Goal: Task Accomplishment & Management: Manage account settings

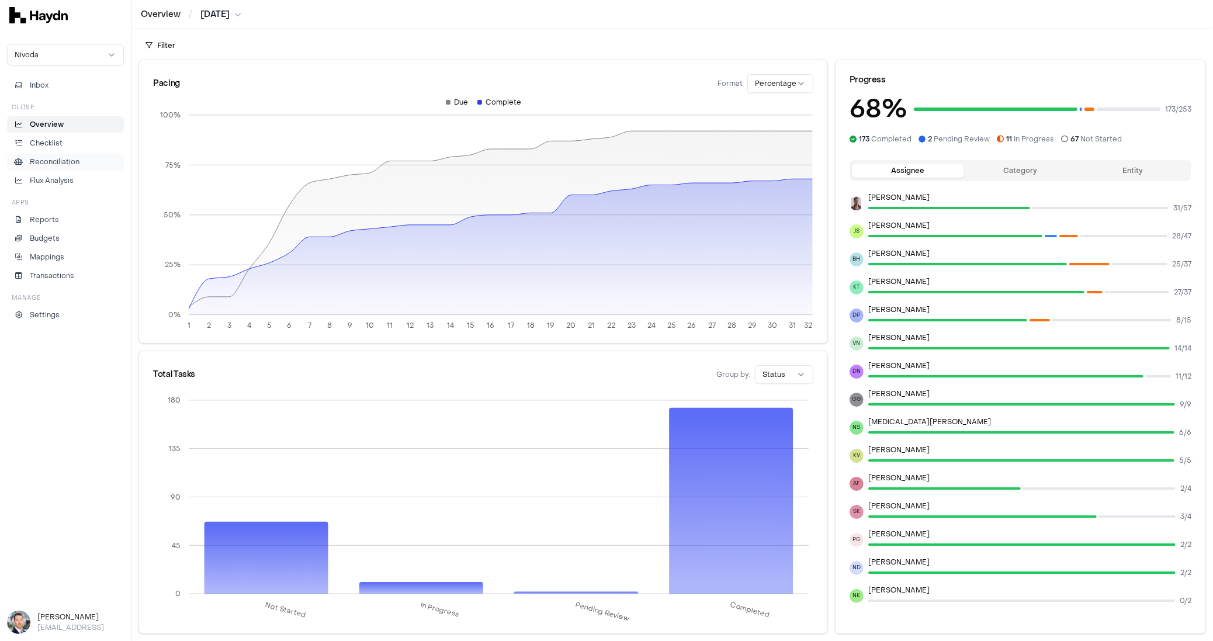
click at [57, 157] on p "Reconciliation" at bounding box center [55, 162] width 50 height 11
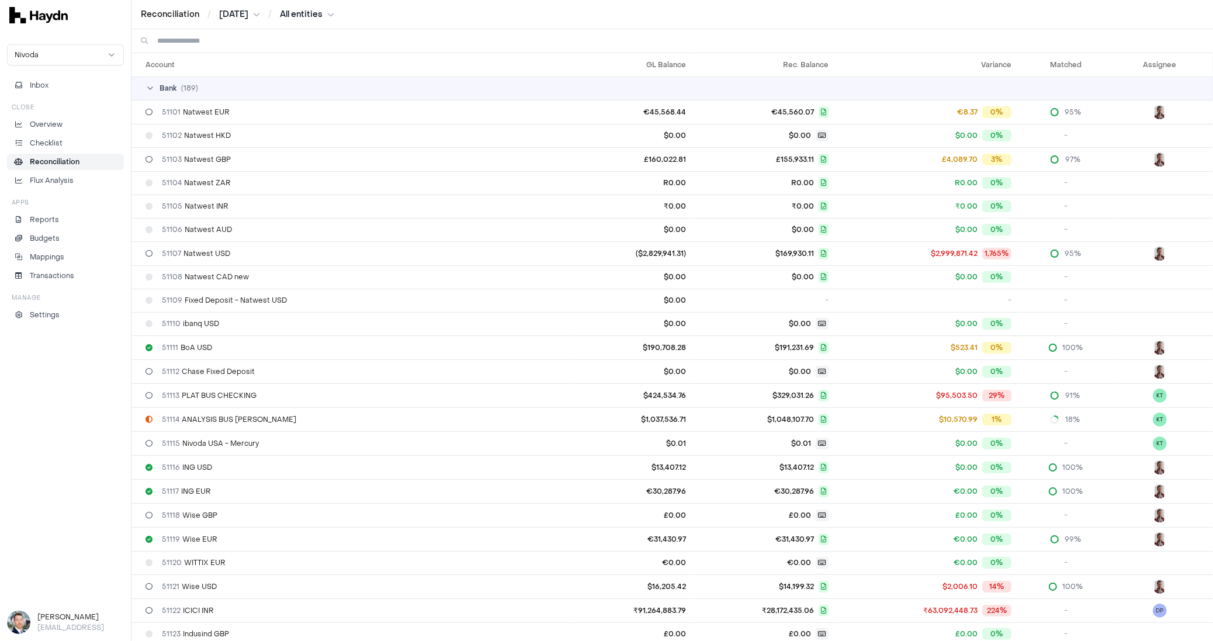
click at [313, 15] on html "Reconciliation / [DATE] / All entities Nivoda Inbox Close Overview Checklist Re…" at bounding box center [606, 320] width 1213 height 641
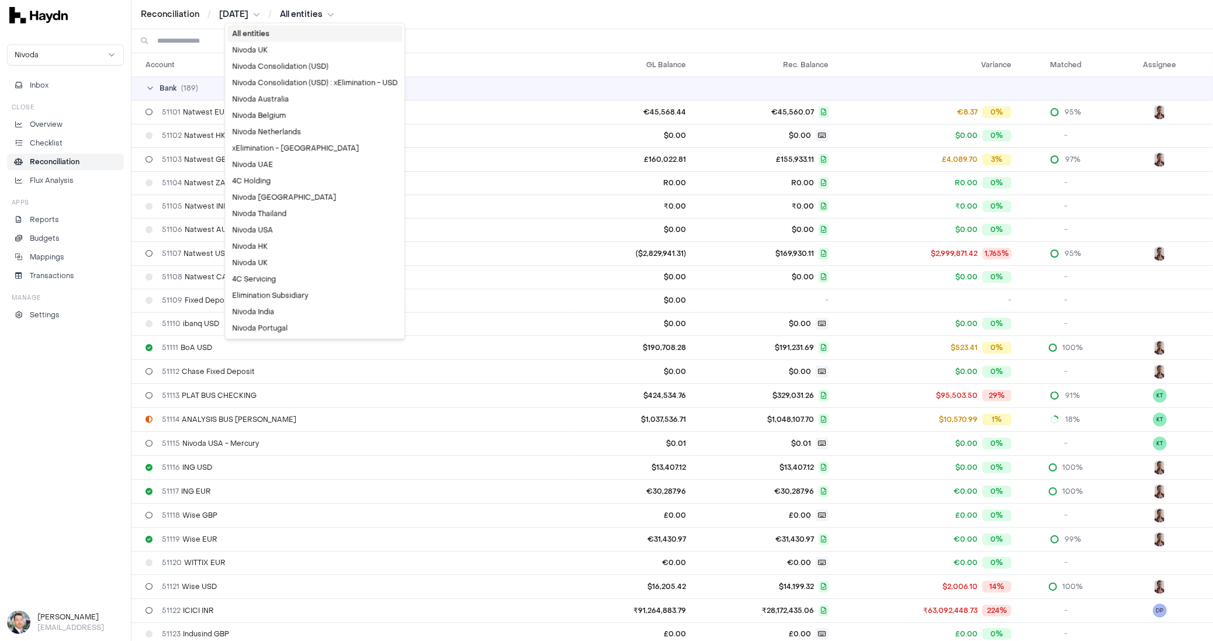
click at [509, 17] on html "Reconciliation / [DATE] / All entities Nivoda Inbox Close Overview Checklist Re…" at bounding box center [606, 320] width 1213 height 641
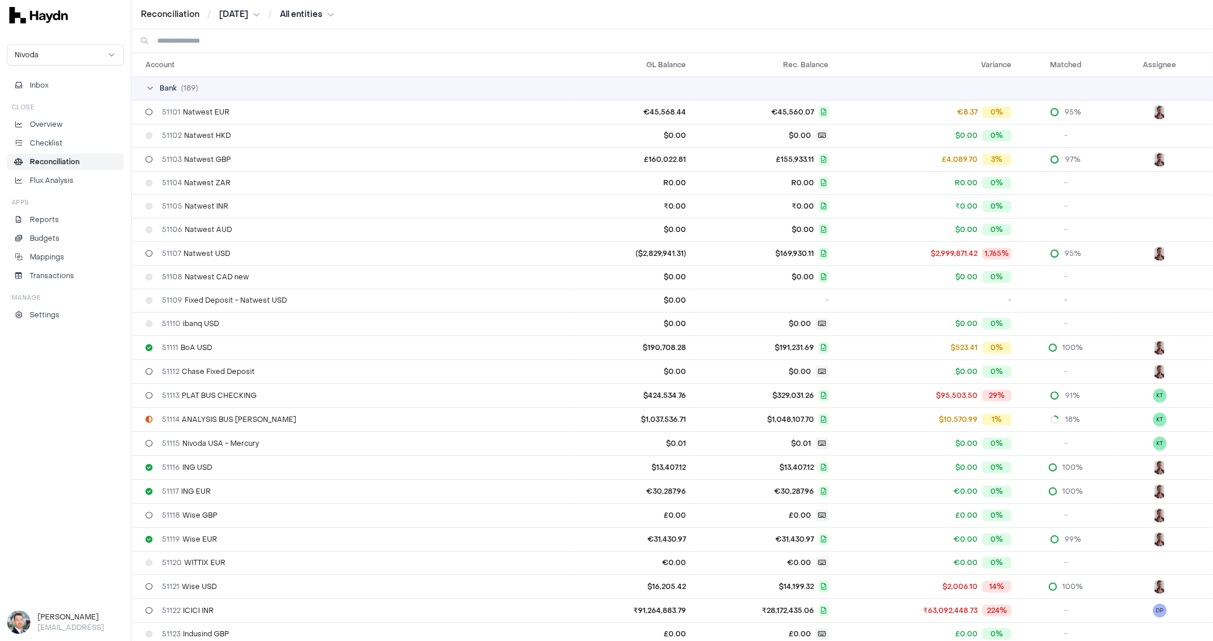
click at [238, 44] on input at bounding box center [680, 40] width 1047 height 23
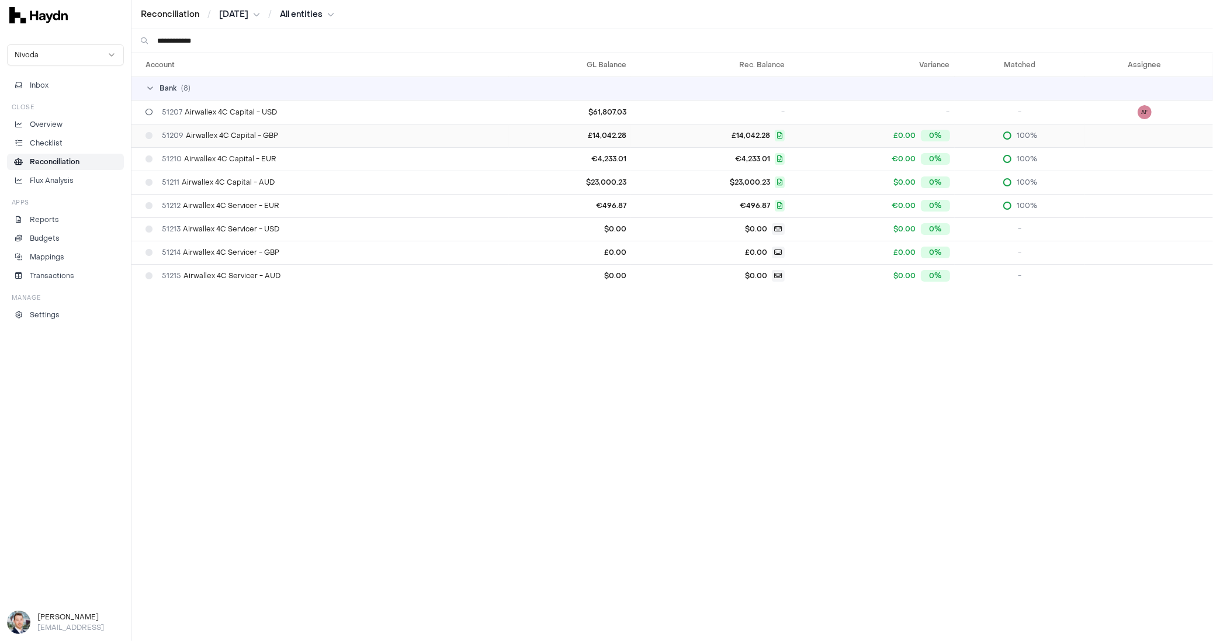
type input "**********"
click at [256, 137] on span "51209 Airwallex 4C Capital - GBP" at bounding box center [220, 135] width 116 height 9
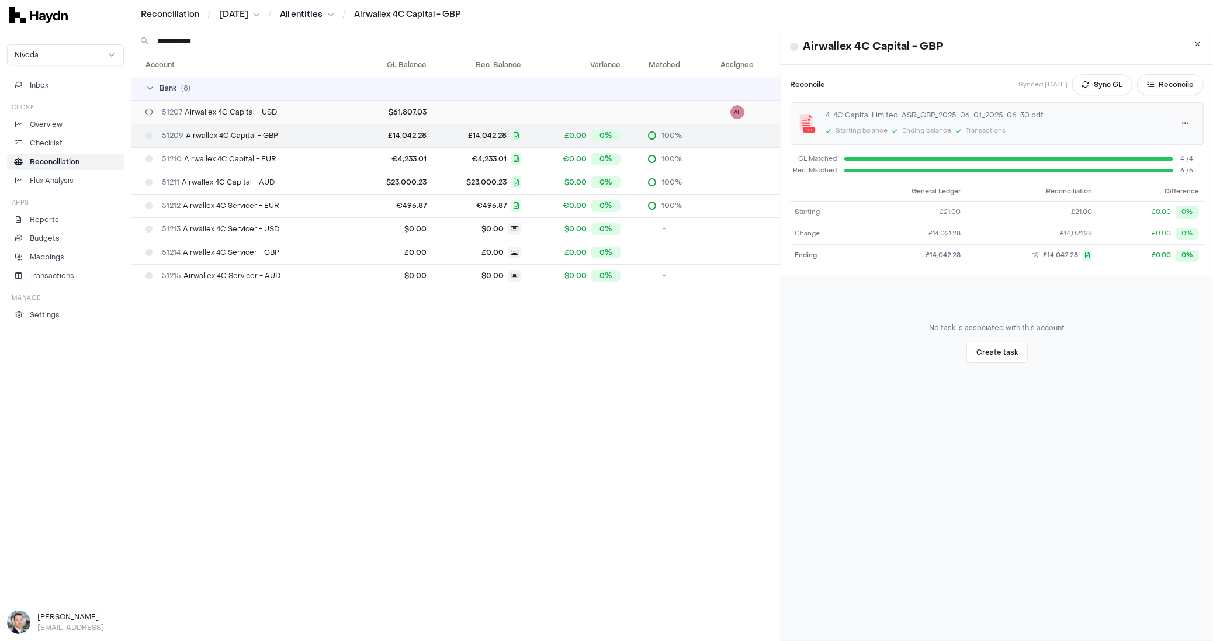
click at [288, 115] on div "51207 Airwallex 4C Capital - USD" at bounding box center [250, 112] width 208 height 9
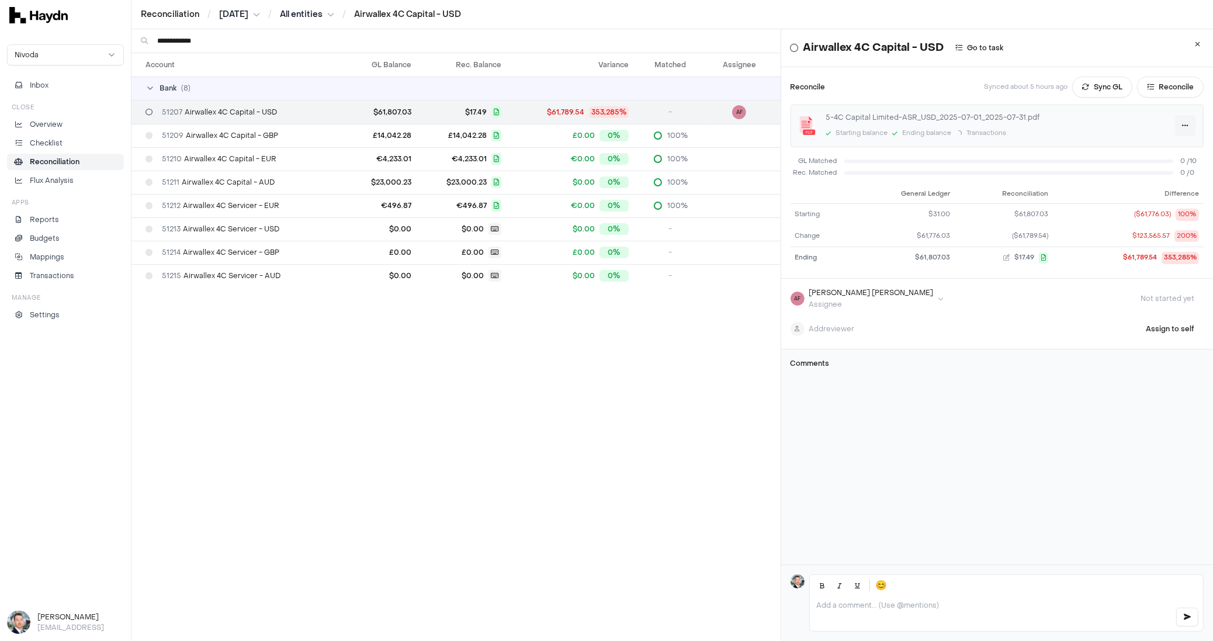
click at [1170, 119] on html "**********" at bounding box center [606, 320] width 1213 height 641
click at [1144, 184] on div "Delete" at bounding box center [1137, 182] width 69 height 16
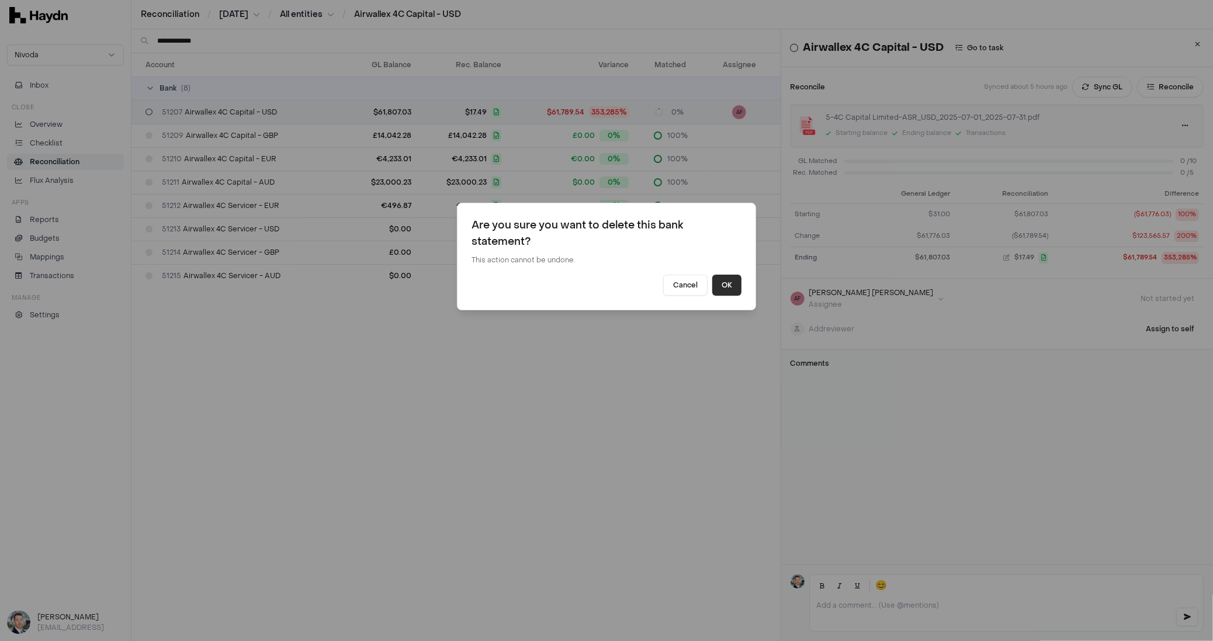
click at [734, 283] on button "OK" at bounding box center [727, 285] width 29 height 21
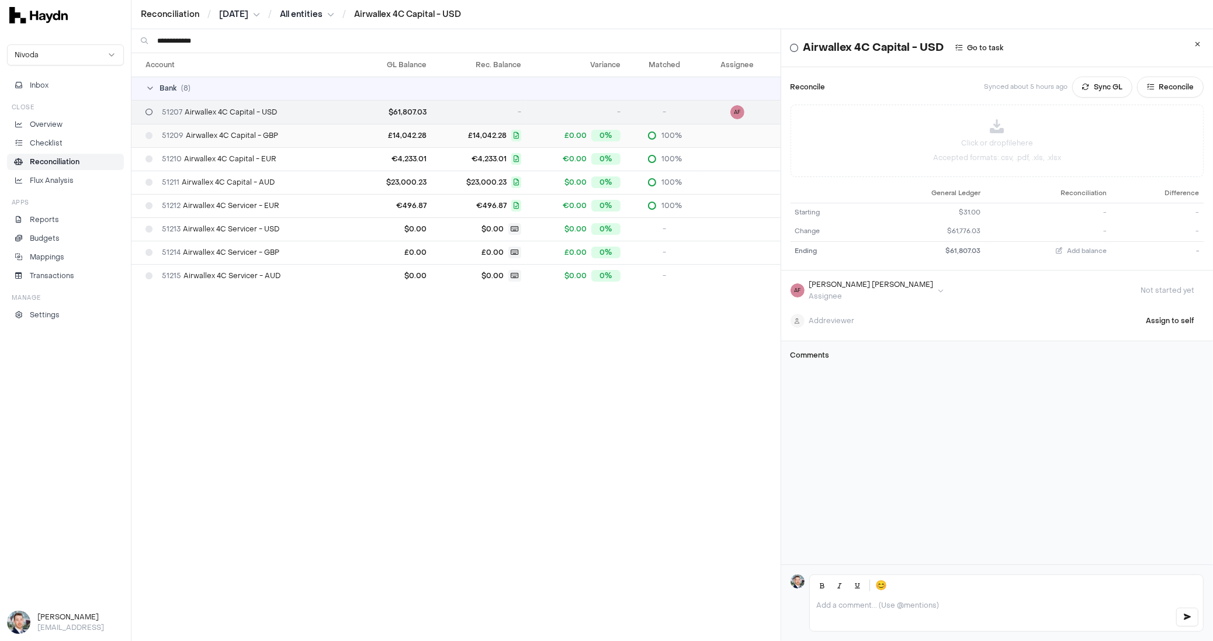
click at [276, 127] on td "51209 Airwallex 4C Capital - GBP" at bounding box center [245, 135] width 227 height 23
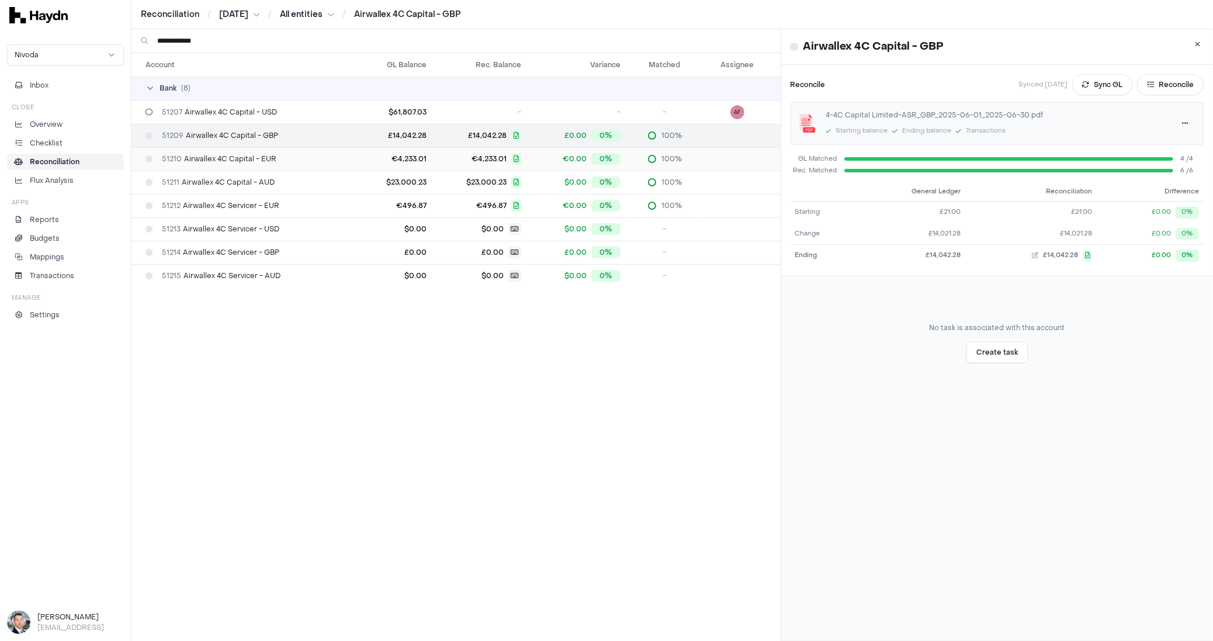
click at [274, 150] on td "51210 Airwallex 4C Capital - EUR" at bounding box center [245, 158] width 227 height 23
click at [265, 176] on td "51211 Airwallex 4C Capital - AUD" at bounding box center [245, 182] width 227 height 23
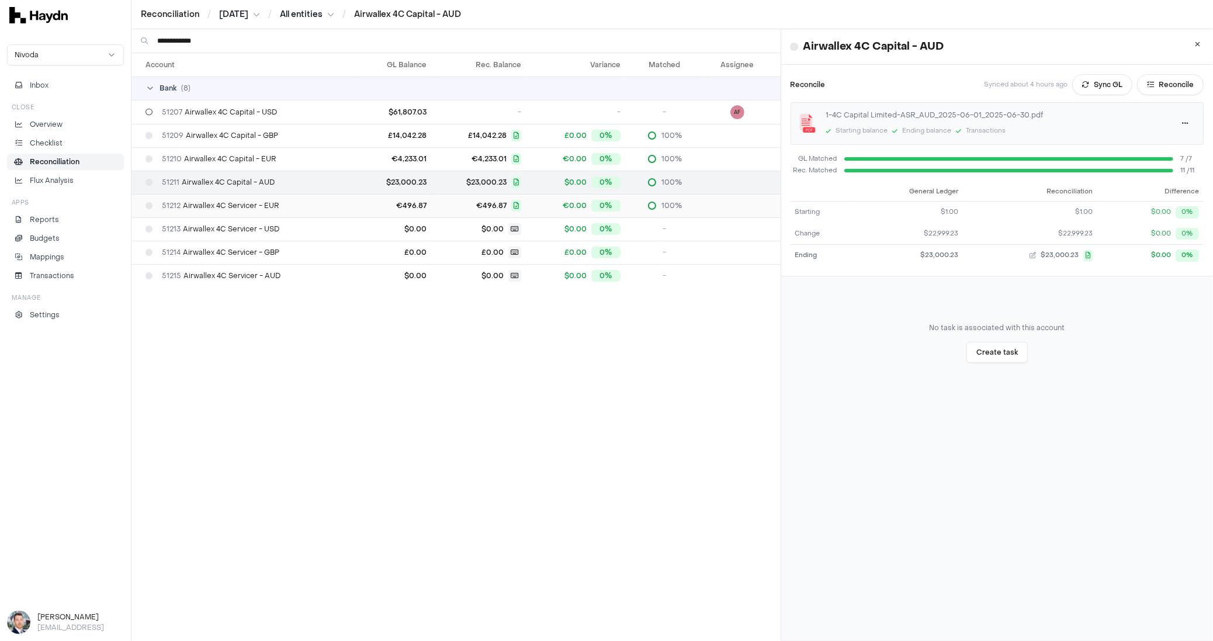
click at [258, 198] on td "51212 Airwallex 4C Servicer - EUR" at bounding box center [245, 205] width 227 height 23
click at [253, 223] on td "51213 Airwallex 4C Servicer - USD" at bounding box center [245, 228] width 227 height 23
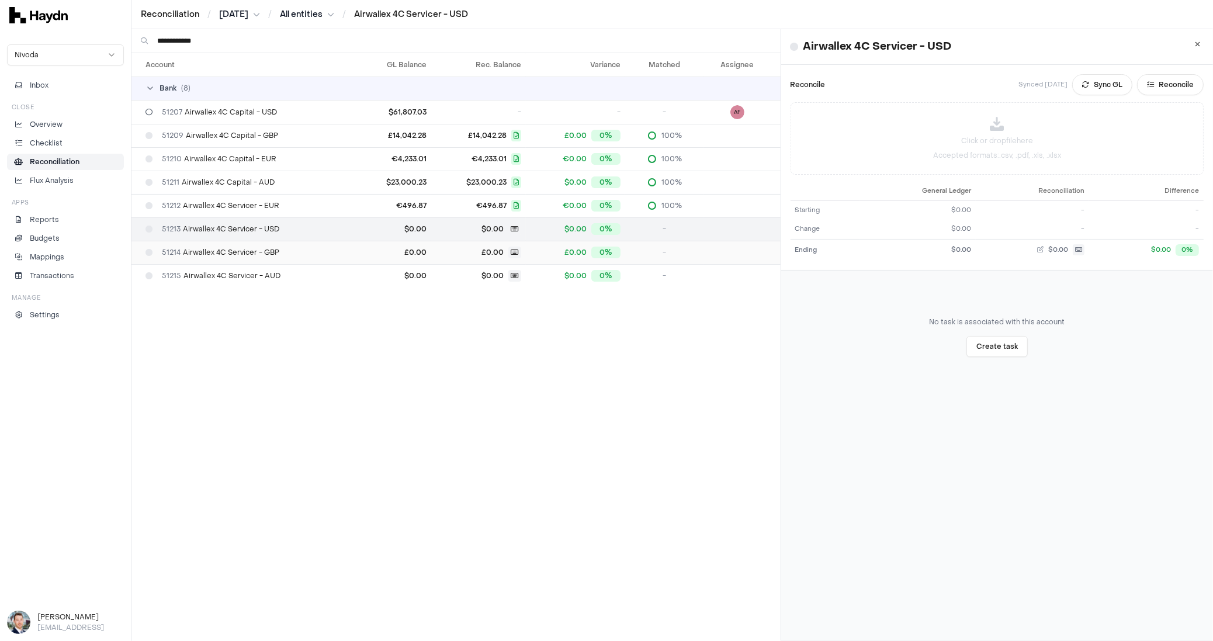
click at [253, 245] on td "51214 Airwallex 4C Servicer - GBP" at bounding box center [245, 252] width 227 height 23
click at [238, 271] on span "51215 Airwallex 4C Servicer - AUD" at bounding box center [221, 275] width 119 height 9
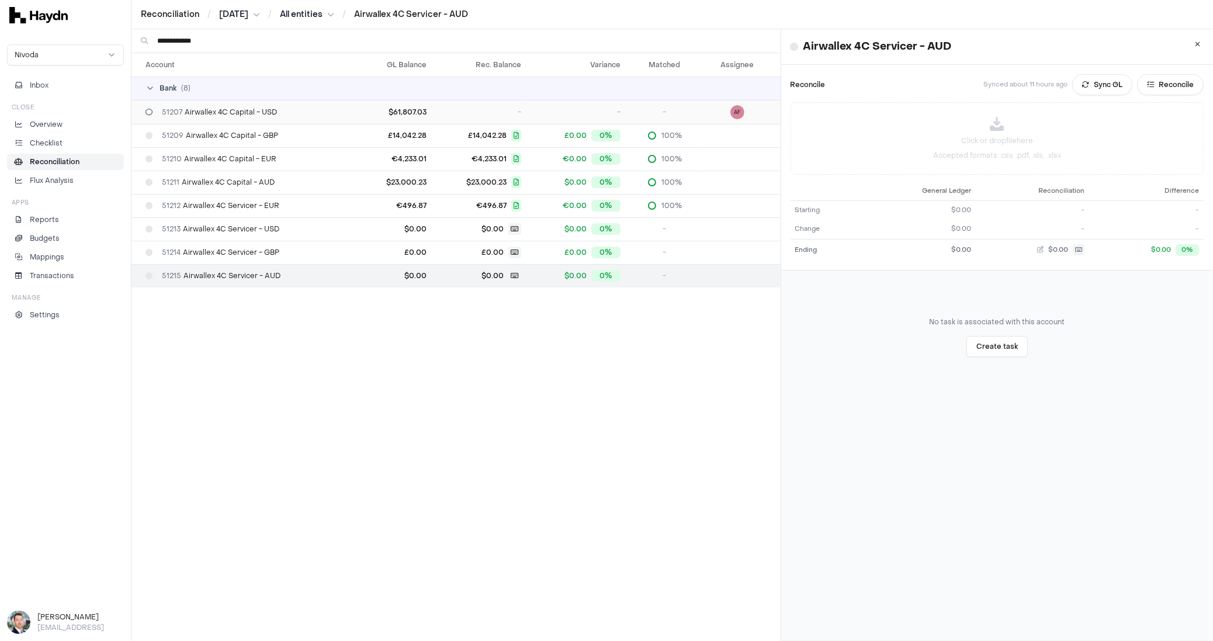
click at [271, 116] on span "51207 Airwallex 4C Capital - USD" at bounding box center [219, 112] width 115 height 9
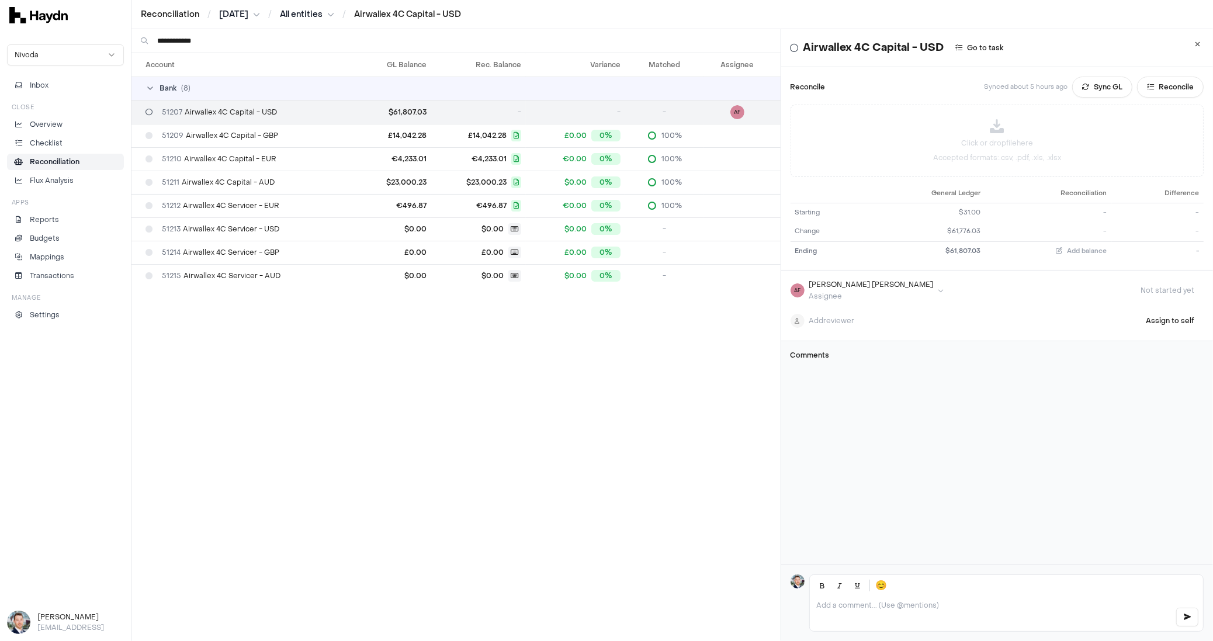
click at [248, 13] on html "**********" at bounding box center [606, 320] width 1213 height 641
click at [229, 96] on div "[DATE]" at bounding box center [242, 99] width 69 height 16
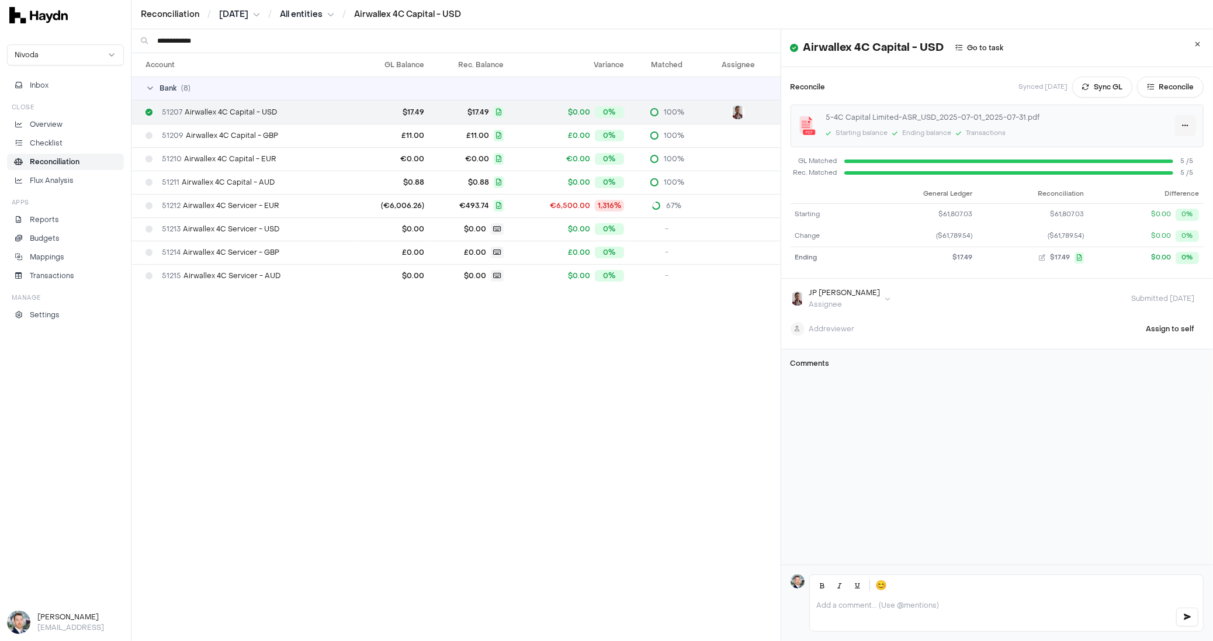
click at [1165, 125] on html "**********" at bounding box center [606, 320] width 1213 height 641
click at [1144, 185] on div "Delete" at bounding box center [1137, 182] width 69 height 16
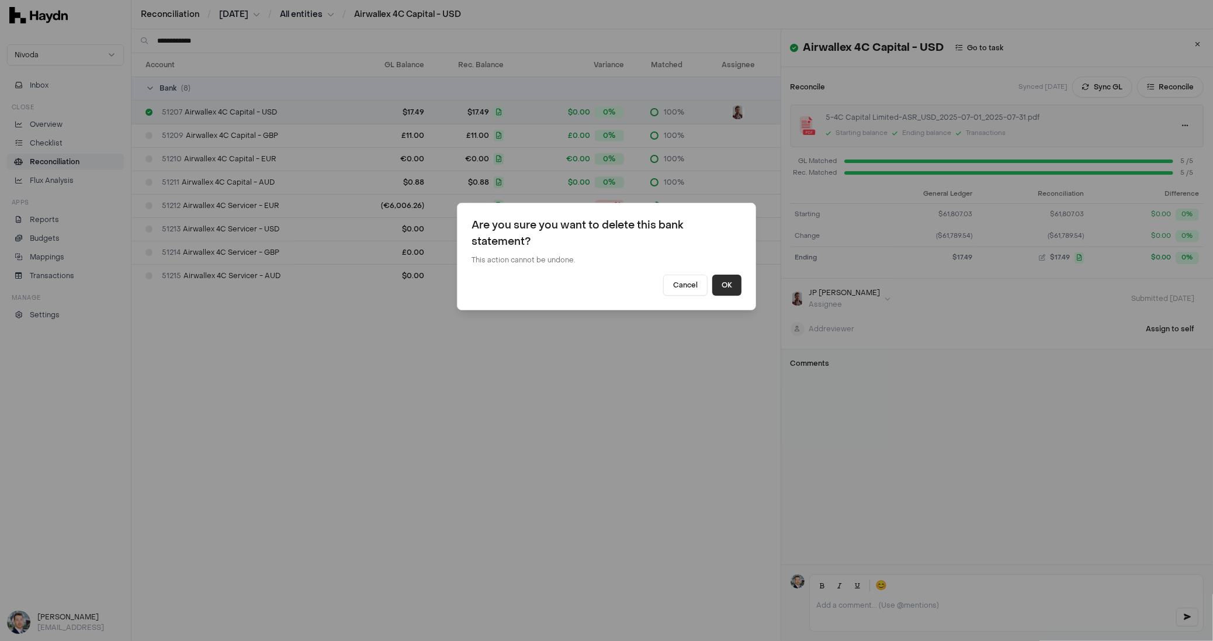
click at [721, 284] on button "OK" at bounding box center [727, 285] width 29 height 21
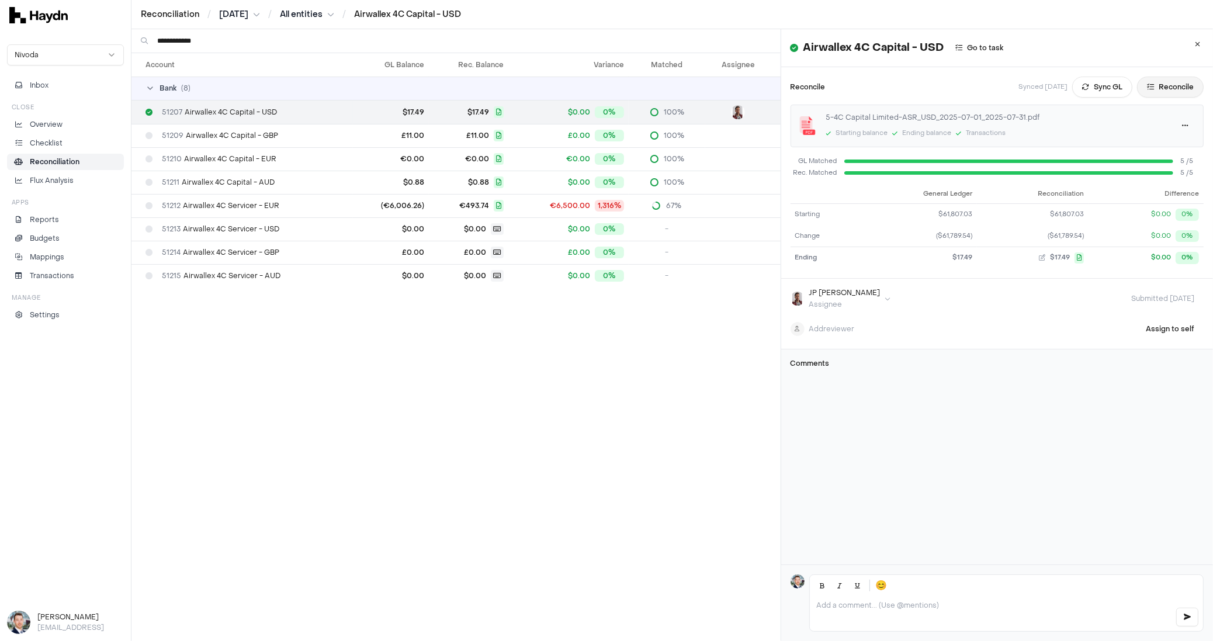
click at [1137, 88] on button "Reconcile" at bounding box center [1170, 87] width 67 height 21
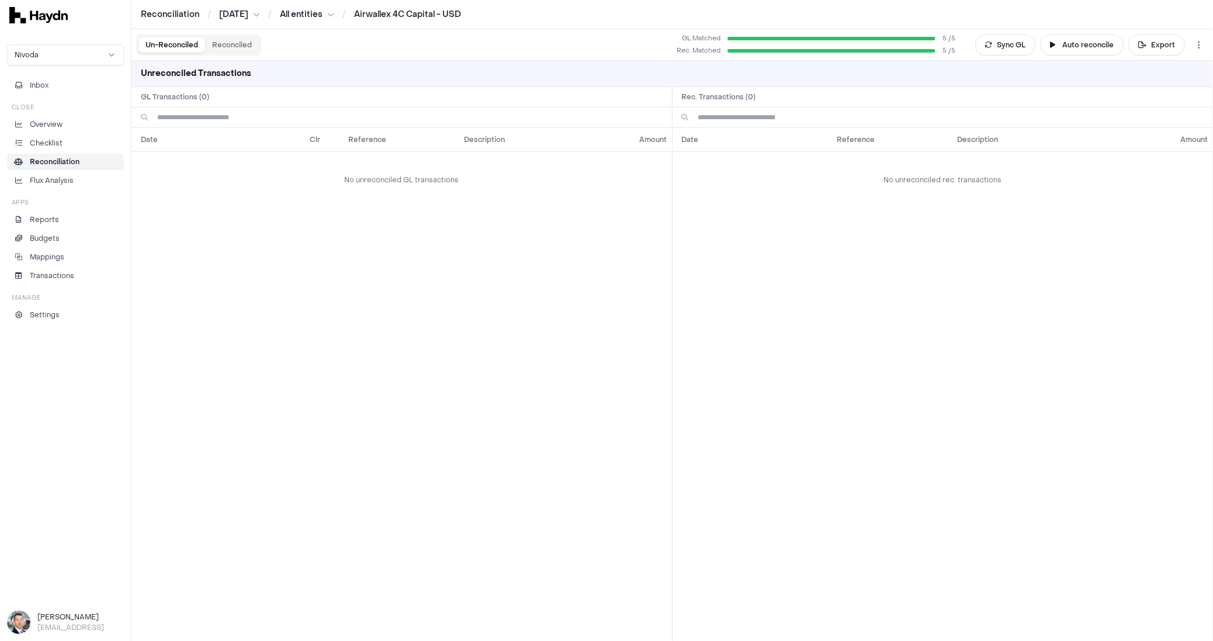
click at [241, 44] on button "Reconciled" at bounding box center [232, 44] width 54 height 15
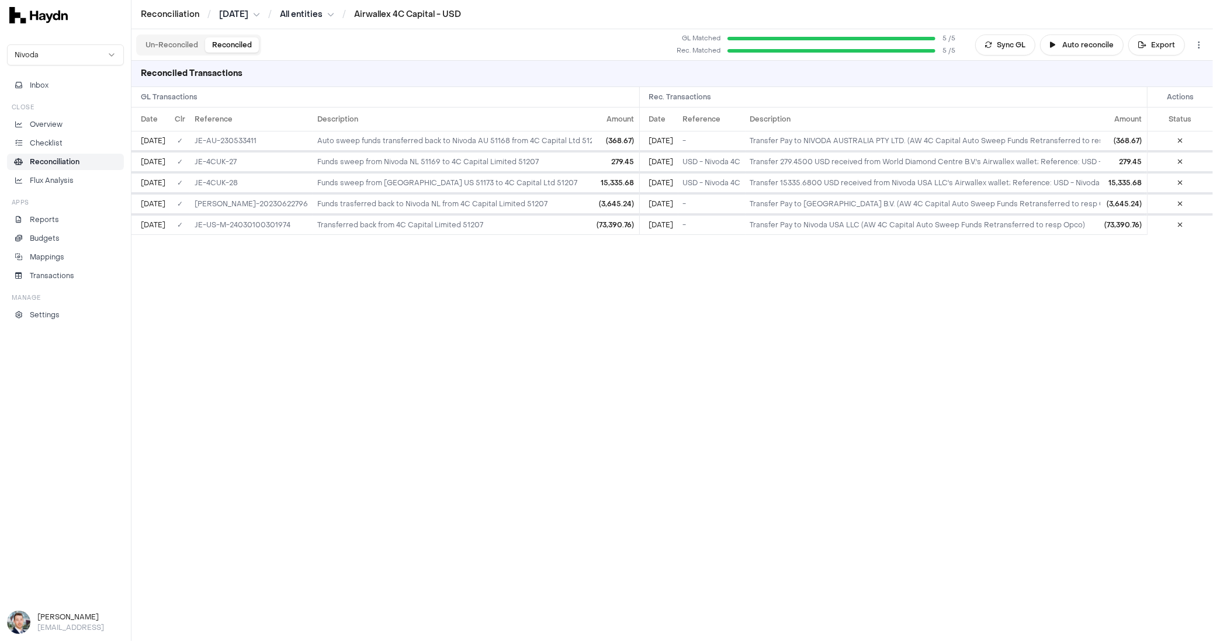
click at [168, 41] on button "Un-Reconciled" at bounding box center [172, 44] width 67 height 15
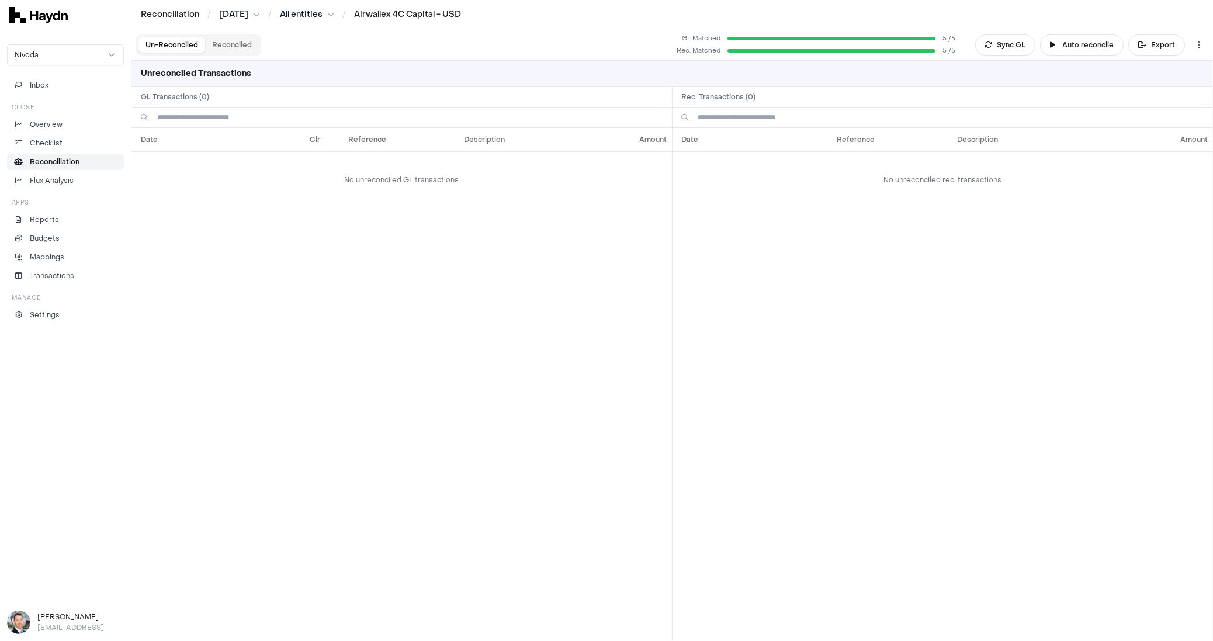
click at [49, 160] on p "Reconciliation" at bounding box center [55, 162] width 50 height 11
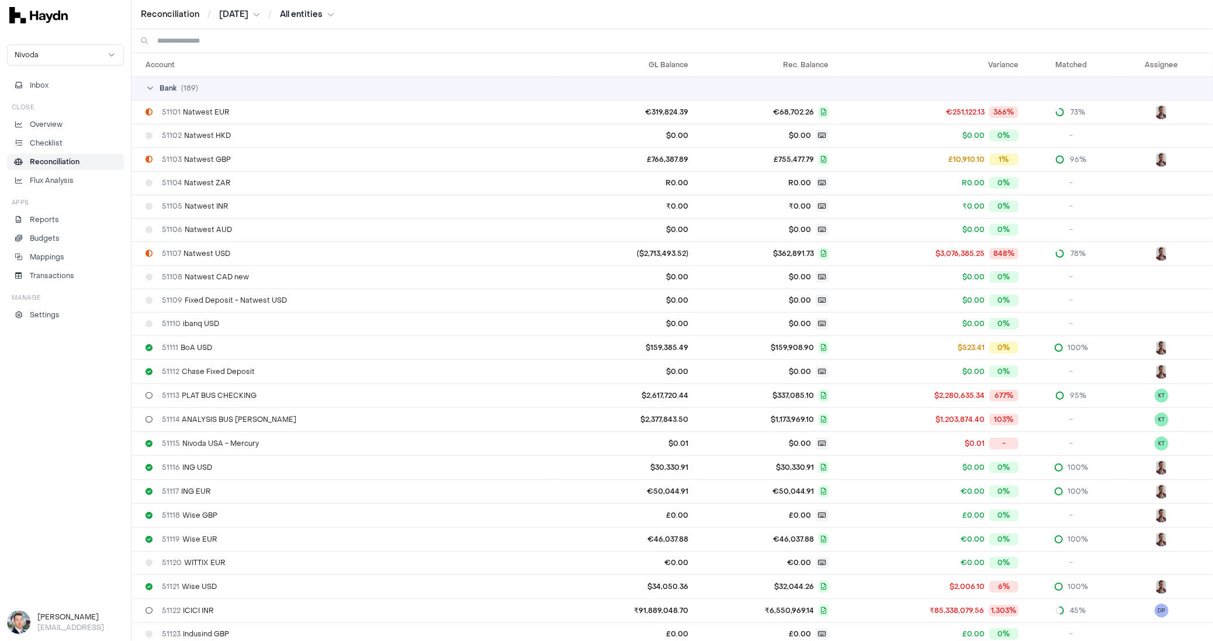
click at [198, 38] on input at bounding box center [680, 40] width 1047 height 23
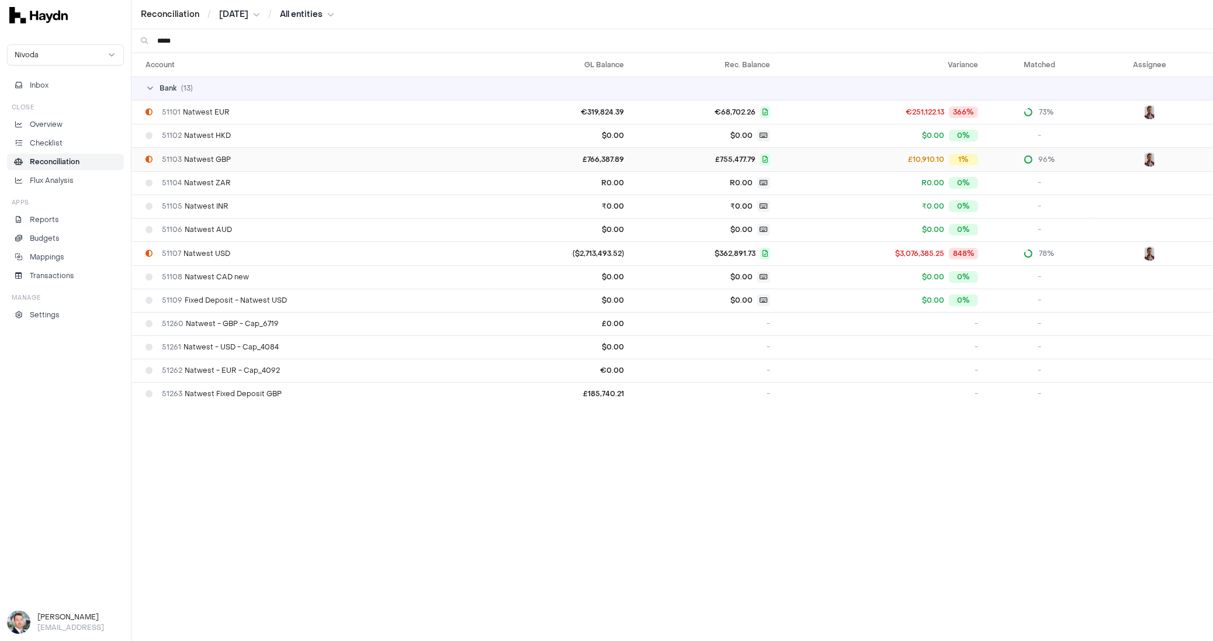
type input "*****"
click at [208, 162] on span "51103 Natwest GBP" at bounding box center [196, 159] width 69 height 9
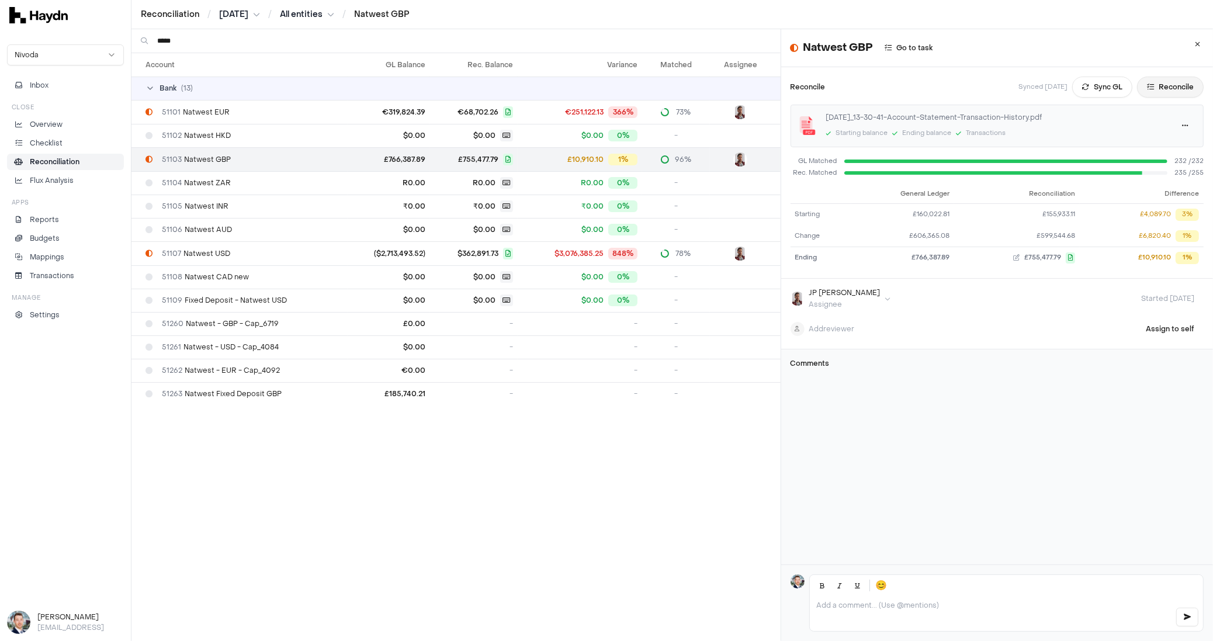
click at [1153, 88] on button "Reconcile" at bounding box center [1170, 87] width 67 height 21
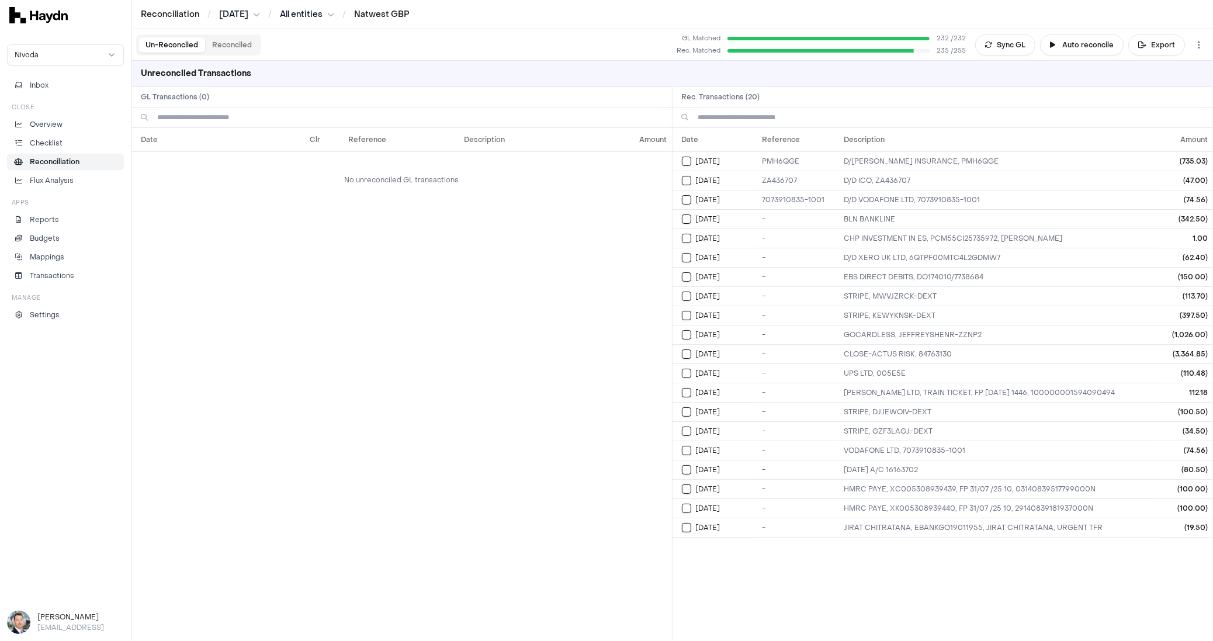
click at [72, 162] on p "Reconciliation" at bounding box center [55, 162] width 50 height 11
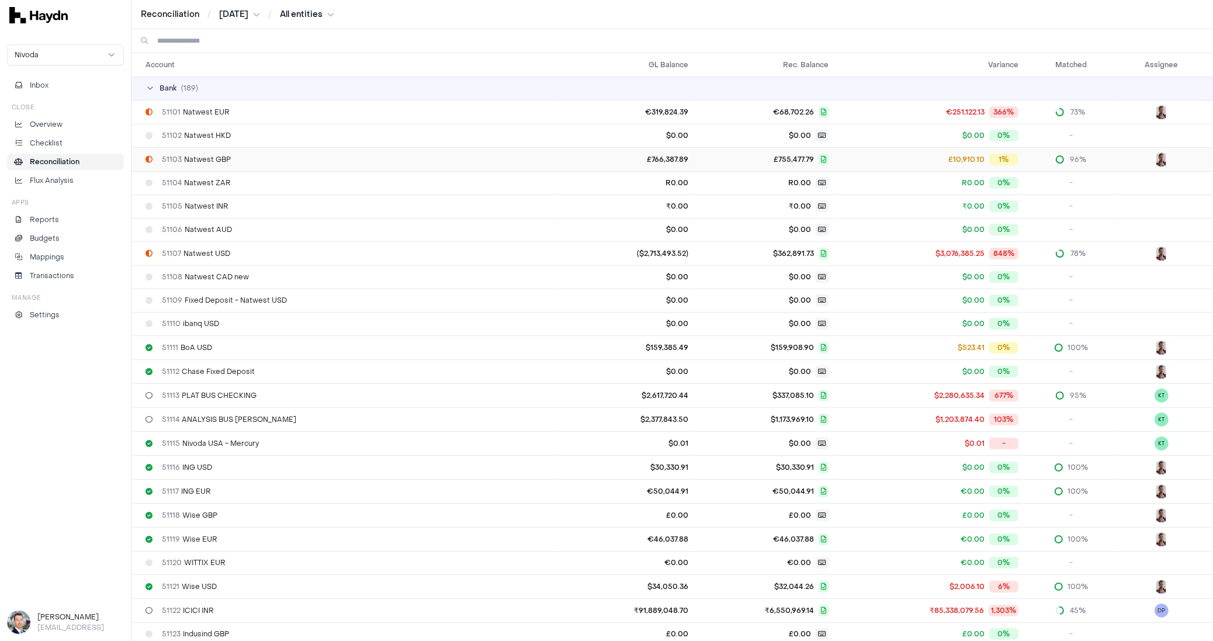
click at [234, 162] on div "51103 Natwest GBP" at bounding box center [347, 159] width 403 height 9
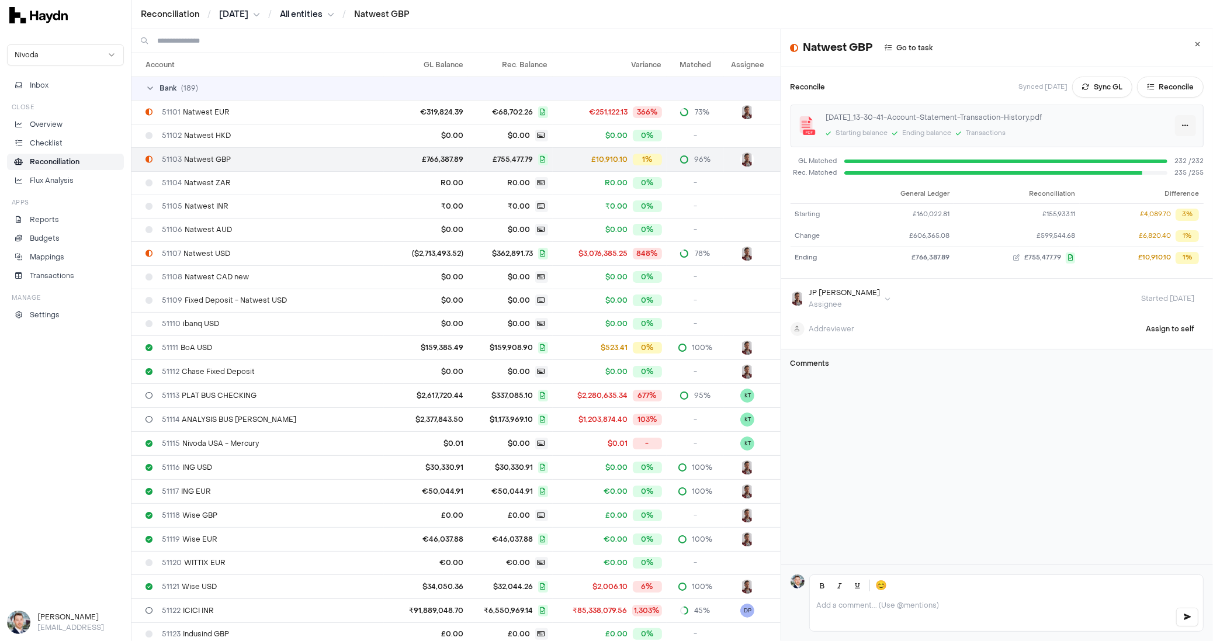
click at [1167, 126] on html "Reconciliation / [DATE] / All entities / Natwest GBP Nivoda Inbox Close Overvie…" at bounding box center [606, 320] width 1213 height 641
click at [1166, 124] on html "Reconciliation / [DATE] / All entities / Natwest GBP Nivoda Inbox Close Overvie…" at bounding box center [606, 320] width 1213 height 641
click at [1167, 122] on html "Reconciliation / [DATE] / All entities / Natwest GBP Nivoda Inbox Close Overvie…" at bounding box center [606, 320] width 1213 height 641
click at [1062, 373] on html "Reconciliation / [DATE] / All entities / Natwest GBP Nivoda Inbox Close Overvie…" at bounding box center [606, 320] width 1213 height 641
click at [1164, 127] on html "Reconciliation / [DATE] / All entities / Natwest GBP Nivoda Inbox Close Overvie…" at bounding box center [606, 320] width 1213 height 641
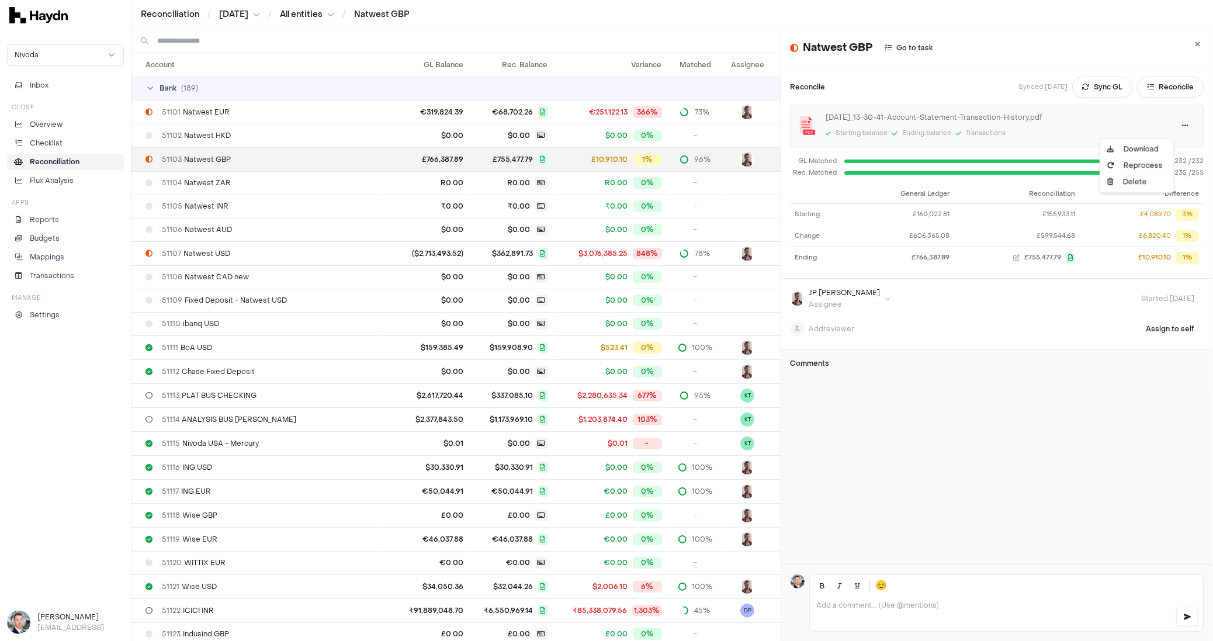
click at [1164, 125] on html "Reconciliation / [DATE] / All entities / Natwest GBP Nivoda Inbox Close Overvie…" at bounding box center [606, 320] width 1213 height 641
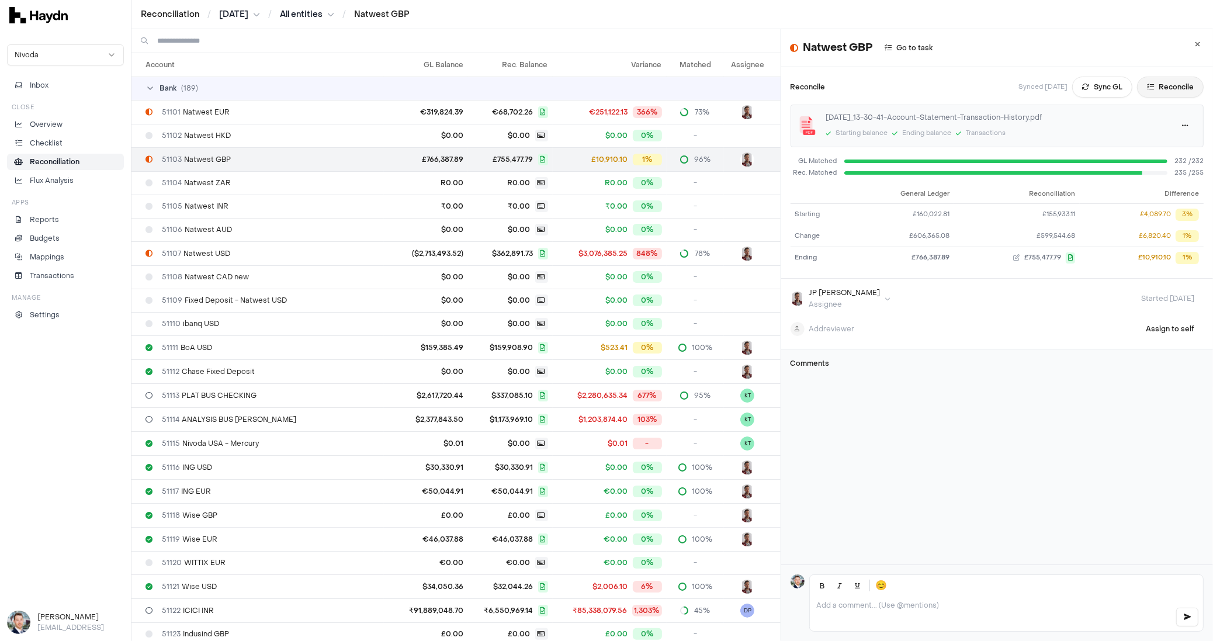
click at [1140, 92] on button "Reconcile" at bounding box center [1170, 87] width 67 height 21
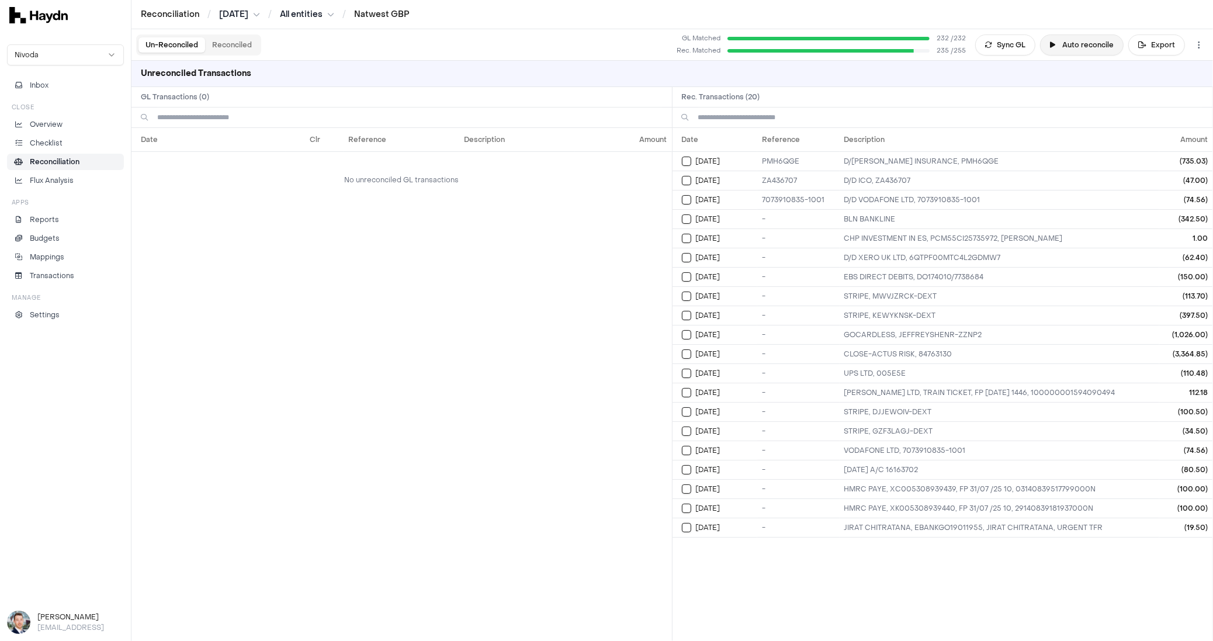
click at [1092, 44] on button "Auto reconcile" at bounding box center [1082, 44] width 84 height 21
click at [85, 158] on li "Reconciliation" at bounding box center [65, 162] width 106 height 11
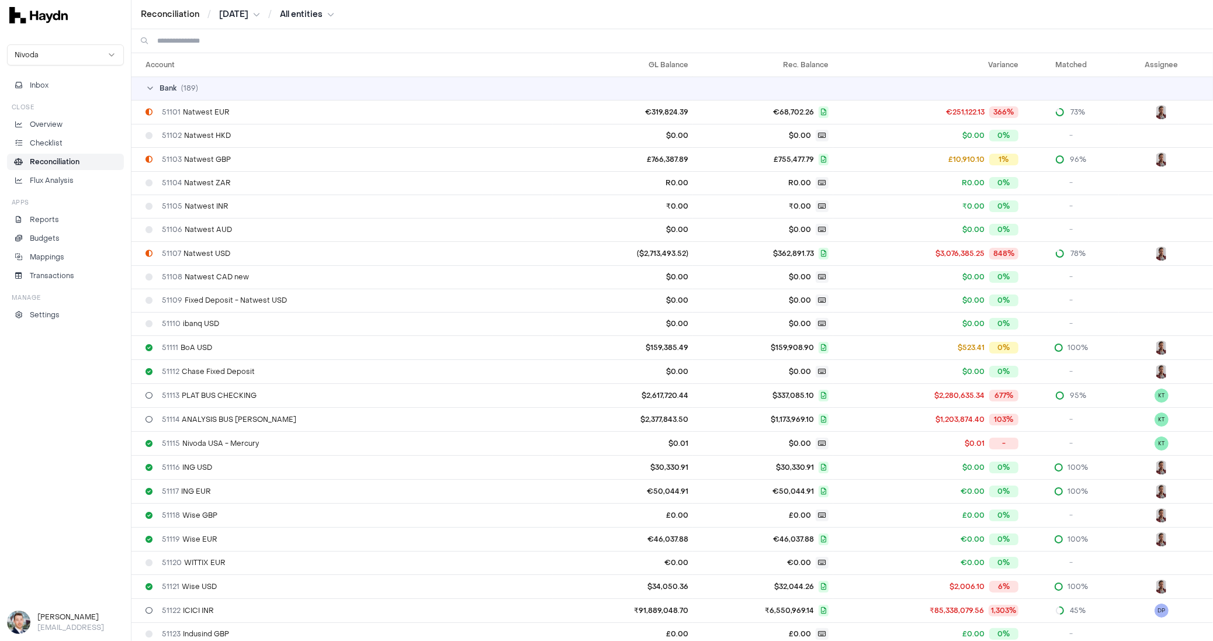
click at [231, 38] on input at bounding box center [680, 40] width 1047 height 23
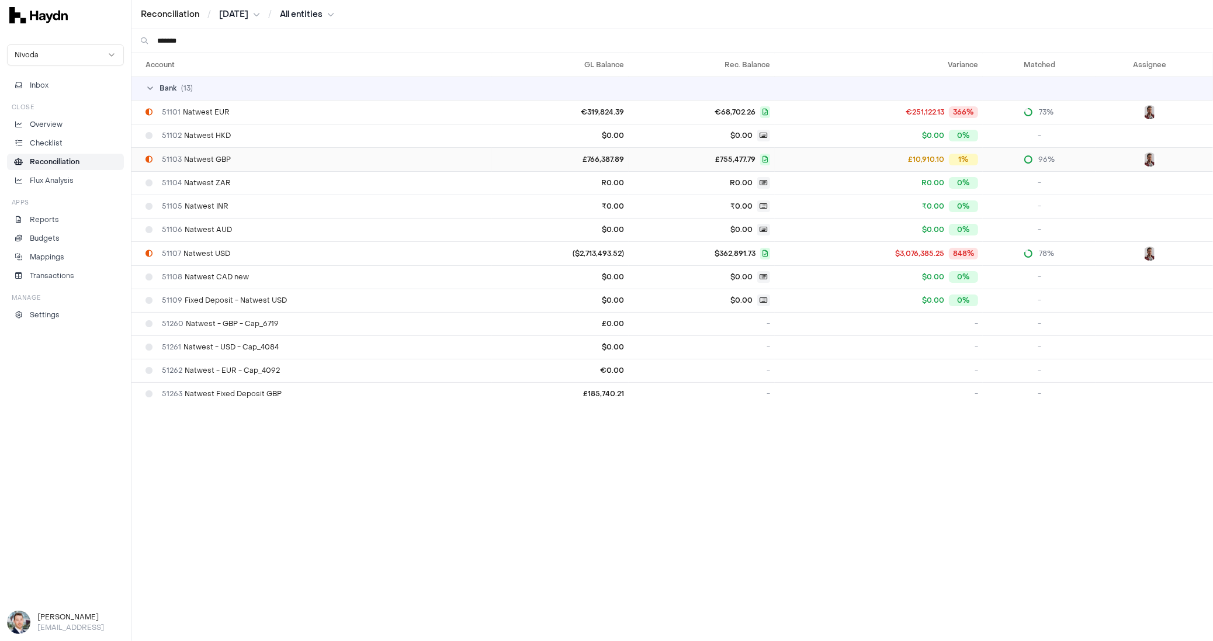
type input "*******"
click at [227, 163] on td "51103 Natwest GBP" at bounding box center [312, 159] width 361 height 24
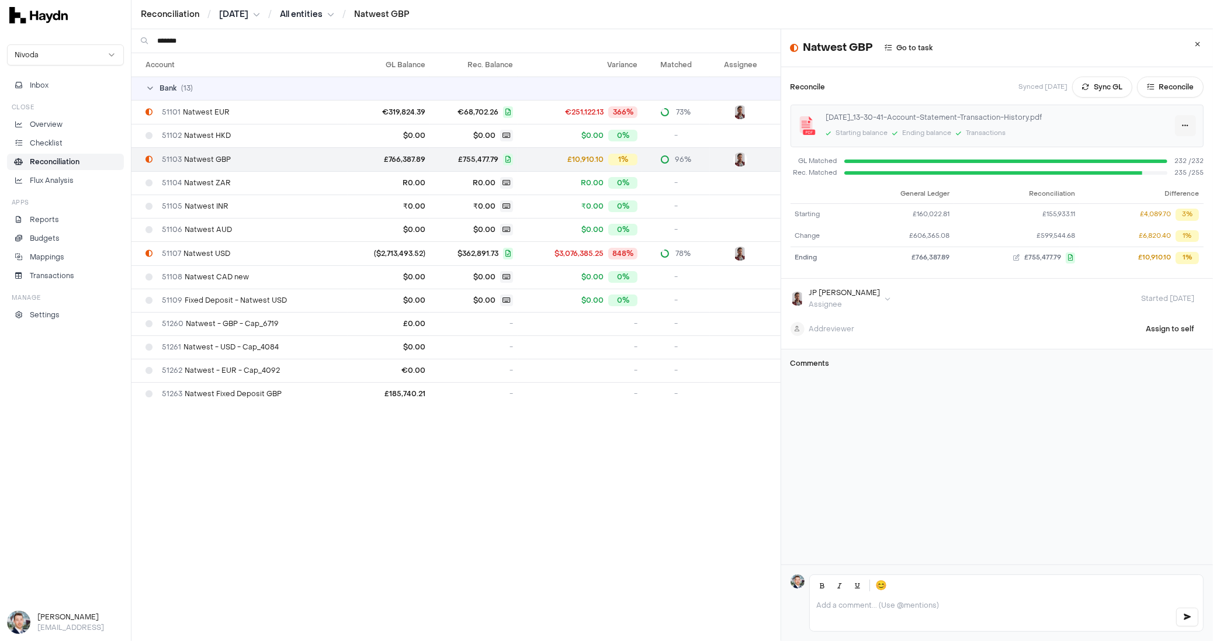
click at [1168, 127] on html "Reconciliation / [DATE] / All entities / Natwest GBP Nivoda Inbox Close Overvie…" at bounding box center [606, 320] width 1213 height 641
click at [1167, 127] on html "Reconciliation / [DATE] / All entities / Natwest GBP Nivoda Inbox Close Overvie…" at bounding box center [606, 320] width 1213 height 641
click at [1142, 87] on button "Reconcile" at bounding box center [1170, 87] width 67 height 21
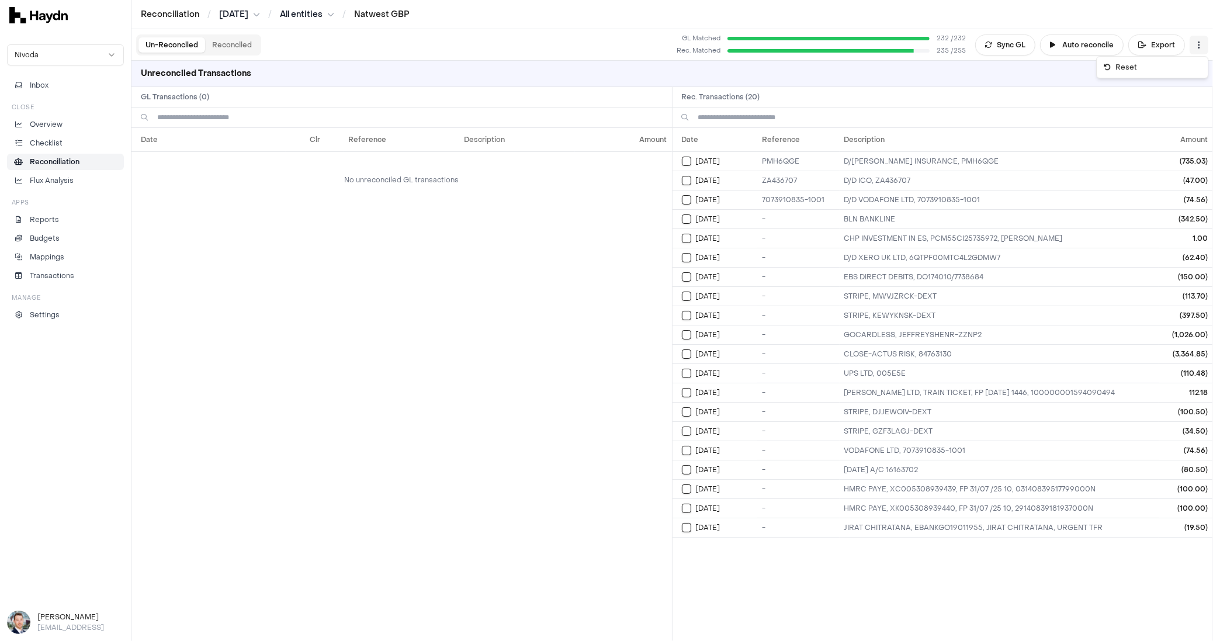
click at [1193, 44] on html "Reconciliation / [DATE] / All entities / Natwest GBP Nivoda Inbox Close Overvie…" at bounding box center [606, 320] width 1213 height 641
click at [1156, 69] on div "Reset" at bounding box center [1152, 67] width 106 height 16
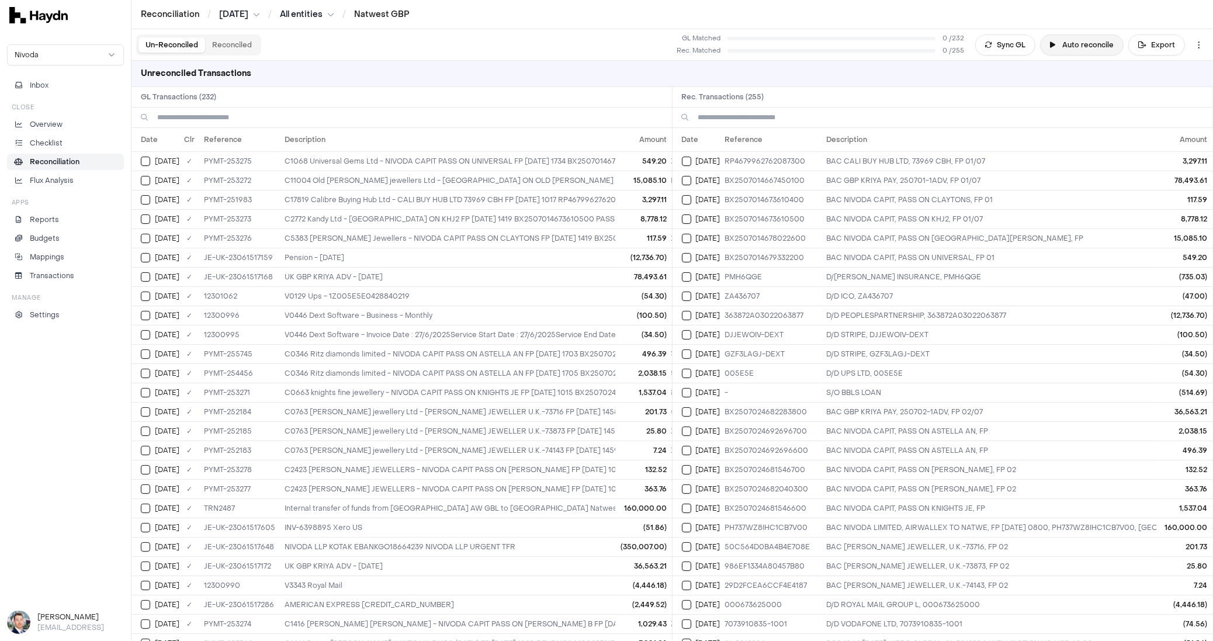
click at [1078, 47] on button "Auto reconcile" at bounding box center [1082, 44] width 84 height 21
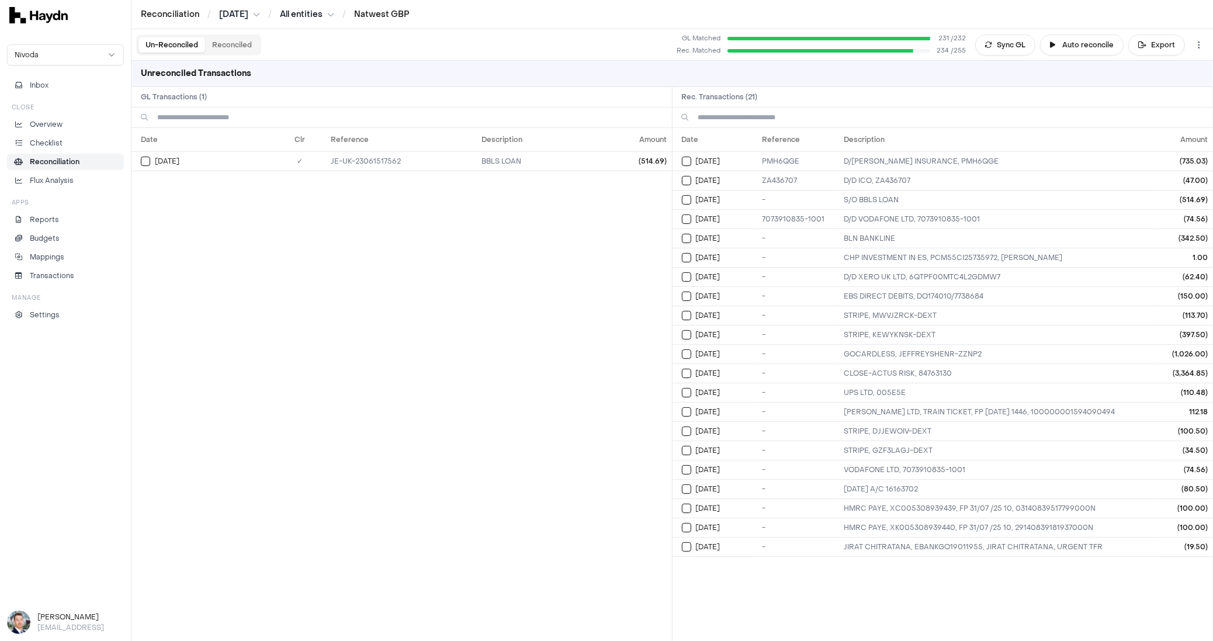
click at [512, 264] on div "Date Clr Reference Description Amount [DATE] ✓ JE-UK-23061517562 BBLS LOAN (514…" at bounding box center [402, 384] width 541 height 513
click at [147, 162] on button "Select GL transaction 7687730" at bounding box center [145, 161] width 9 height 9
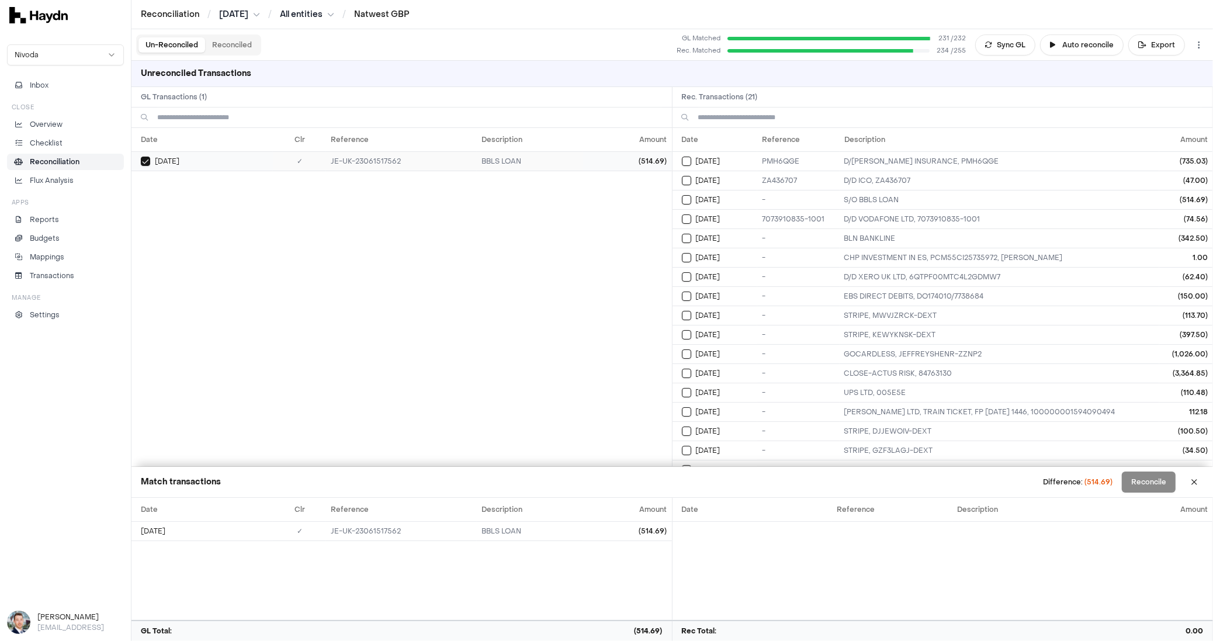
click at [147, 162] on button "Select GL transaction 7687730" at bounding box center [145, 161] width 9 height 9
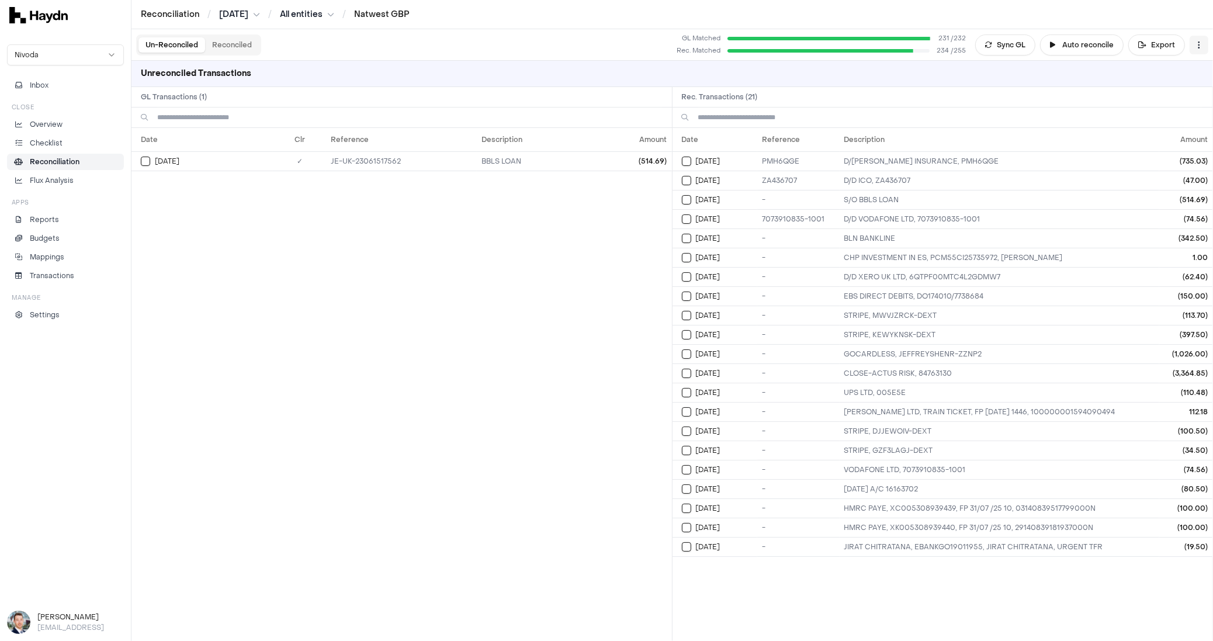
click at [1199, 50] on html "Reconciliation / [DATE] / All entities / Natwest GBP Nivoda Inbox Close Overvie…" at bounding box center [606, 320] width 1213 height 641
click at [1167, 67] on div "Reset" at bounding box center [1152, 67] width 106 height 16
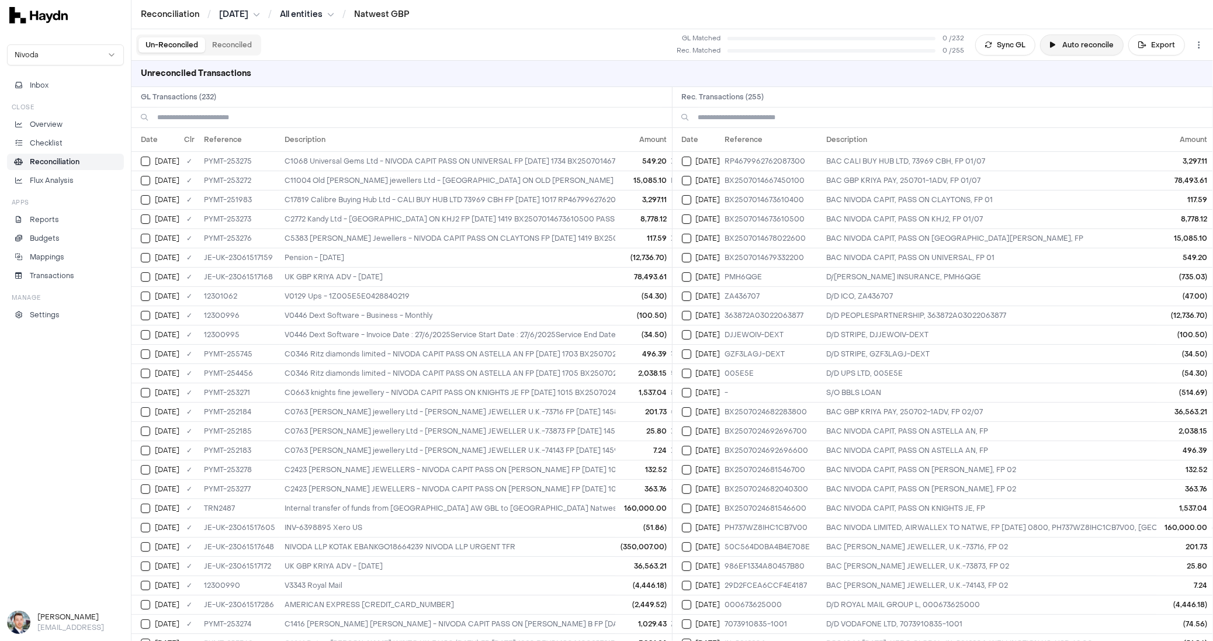
click at [1104, 45] on button "Auto reconcile" at bounding box center [1082, 44] width 84 height 21
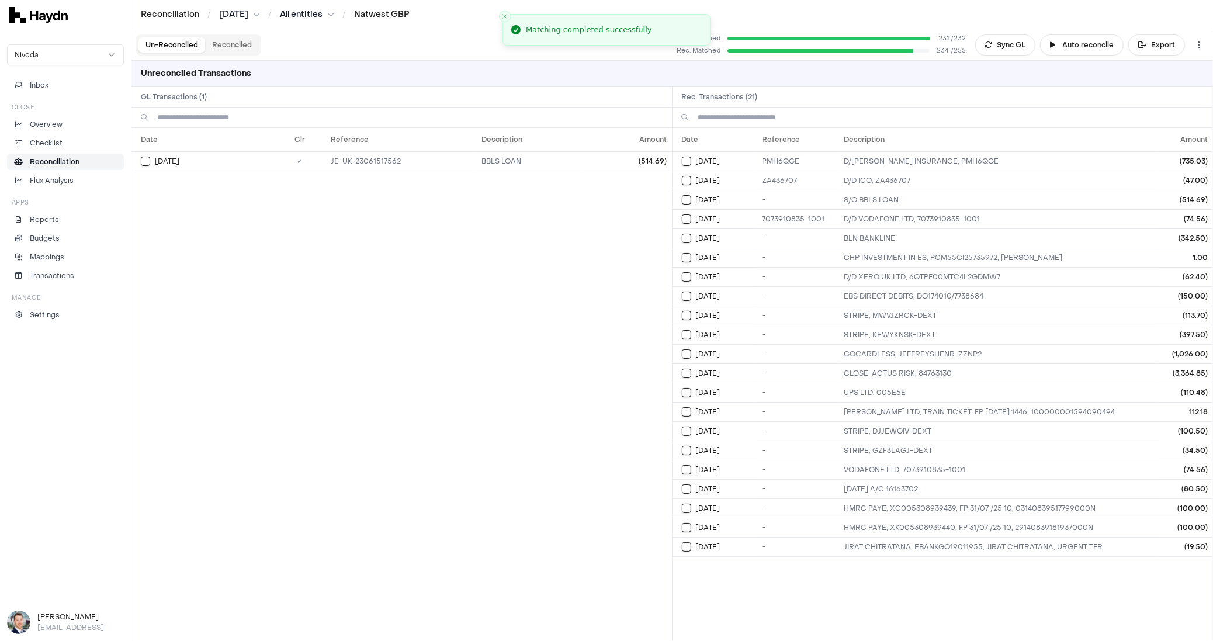
click at [238, 43] on button "Reconciled" at bounding box center [232, 44] width 54 height 15
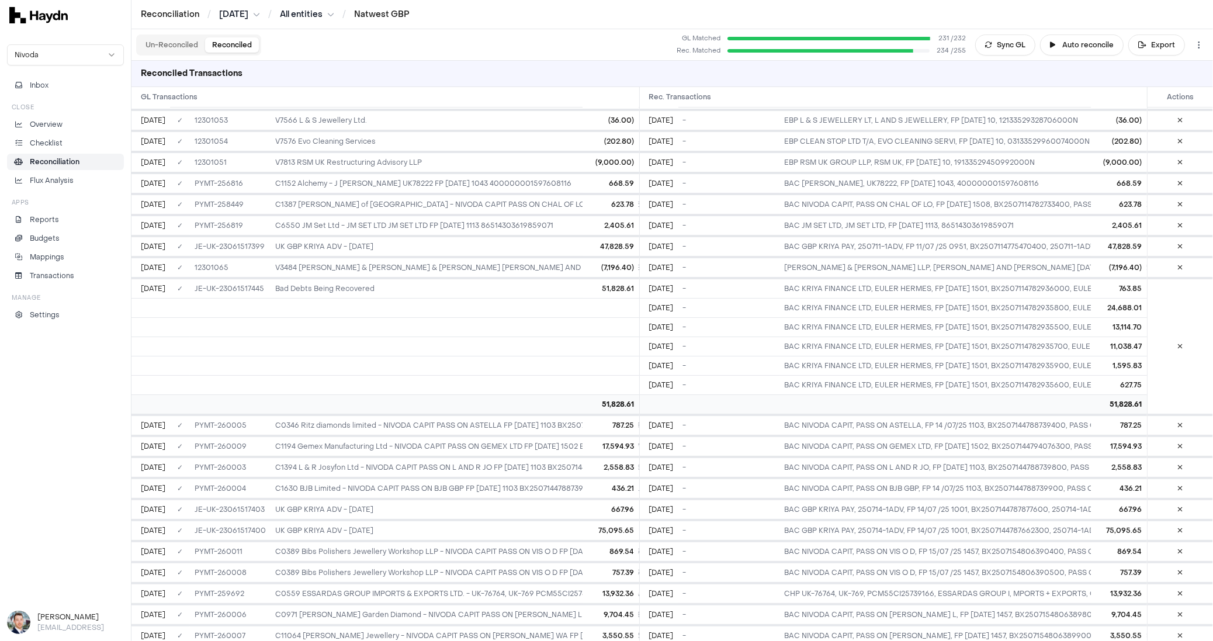
scroll to position [1391, 0]
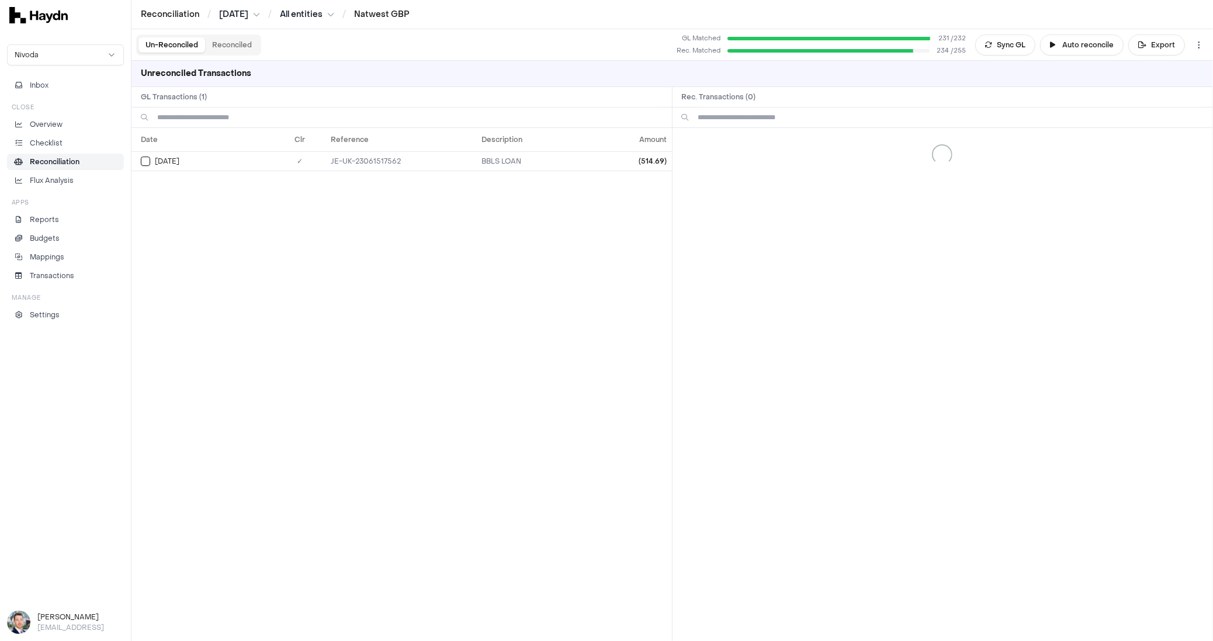
click at [157, 40] on button "Un-Reconciled" at bounding box center [172, 44] width 67 height 15
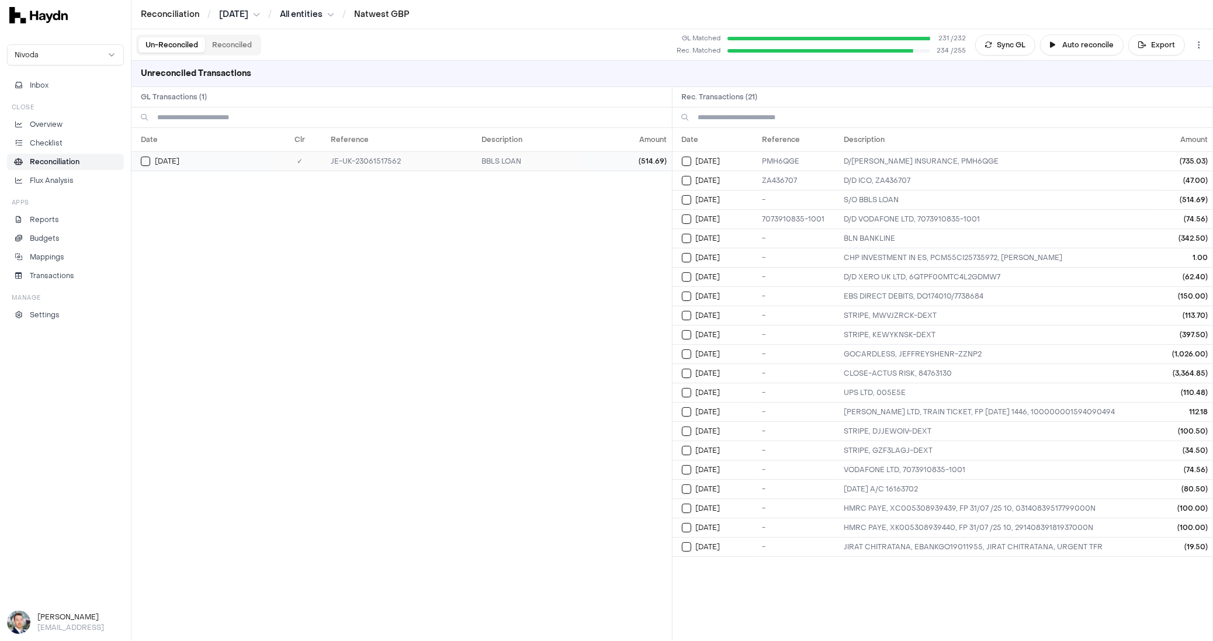
click at [150, 161] on button "Select GL transaction 7687730" at bounding box center [145, 161] width 9 height 9
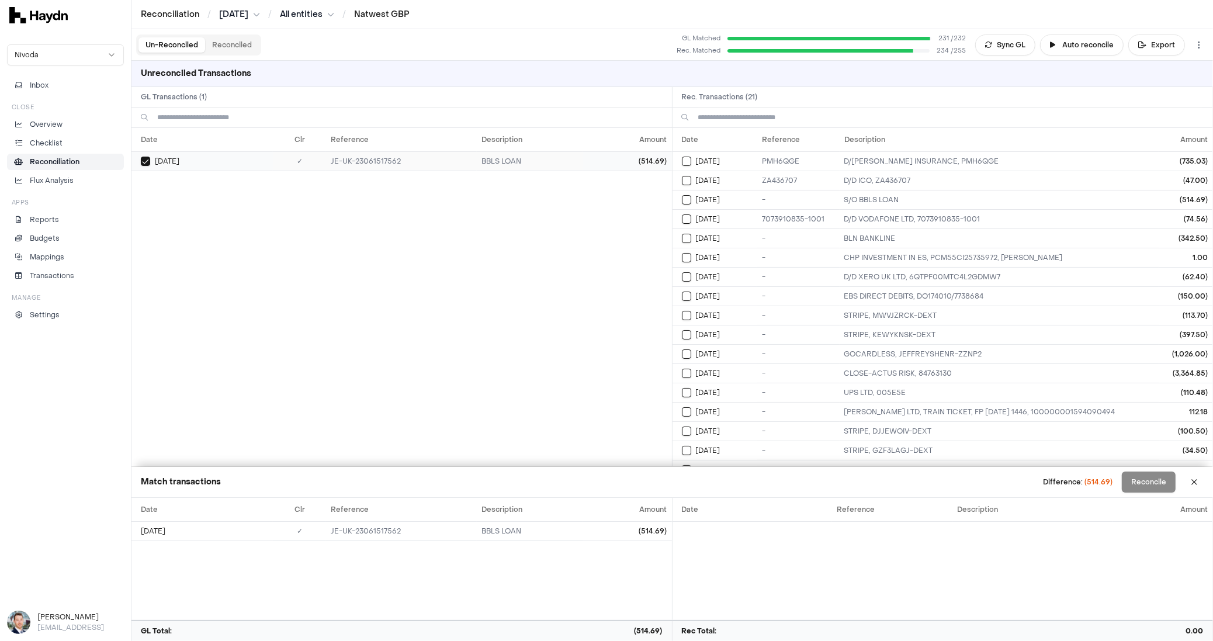
click at [147, 161] on button "Select GL transaction 7687730" at bounding box center [145, 161] width 9 height 9
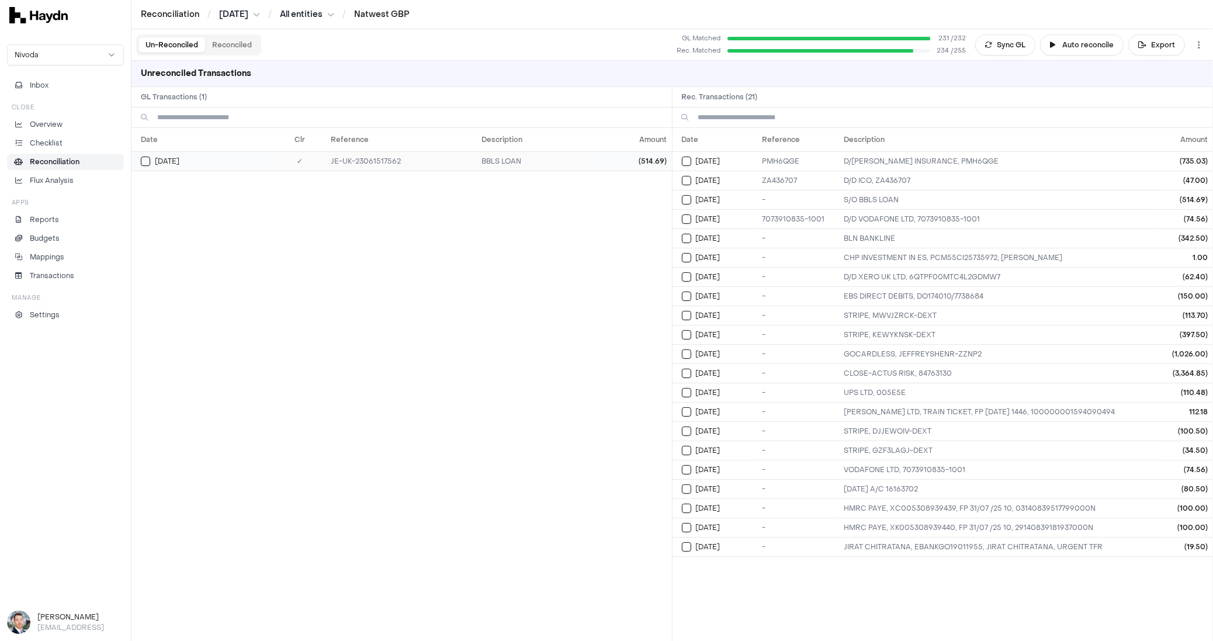
click at [147, 161] on button "Select GL transaction 7687730" at bounding box center [145, 161] width 9 height 9
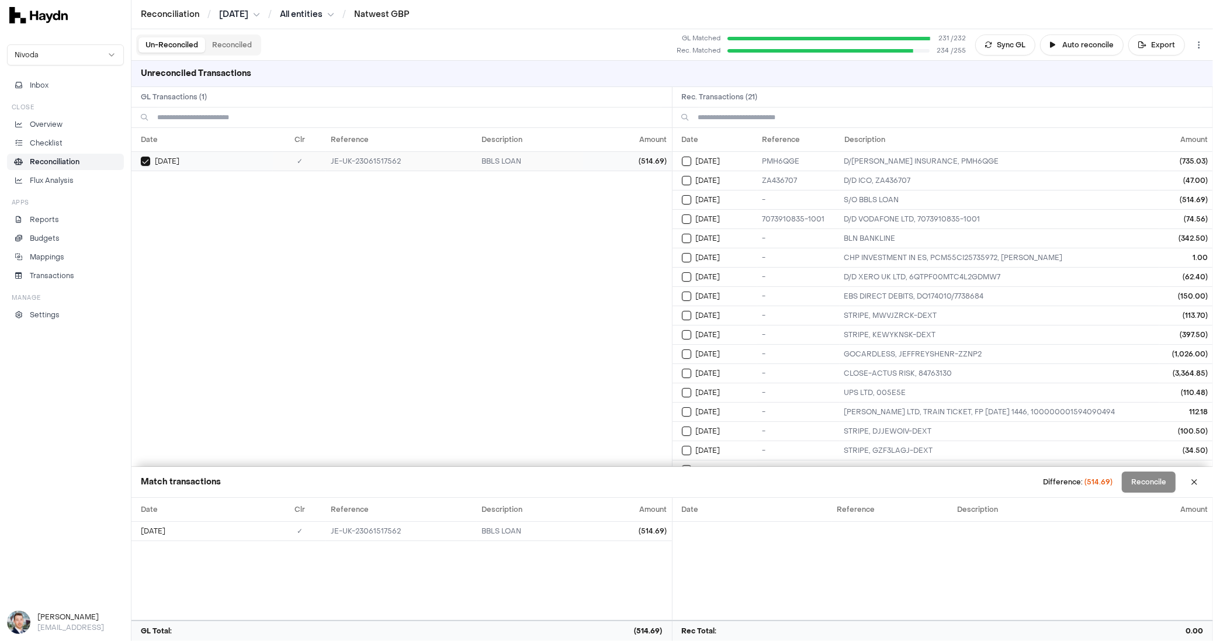
click at [147, 161] on button "Select GL transaction 7687730" at bounding box center [145, 161] width 9 height 9
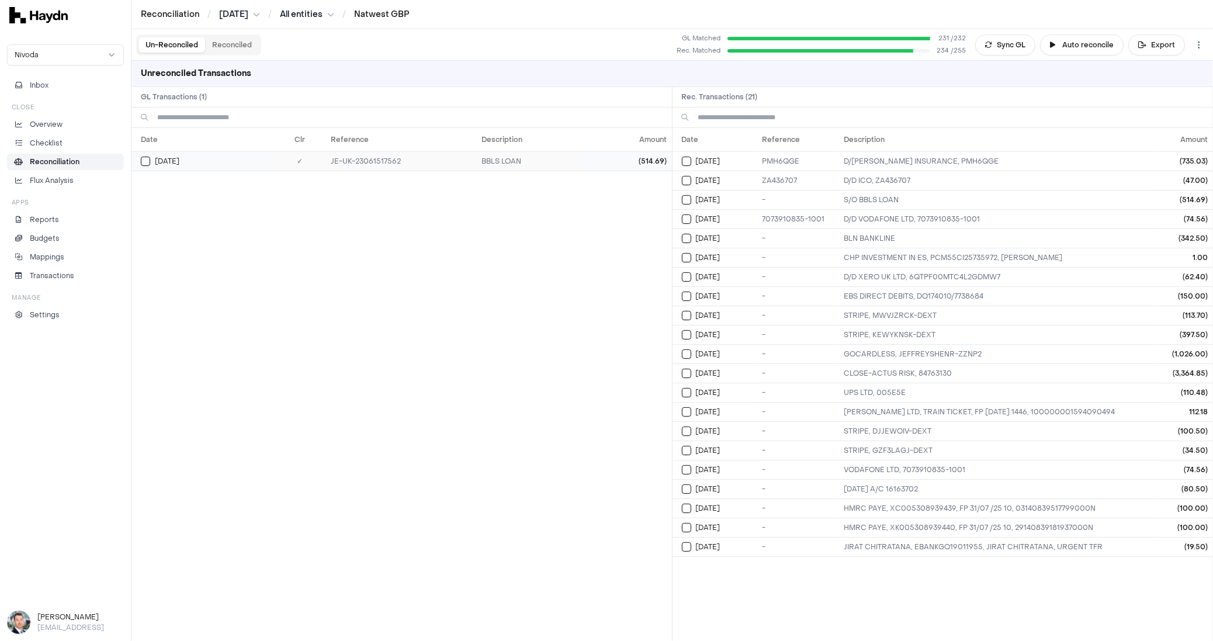
click at [147, 161] on button "Select GL transaction 7687730" at bounding box center [145, 161] width 9 height 9
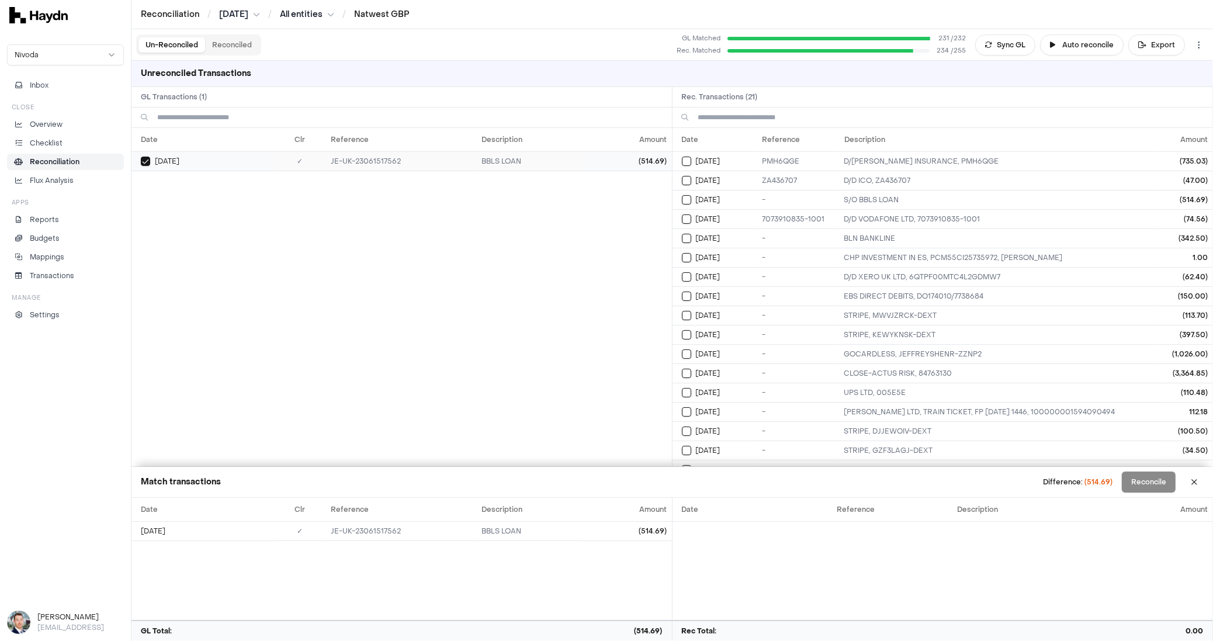
click at [147, 161] on button "Select GL transaction 7687730" at bounding box center [145, 161] width 9 height 9
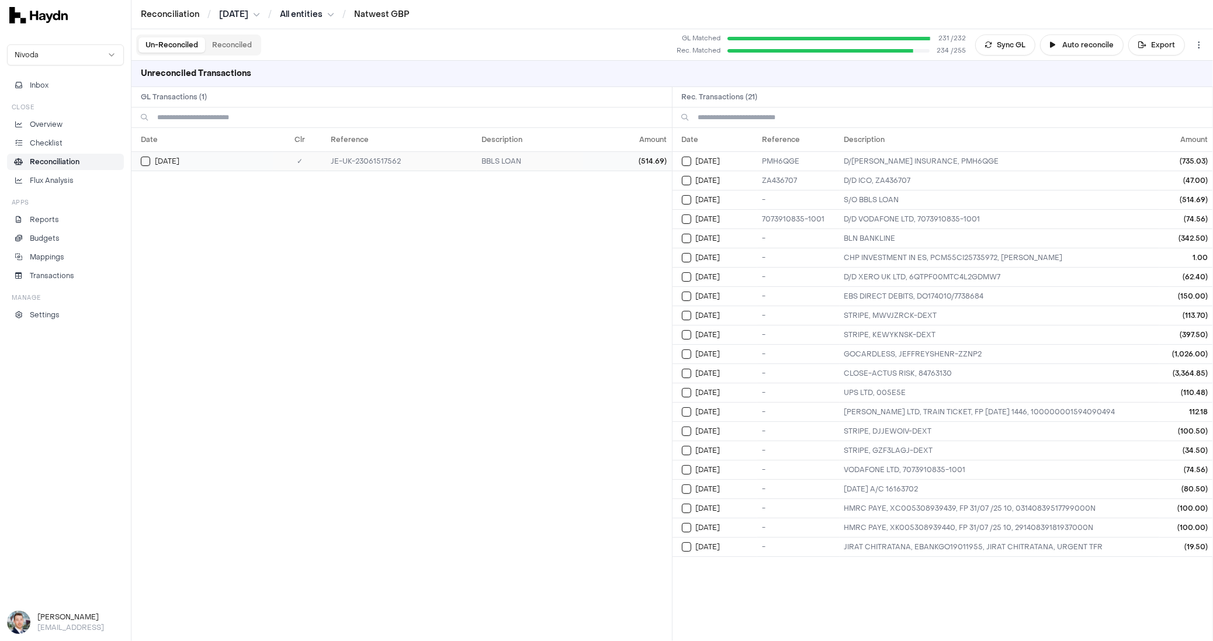
click at [147, 161] on button "Select GL transaction 7687730" at bounding box center [145, 161] width 9 height 9
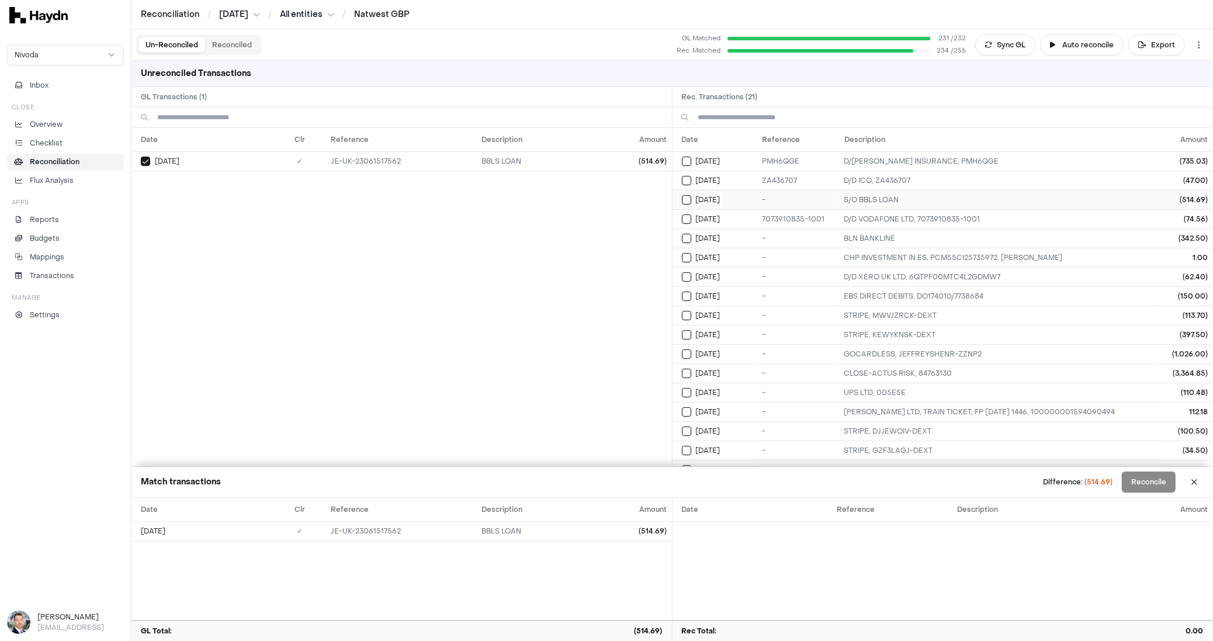
click at [687, 197] on button "Select reconciliation transaction 25940" at bounding box center [686, 199] width 9 height 9
click at [1142, 486] on button "Reconcile" at bounding box center [1149, 482] width 54 height 21
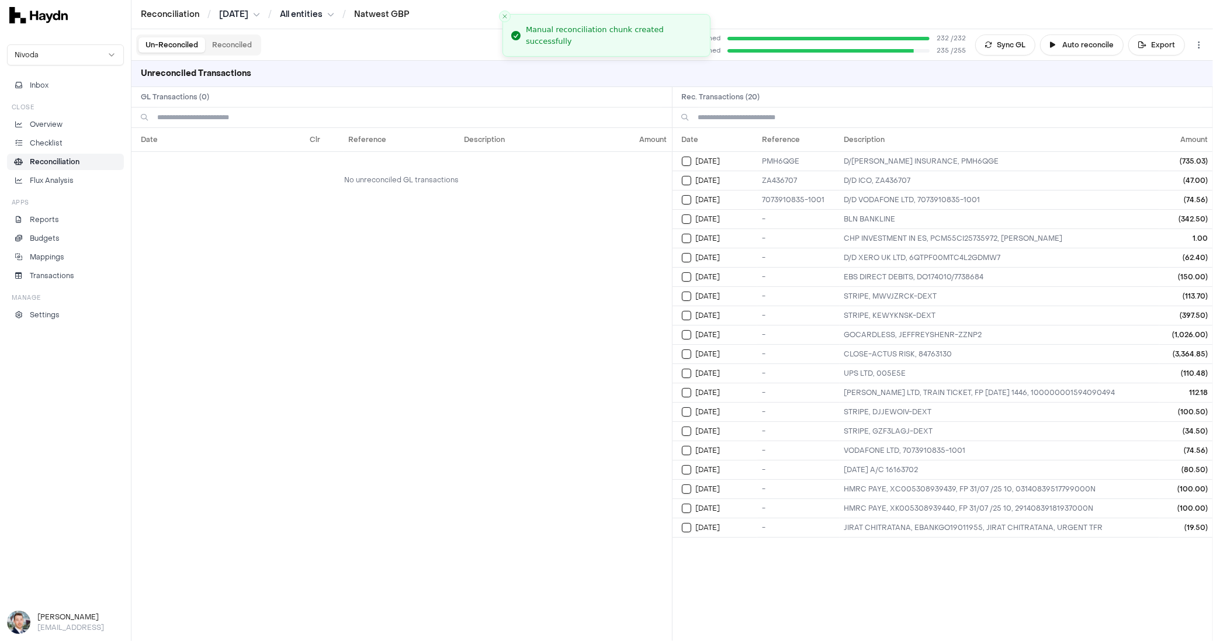
click at [541, 264] on div "Date Clr Reference Description Amount No unreconciled GL transactions" at bounding box center [402, 384] width 541 height 513
click at [241, 47] on button "Reconciled" at bounding box center [232, 44] width 54 height 15
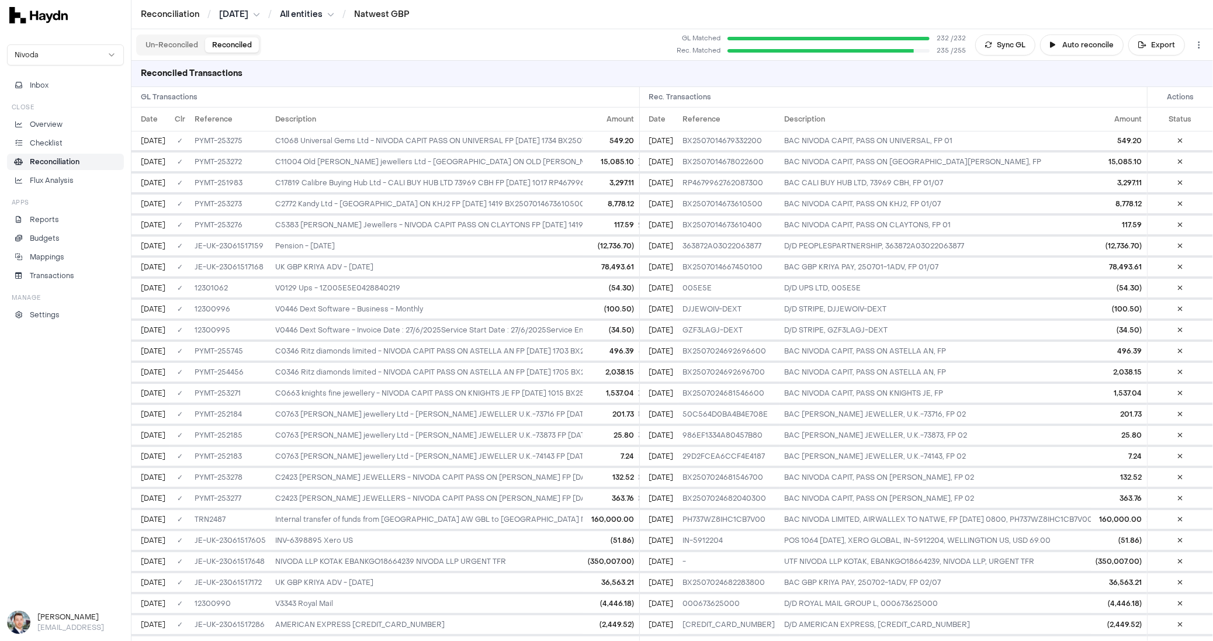
click at [167, 46] on button "Un-Reconciled" at bounding box center [172, 44] width 67 height 15
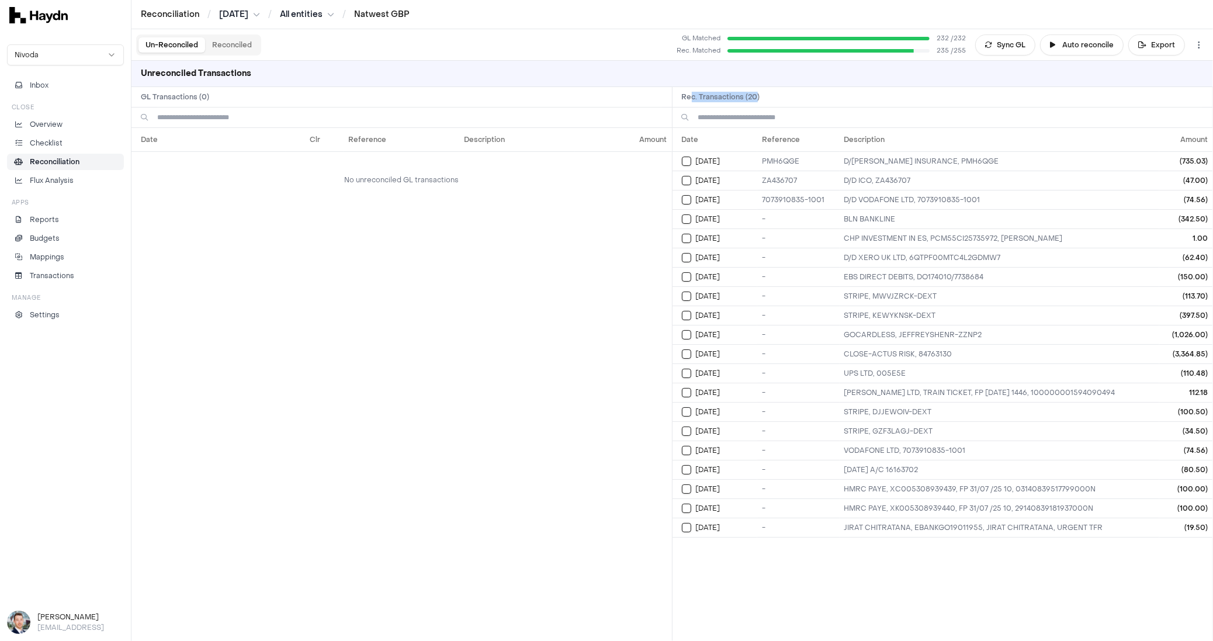
drag, startPoint x: 755, startPoint y: 96, endPoint x: 689, endPoint y: 94, distance: 66.1
click at [689, 94] on h2 "Rec. Transactions ( 20 )" at bounding box center [943, 97] width 541 height 20
click at [791, 101] on h2 "Rec. Transactions ( 20 )" at bounding box center [943, 97] width 541 height 20
click at [686, 160] on button "Select reconciliation transaction 25943" at bounding box center [686, 161] width 9 height 9
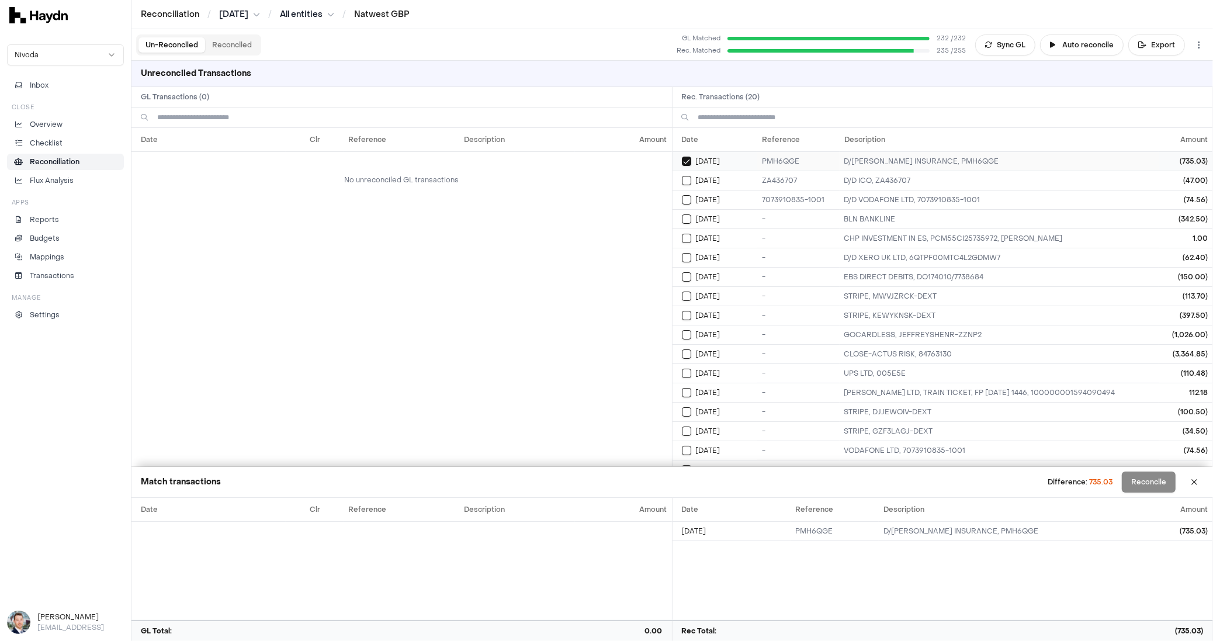
click at [686, 160] on button "Select reconciliation transaction 25943" at bounding box center [686, 161] width 9 height 9
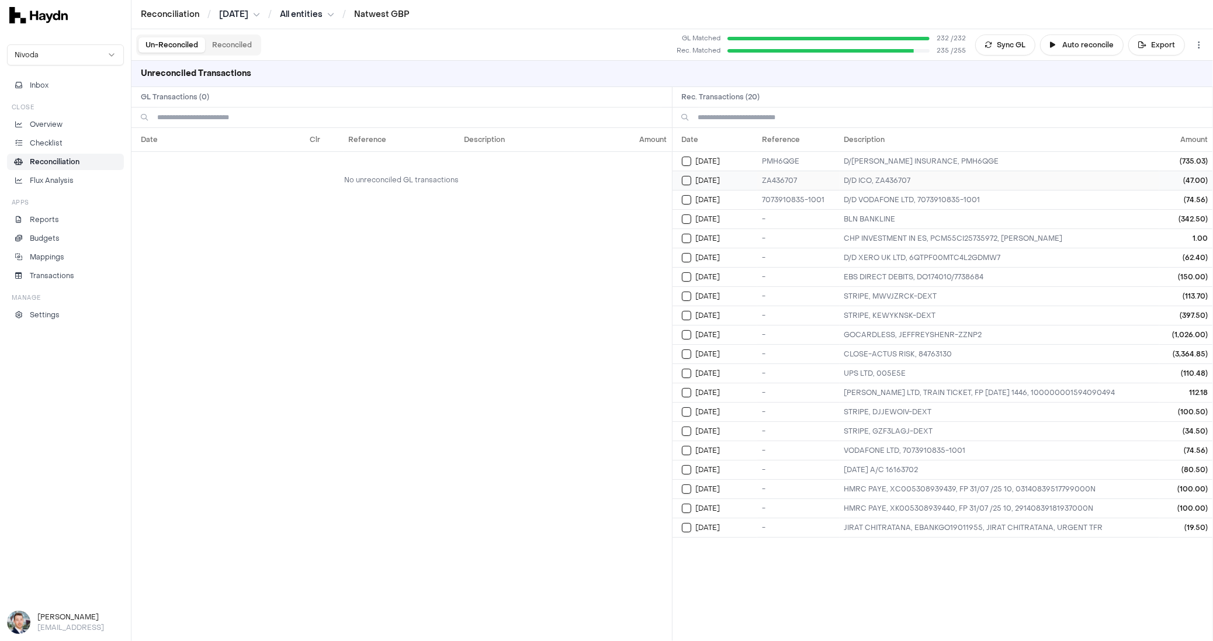
click at [689, 182] on button "Select reconciliation transaction 25944" at bounding box center [686, 180] width 9 height 9
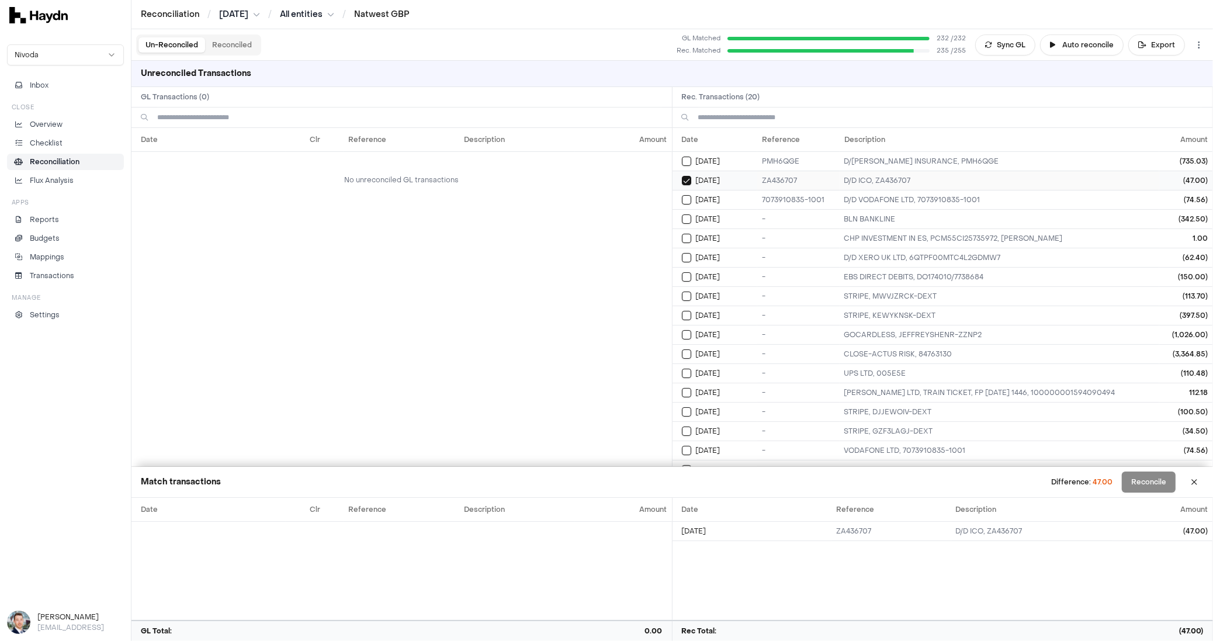
click at [689, 181] on button "Select reconciliation transaction 25944" at bounding box center [686, 180] width 9 height 9
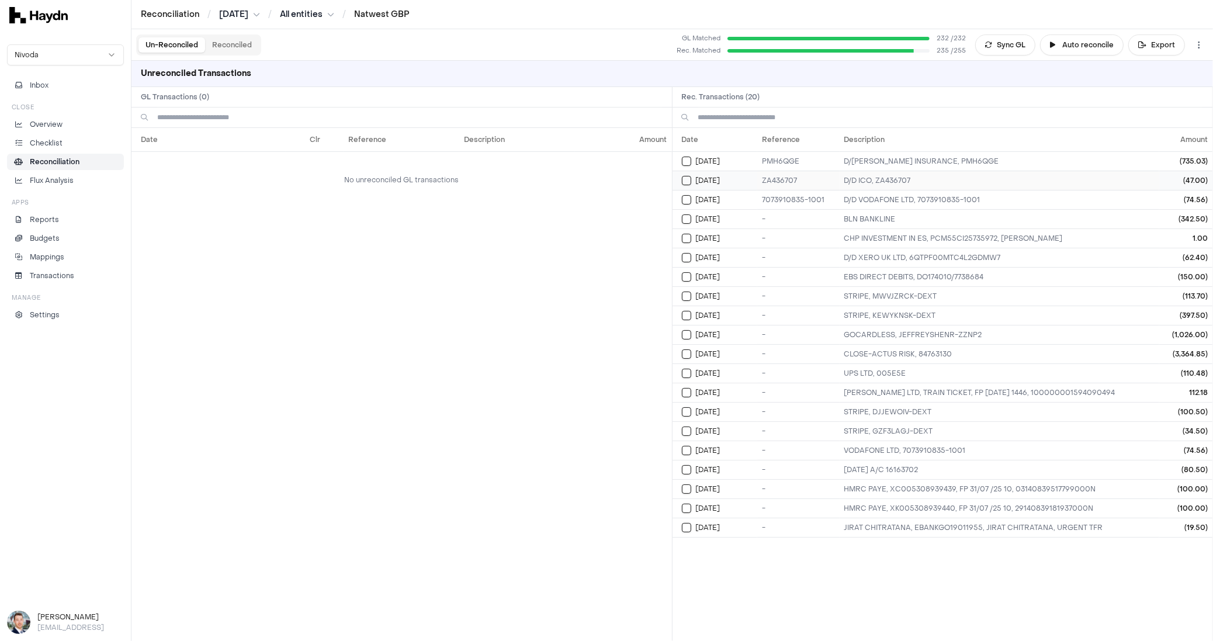
click at [689, 181] on button "Select reconciliation transaction 25944" at bounding box center [686, 180] width 9 height 9
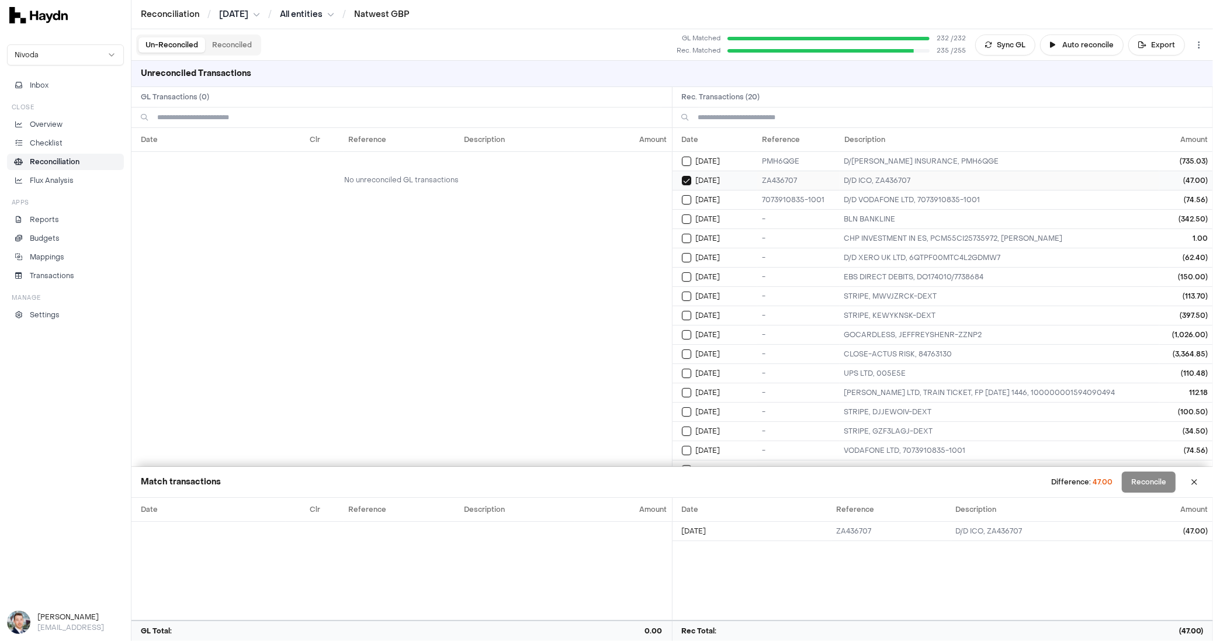
click at [689, 181] on button "Select reconciliation transaction 25944" at bounding box center [686, 180] width 9 height 9
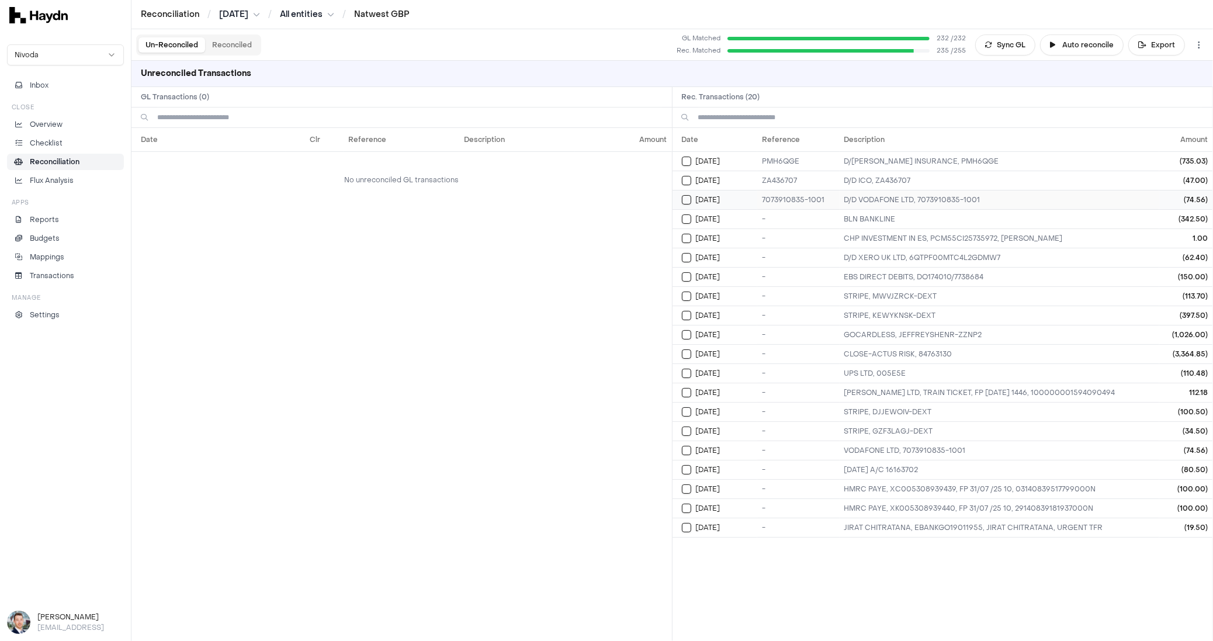
click at [689, 202] on button "Select reconciliation transaction 25960" at bounding box center [686, 199] width 9 height 9
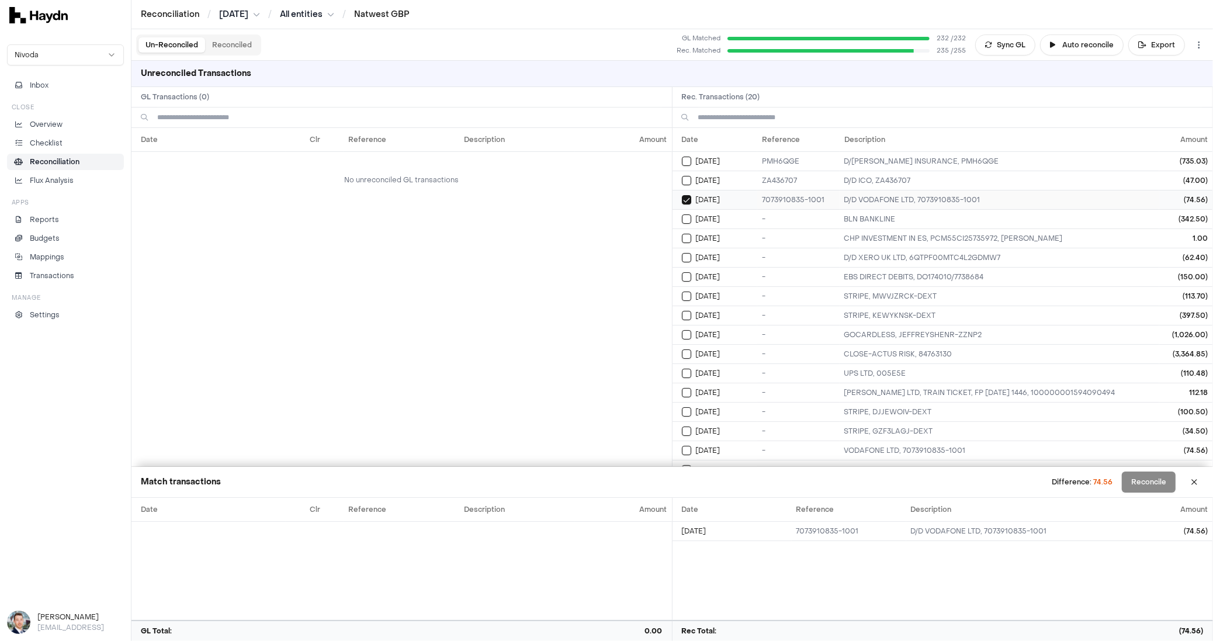
click at [688, 200] on button "Select reconciliation transaction 25960" at bounding box center [686, 199] width 9 height 9
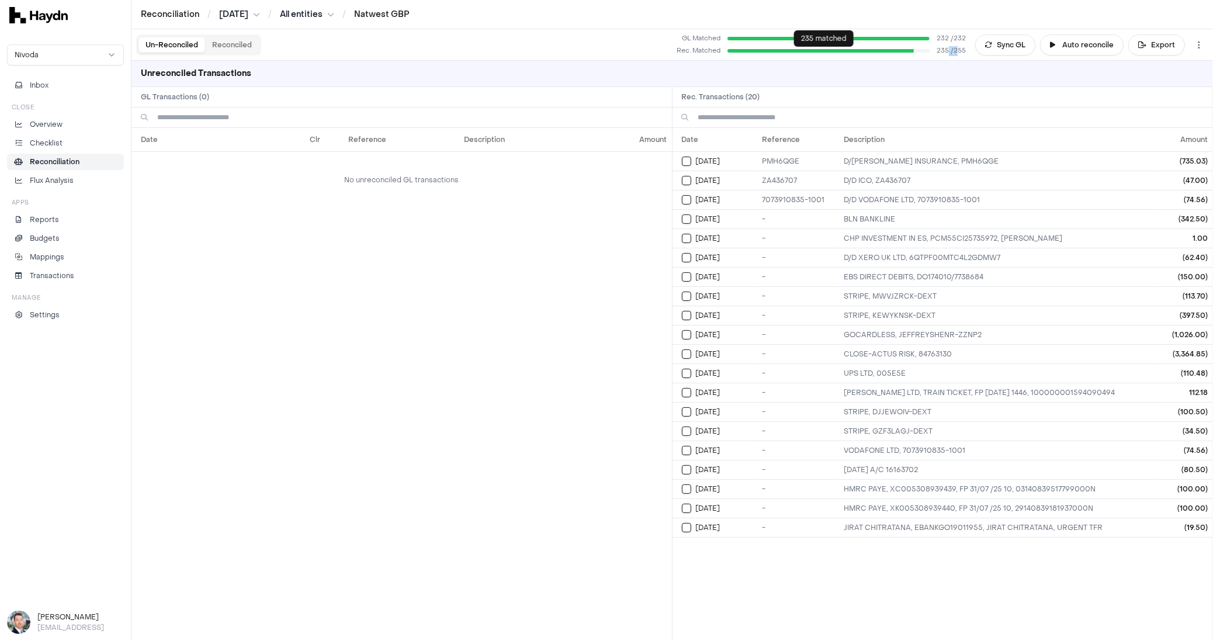
drag, startPoint x: 952, startPoint y: 49, endPoint x: 960, endPoint y: 53, distance: 8.9
click at [960, 53] on span "235 / 255" at bounding box center [951, 51] width 29 height 10
click at [954, 51] on span "235 / 255" at bounding box center [951, 51] width 29 height 10
drag, startPoint x: 938, startPoint y: 50, endPoint x: 976, endPoint y: 57, distance: 39.1
click at [976, 57] on div "Un-Reconciled Reconciled GL Matched 232 / 232 Rec. Matched 235 / 255 Sync GL Au…" at bounding box center [673, 45] width 1082 height 32
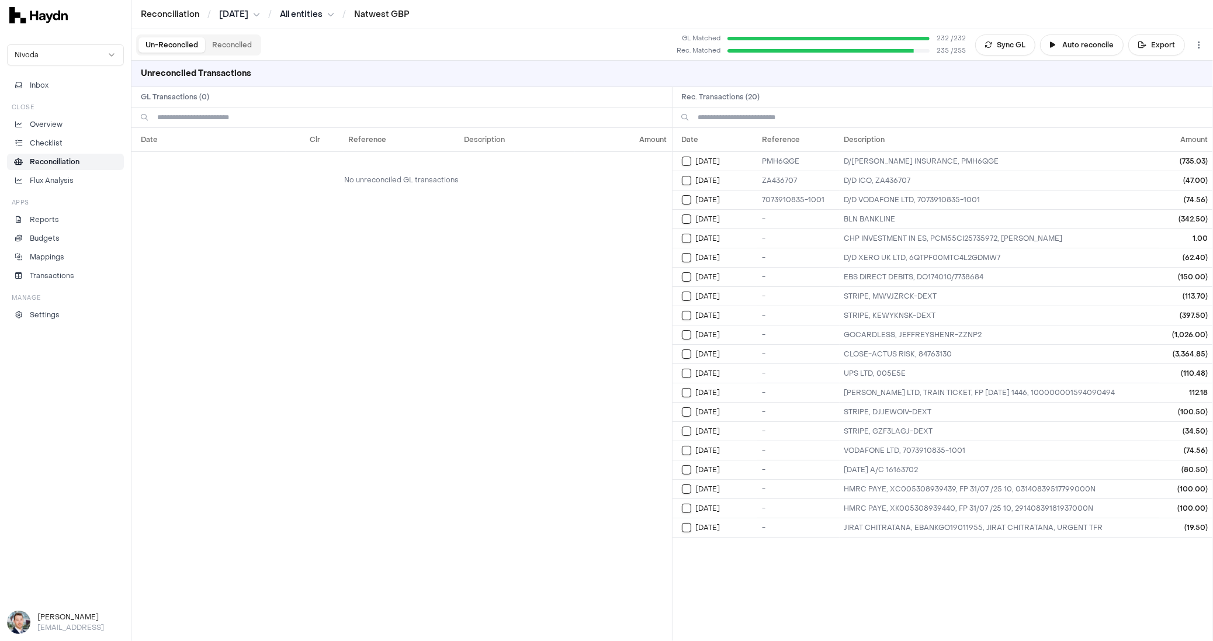
click at [472, 280] on div "Date Clr Reference Description Amount No unreconciled GL transactions" at bounding box center [402, 384] width 541 height 513
click at [690, 160] on button "Select reconciliation transaction 25943" at bounding box center [686, 161] width 9 height 9
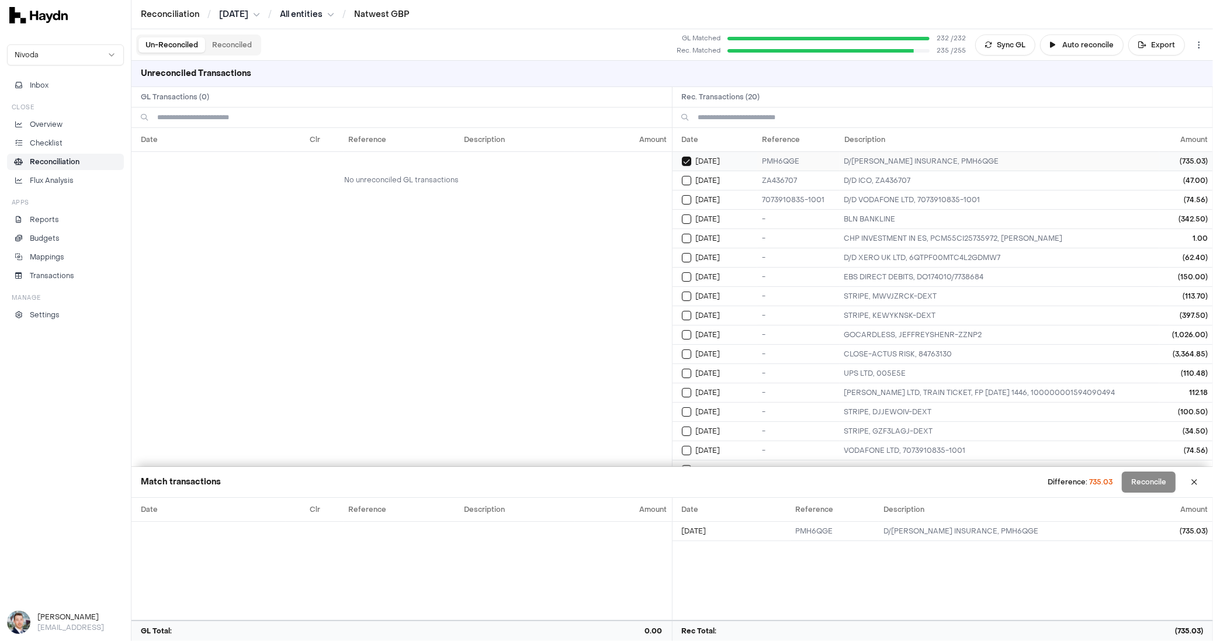
click at [690, 160] on button "Select reconciliation transaction 25943" at bounding box center [686, 161] width 9 height 9
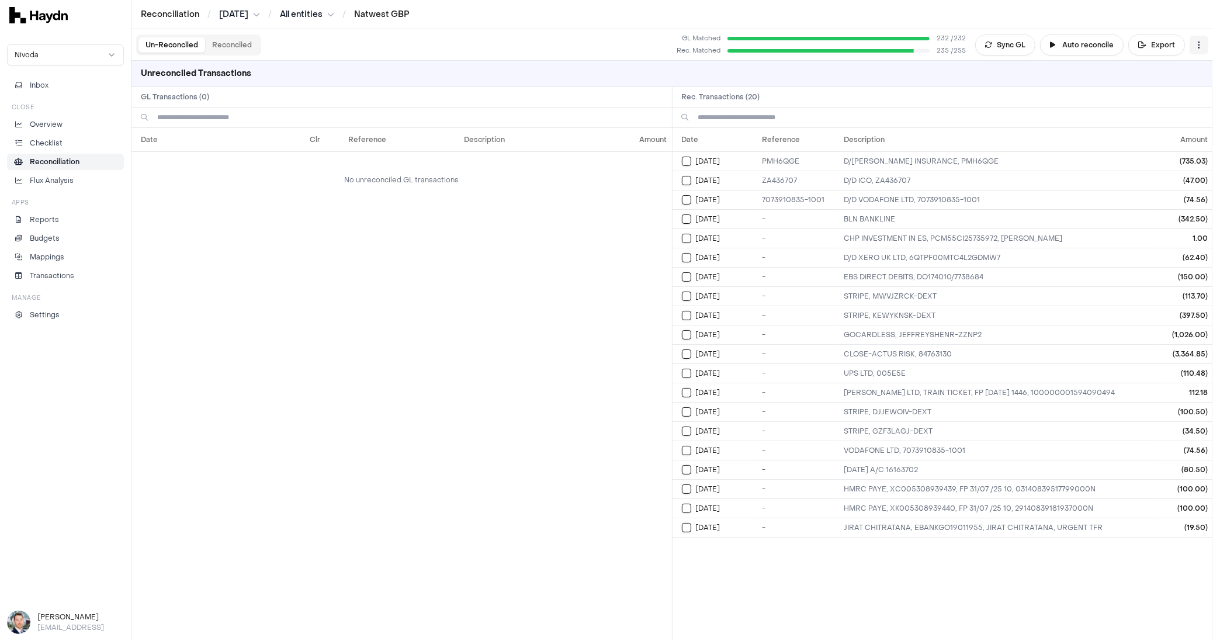
click at [1195, 46] on html "Reconciliation / [DATE] / All entities / Natwest GBP Nivoda Inbox Close Overvie…" at bounding box center [606, 320] width 1213 height 641
click at [1146, 70] on div "Reset" at bounding box center [1152, 67] width 106 height 16
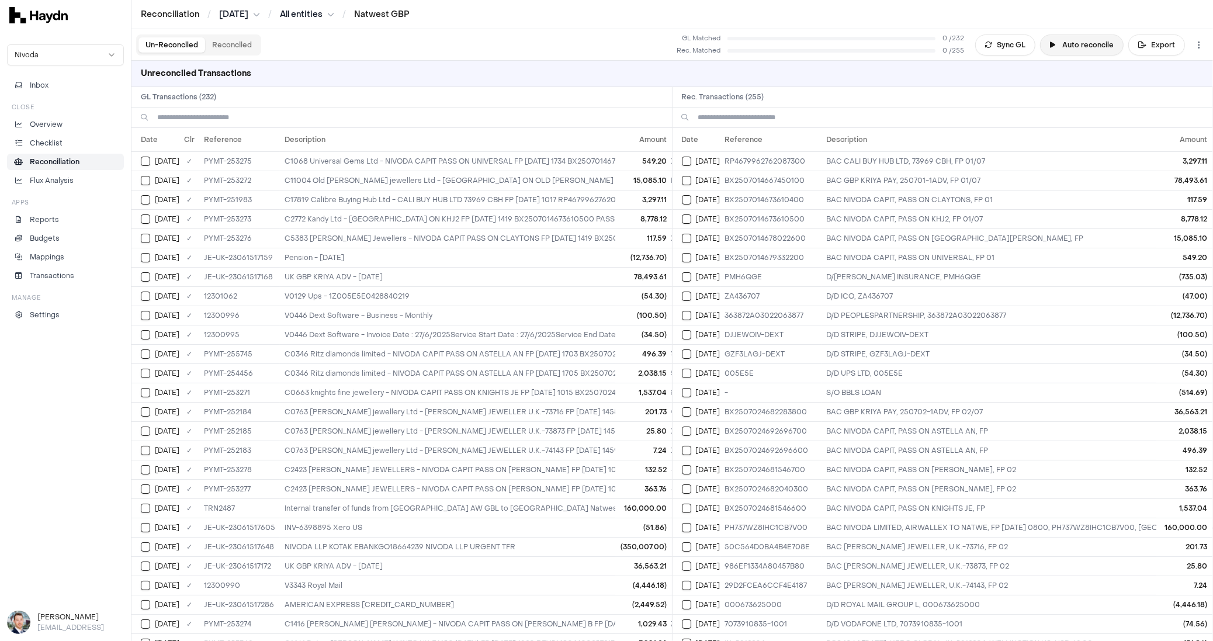
click at [1087, 43] on button "Auto reconcile" at bounding box center [1082, 44] width 84 height 21
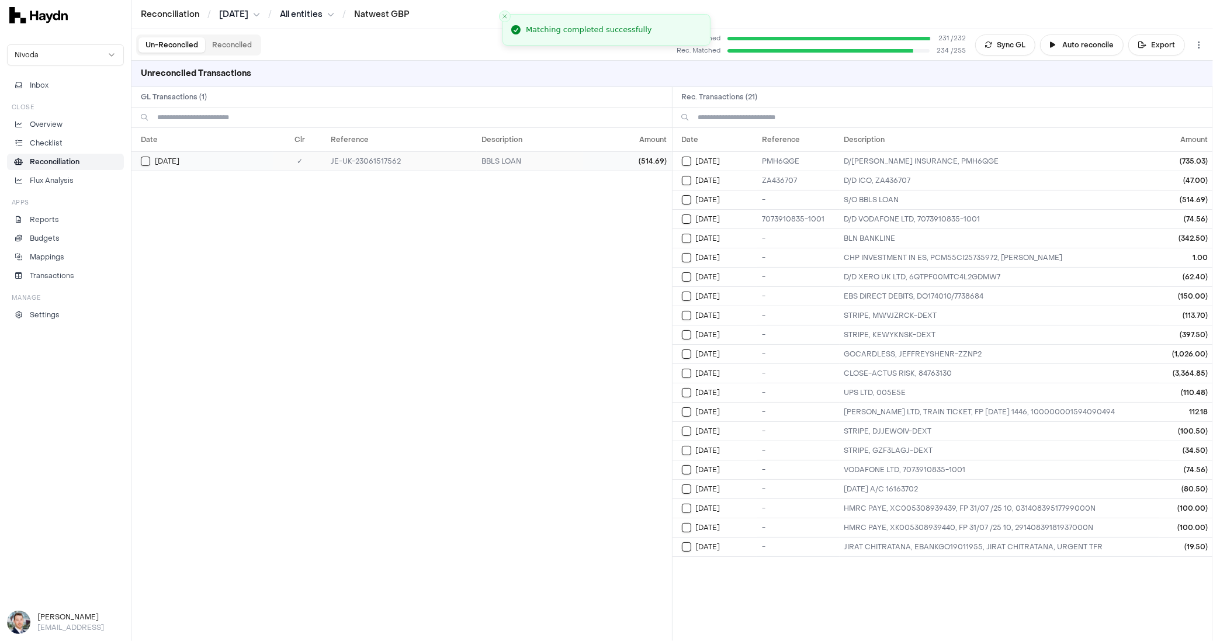
click at [145, 159] on button "Select GL transaction 7687730" at bounding box center [145, 161] width 9 height 9
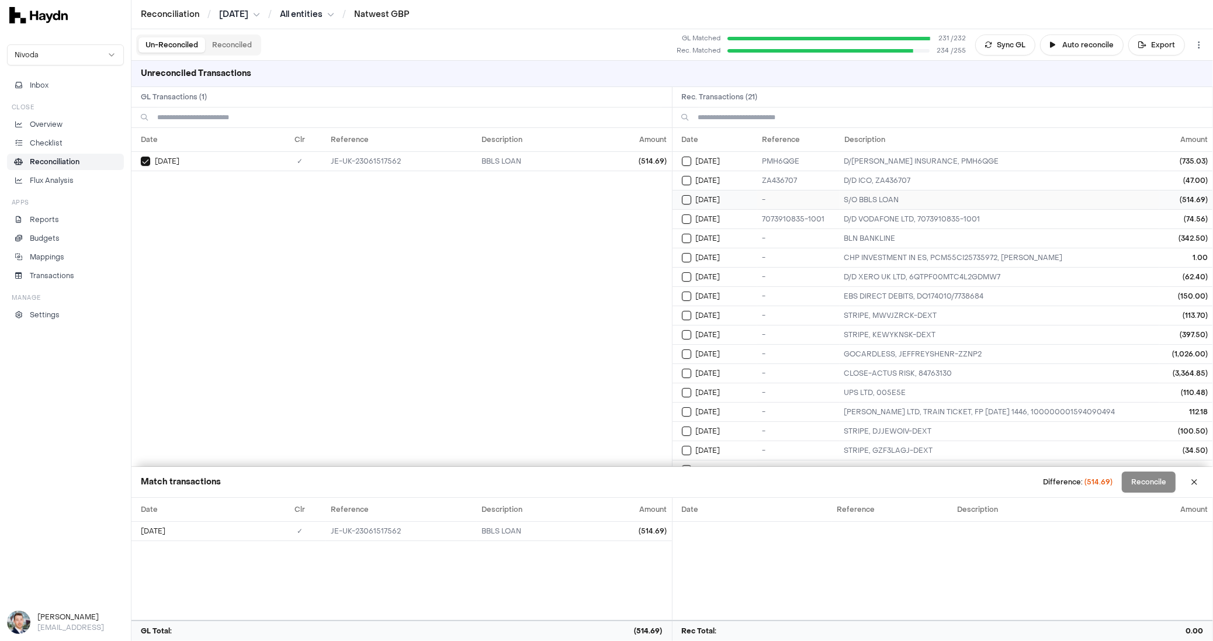
click at [693, 201] on div "[DATE]" at bounding box center [720, 199] width 76 height 9
drag, startPoint x: 1086, startPoint y: 483, endPoint x: 1094, endPoint y: 483, distance: 7.6
click at [1094, 483] on div "Difference: 0.00" at bounding box center [1083, 482] width 59 height 11
click at [1141, 483] on button "Reconcile" at bounding box center [1149, 482] width 54 height 21
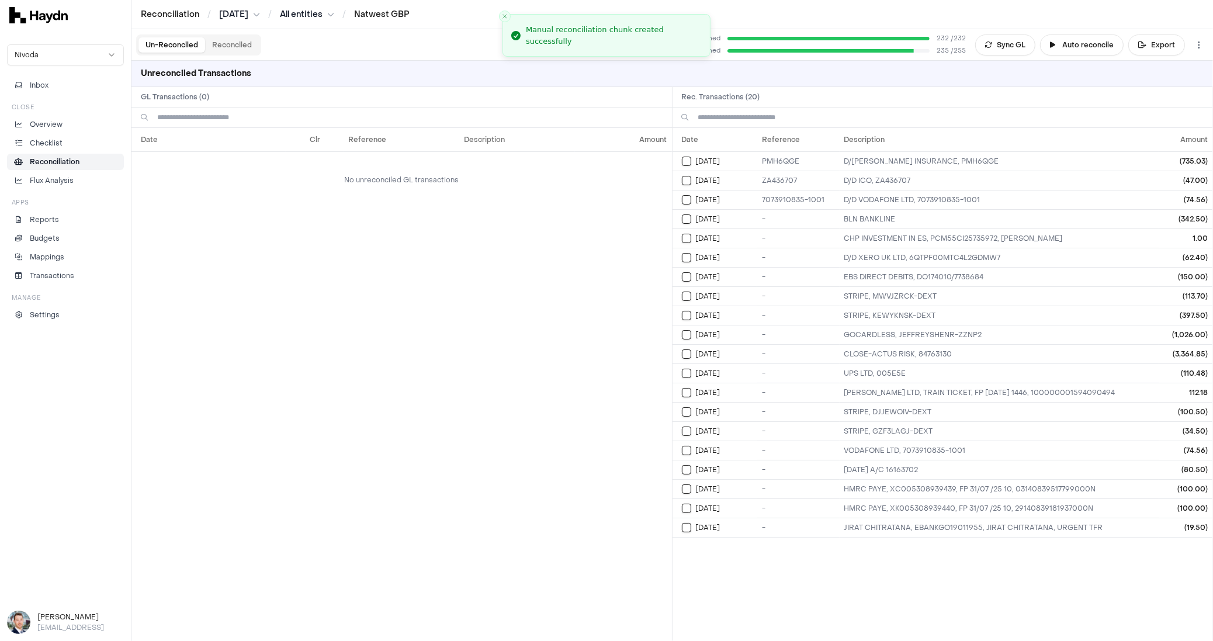
click at [511, 316] on div "Date Clr Reference Description Amount No unreconciled GL transactions" at bounding box center [402, 384] width 541 height 513
click at [229, 39] on button "Reconciled" at bounding box center [232, 44] width 54 height 15
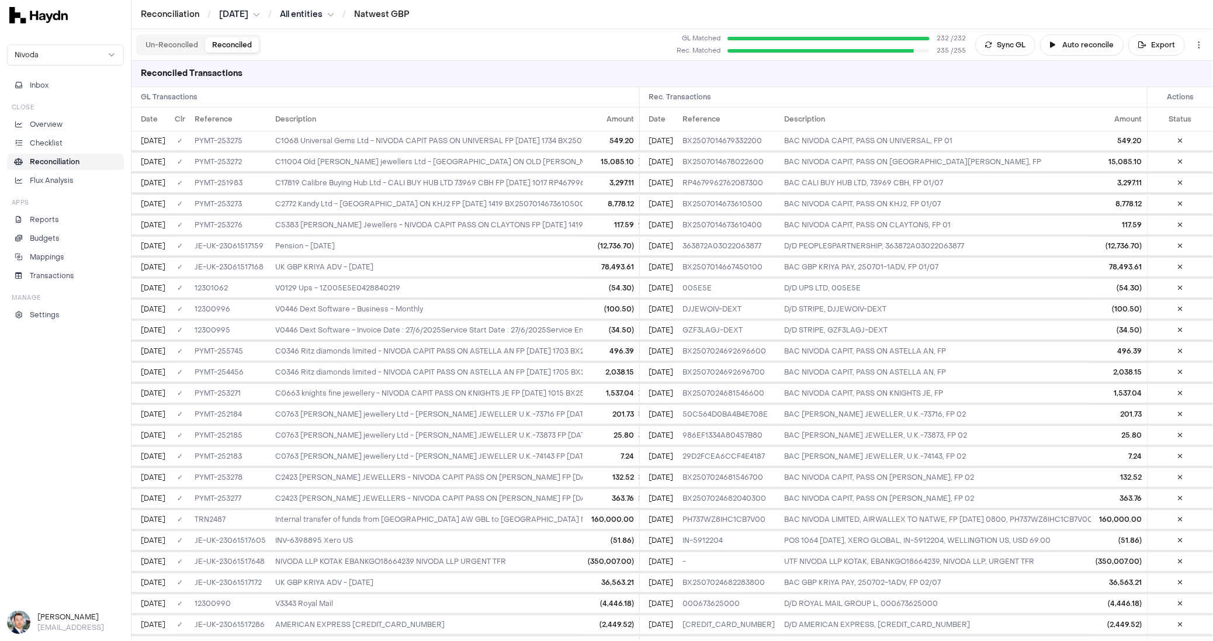
click at [171, 47] on button "Un-Reconciled" at bounding box center [172, 44] width 67 height 15
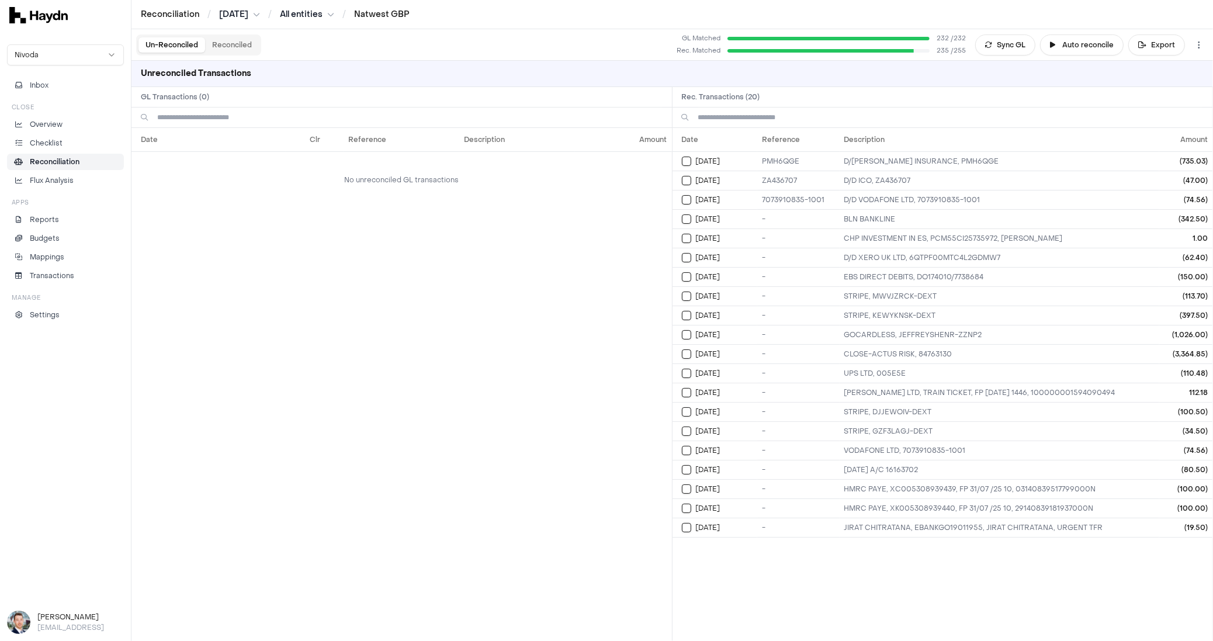
click at [54, 157] on p "Reconciliation" at bounding box center [55, 162] width 50 height 11
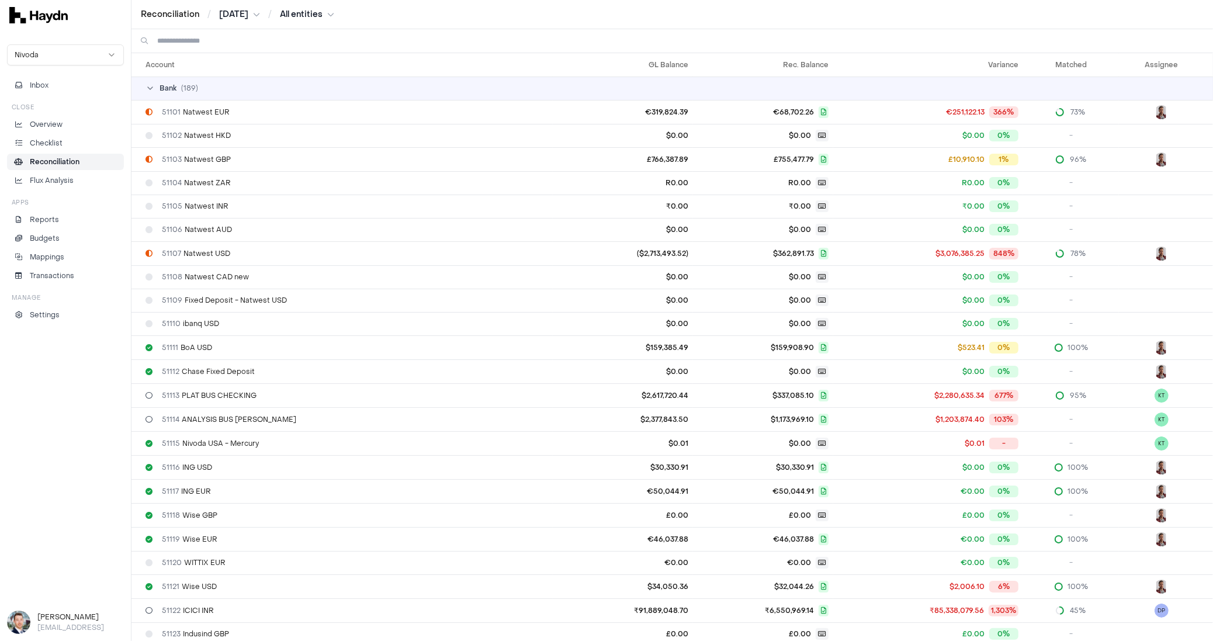
click at [243, 50] on input at bounding box center [680, 40] width 1047 height 23
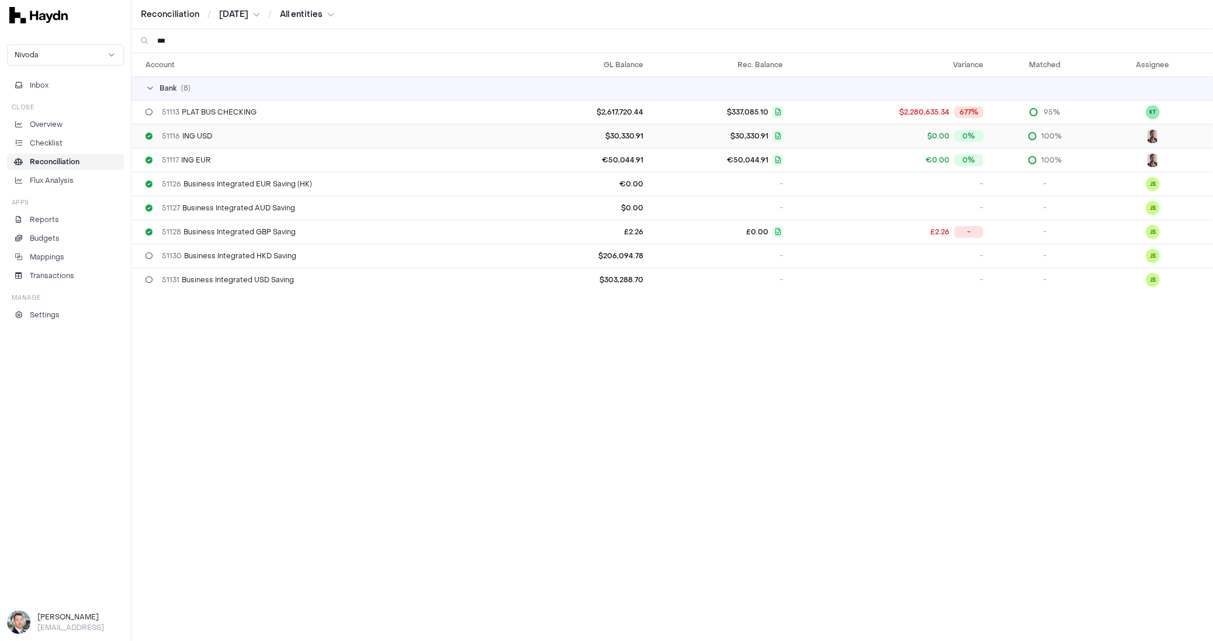
type input "***"
click at [246, 139] on div "51116 ING USD" at bounding box center [335, 136] width 378 height 9
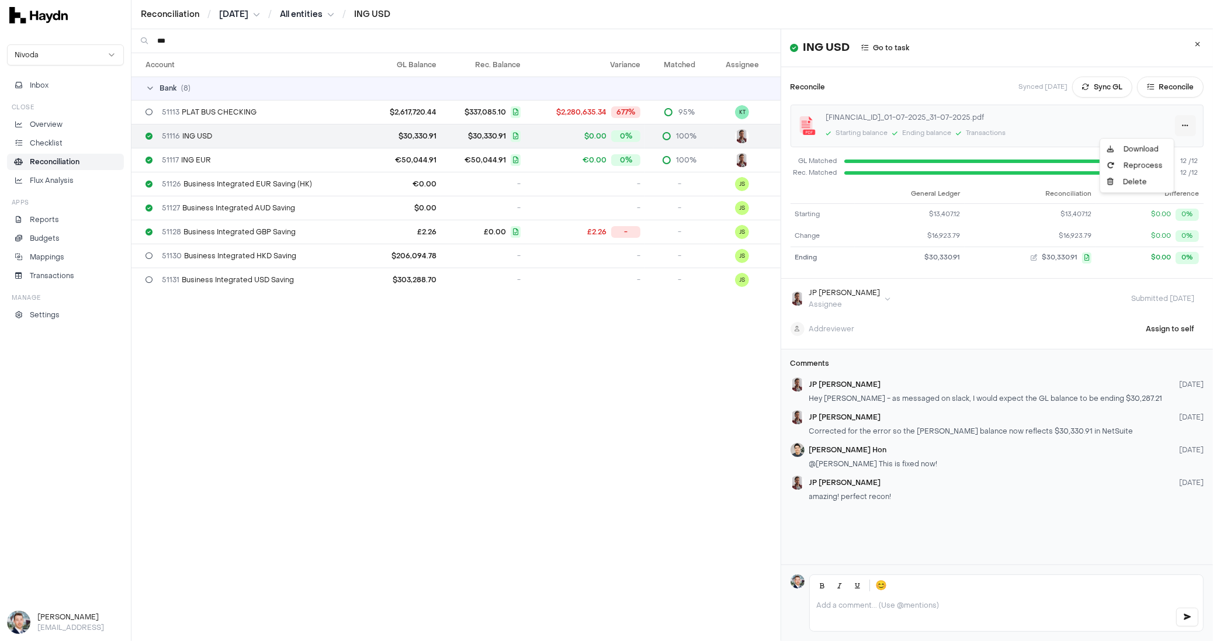
click at [1161, 120] on html "Reconciliation / [DATE] / All entities / ING USD Nivoda Inbox Close Overview Ch…" at bounding box center [606, 320] width 1213 height 641
click at [1162, 121] on html "Reconciliation / [DATE] / All entities / ING USD Nivoda Inbox Close Overview Ch…" at bounding box center [606, 320] width 1213 height 641
click at [1150, 79] on button "Reconcile" at bounding box center [1170, 87] width 67 height 21
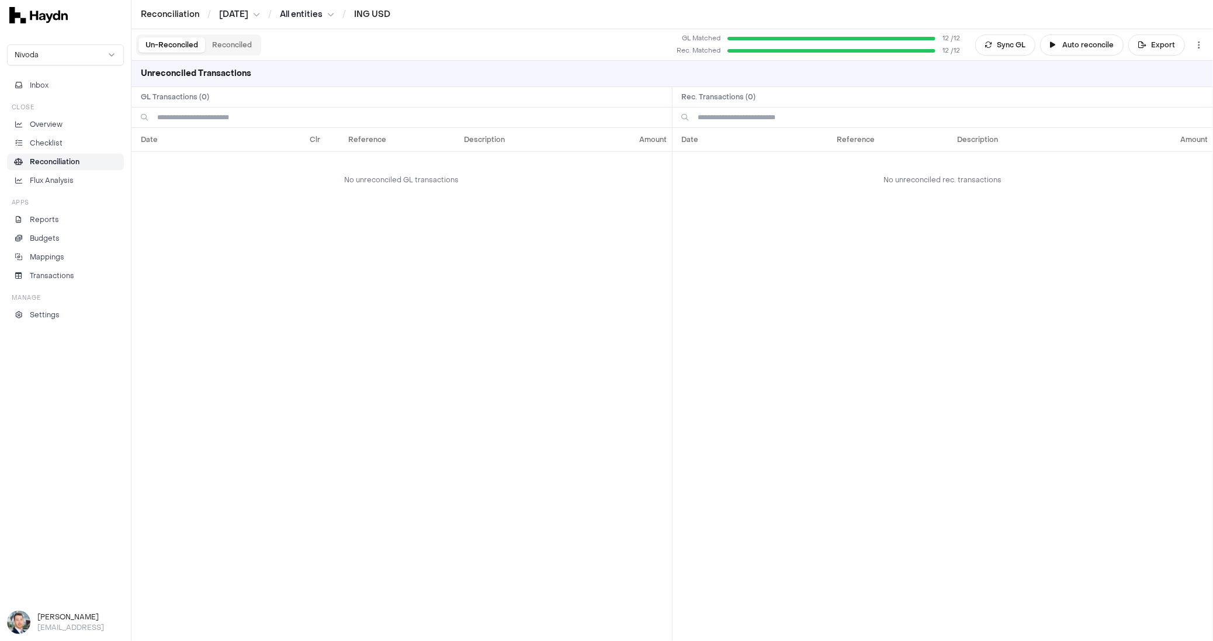
click at [84, 157] on li "Reconciliation" at bounding box center [65, 162] width 106 height 11
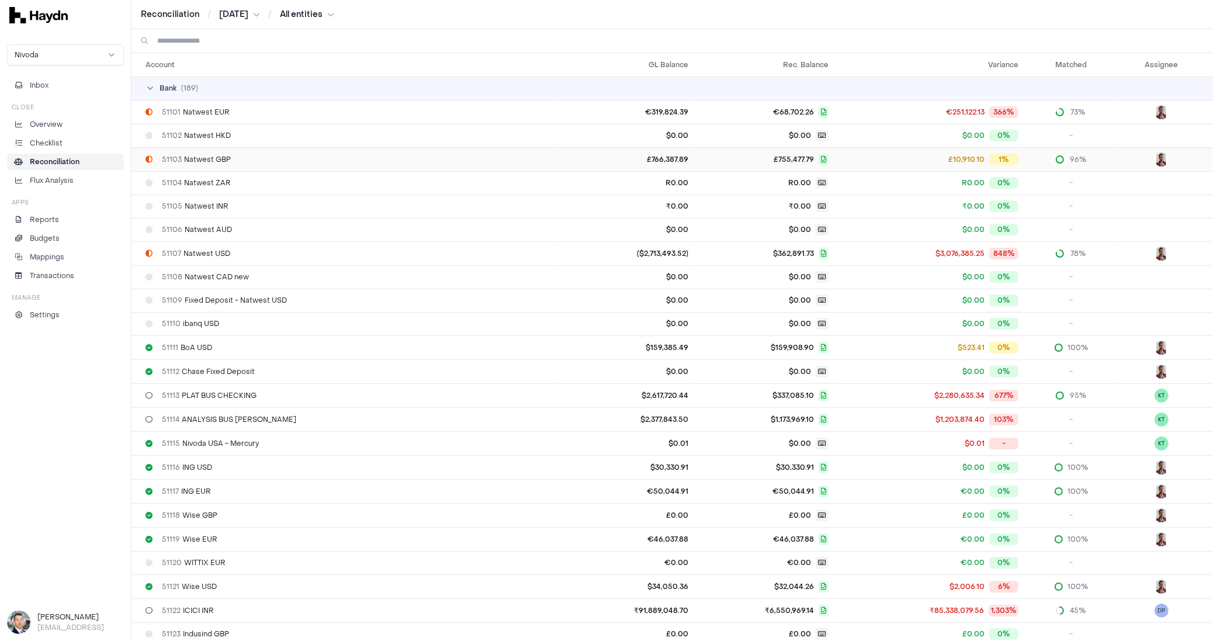
click at [249, 160] on div "51103 Natwest GBP" at bounding box center [347, 159] width 403 height 9
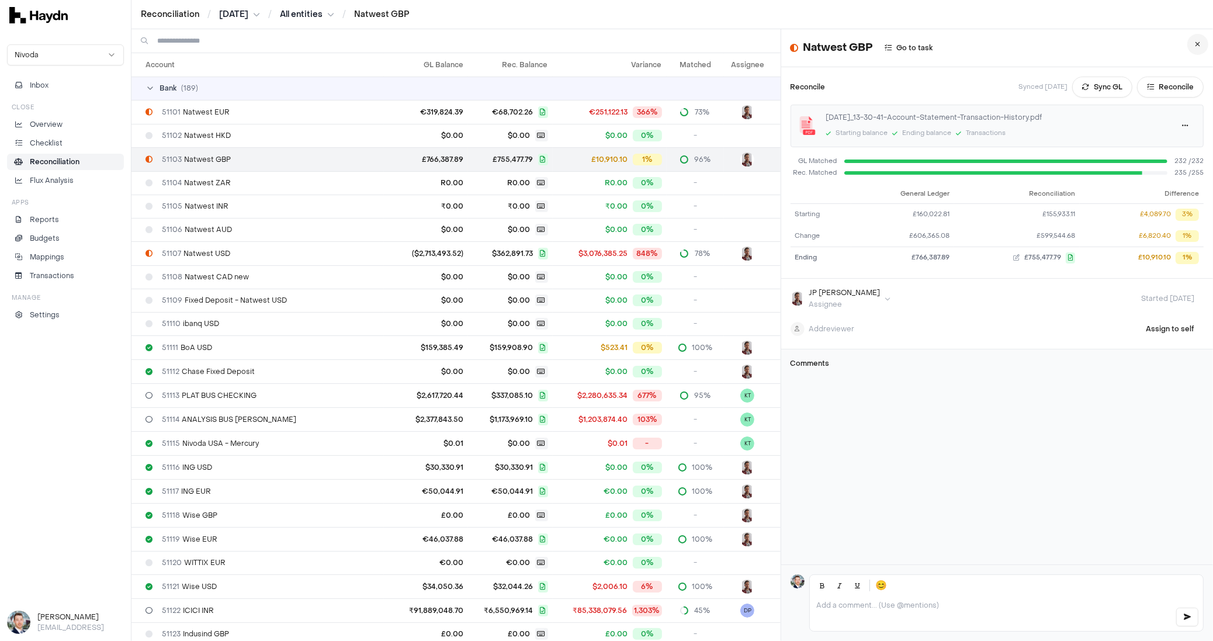
click at [1196, 45] on icon at bounding box center [1198, 44] width 5 height 7
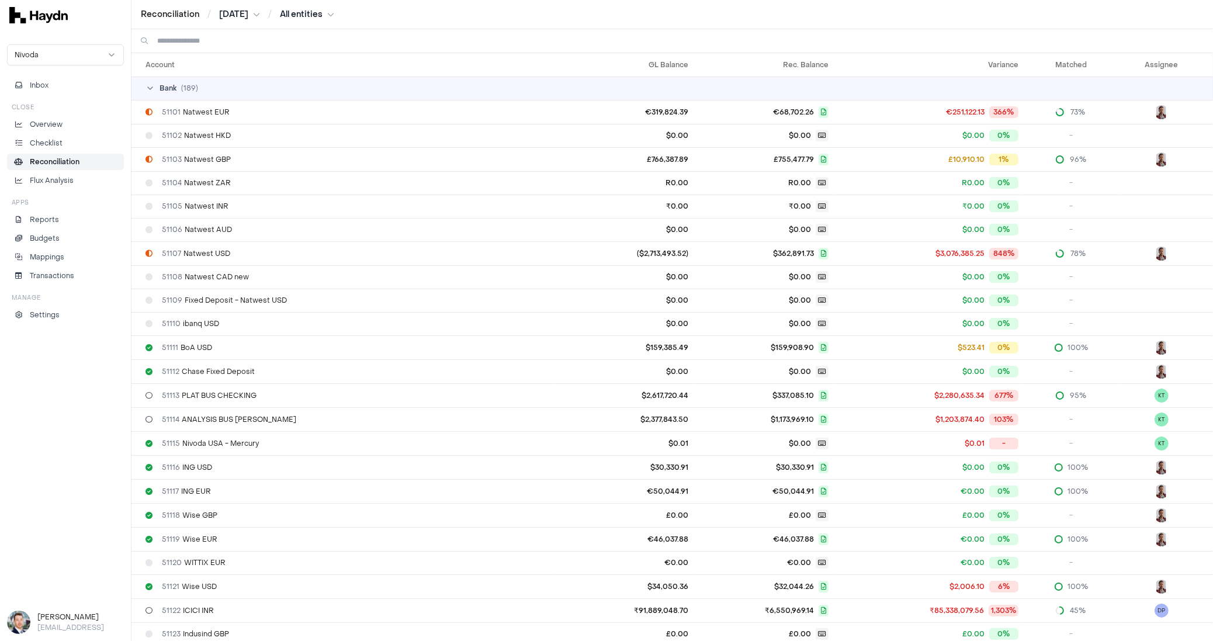
click at [49, 160] on p "Reconciliation" at bounding box center [55, 162] width 50 height 11
click at [172, 17] on link "Reconciliation" at bounding box center [170, 15] width 58 height 12
click at [56, 141] on p "Checklist" at bounding box center [46, 143] width 33 height 11
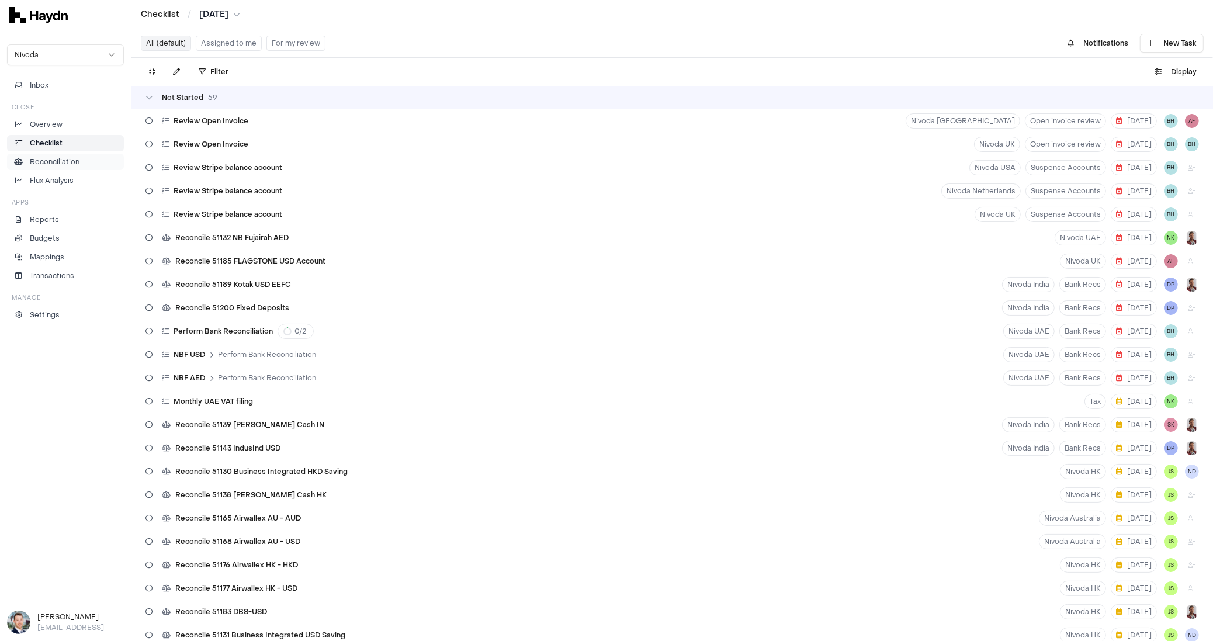
click at [56, 157] on p "Reconciliation" at bounding box center [55, 162] width 50 height 11
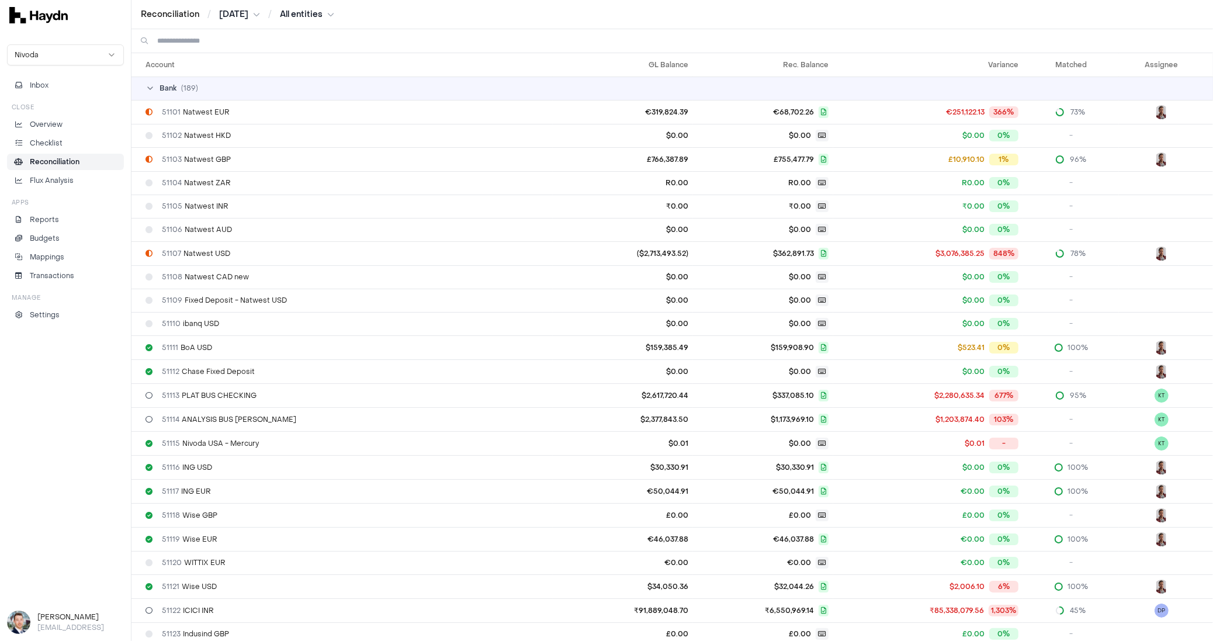
click at [222, 39] on input at bounding box center [680, 40] width 1047 height 23
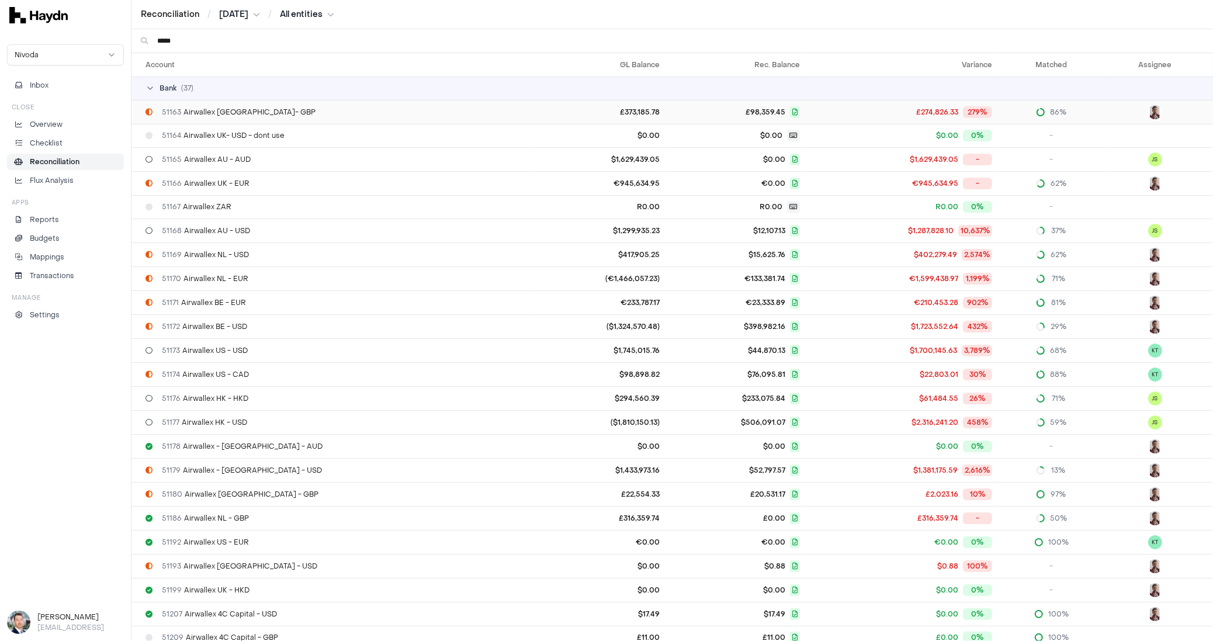
click at [272, 110] on div "51163 Airwallex [GEOGRAPHIC_DATA]- GBP" at bounding box center [337, 112] width 383 height 9
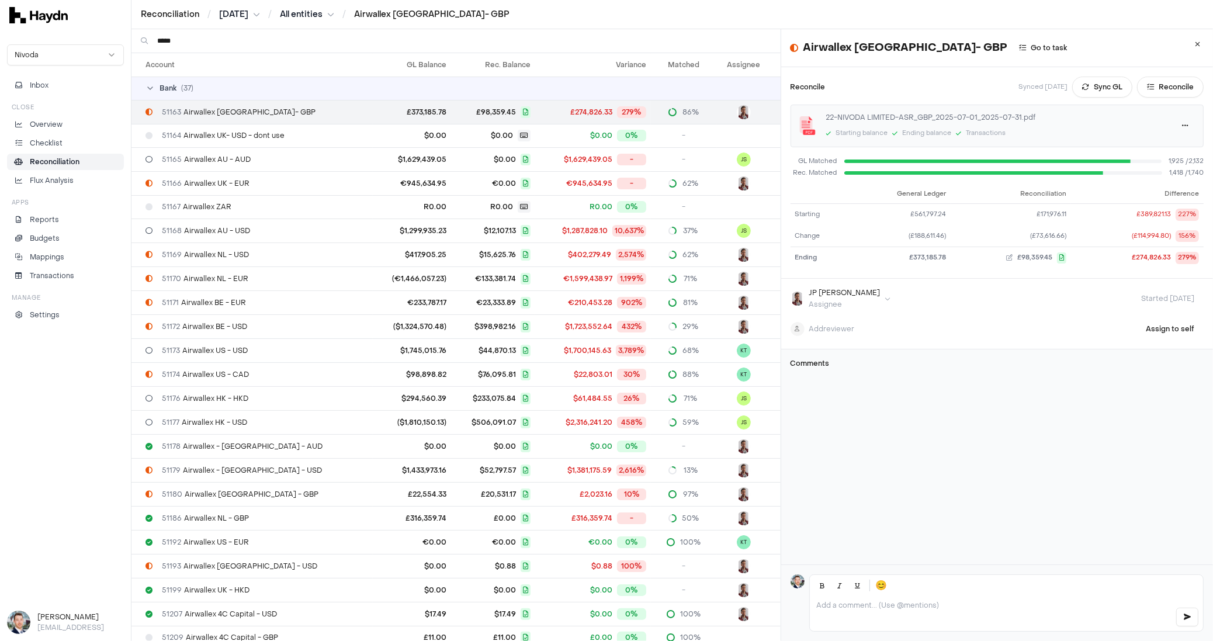
click at [272, 112] on div "51163 Airwallex [GEOGRAPHIC_DATA]- GBP" at bounding box center [257, 112] width 223 height 9
click at [1196, 41] on icon at bounding box center [1198, 44] width 5 height 7
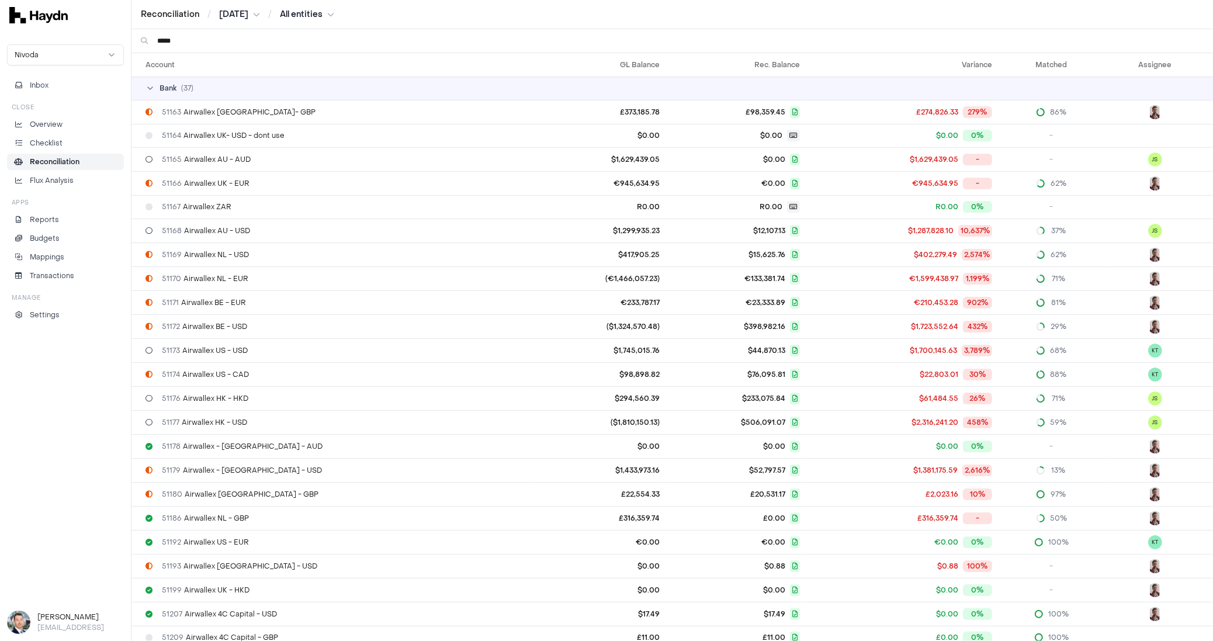
click at [211, 44] on input "*****" at bounding box center [680, 40] width 1047 height 23
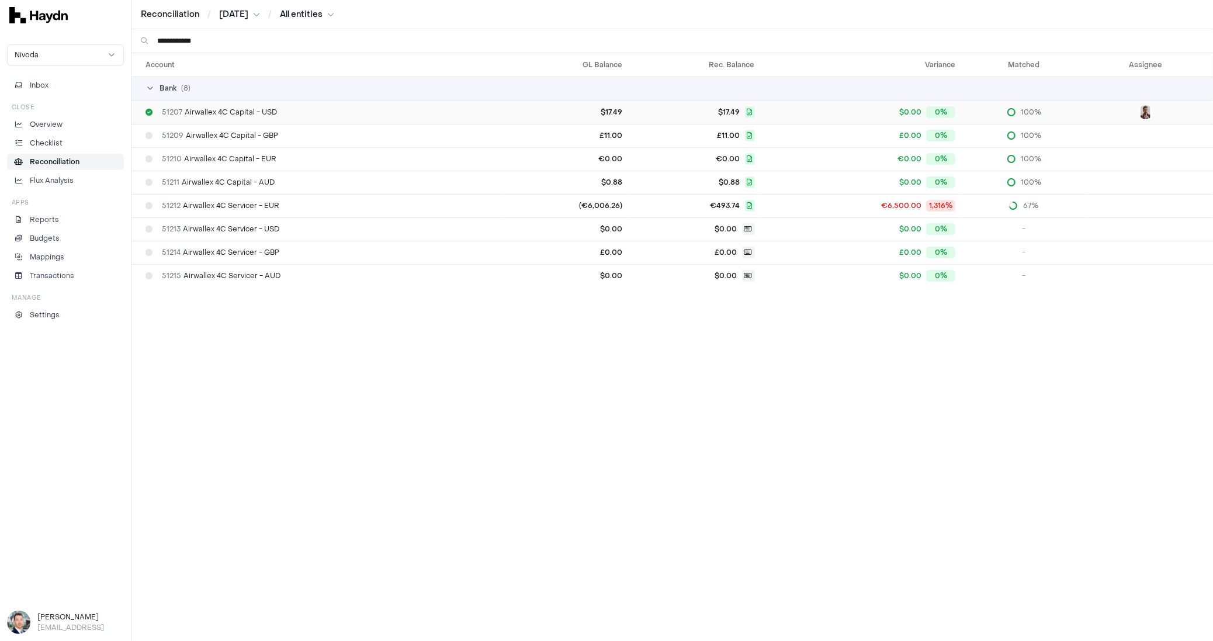
type input "**********"
click at [292, 109] on div "51207 Airwallex 4C Capital - USD" at bounding box center [321, 112] width 351 height 9
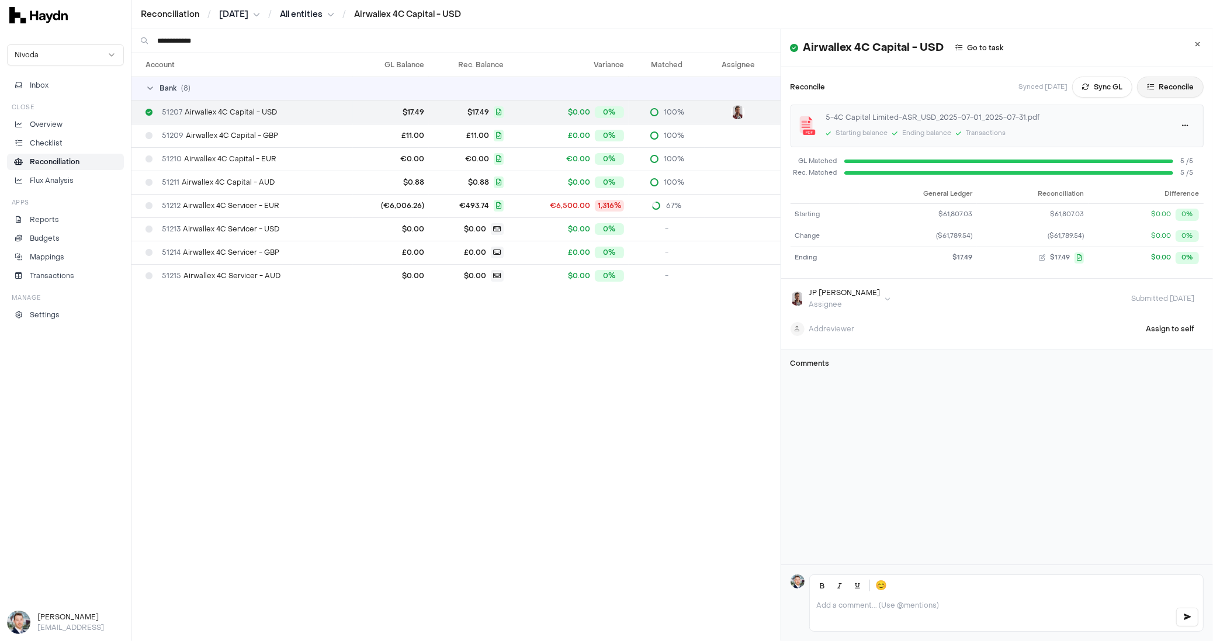
click at [1143, 90] on button "Reconcile" at bounding box center [1170, 87] width 67 height 21
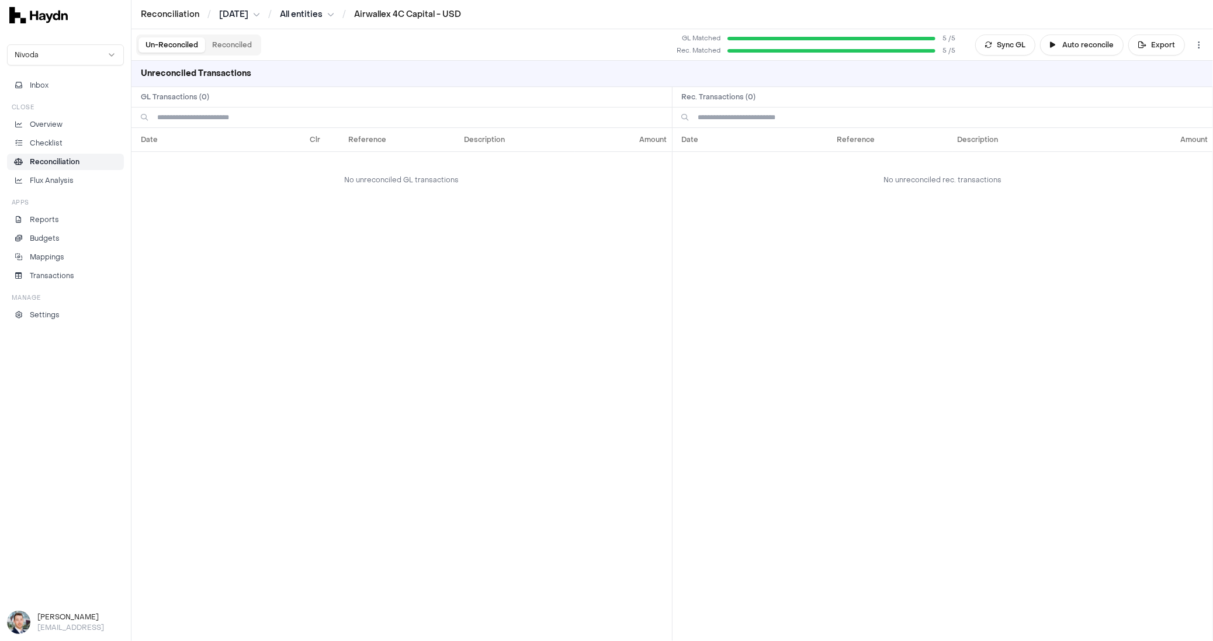
click at [234, 43] on button "Reconciled" at bounding box center [232, 44] width 54 height 15
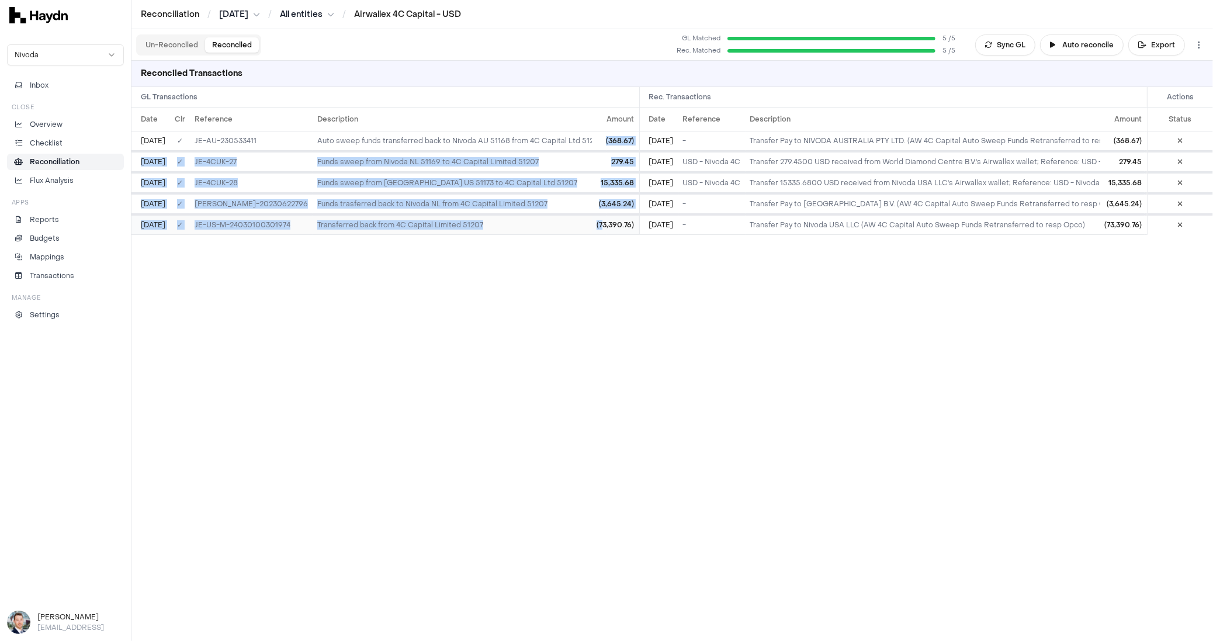
drag, startPoint x: 590, startPoint y: 147, endPoint x: 604, endPoint y: 218, distance: 72.6
click at [604, 217] on tbody "[DATE] ✓ JE-AU-230533411 Auto sweep funds transferred back to Nivoda AU 51168 f…" at bounding box center [393, 182] width 523 height 103
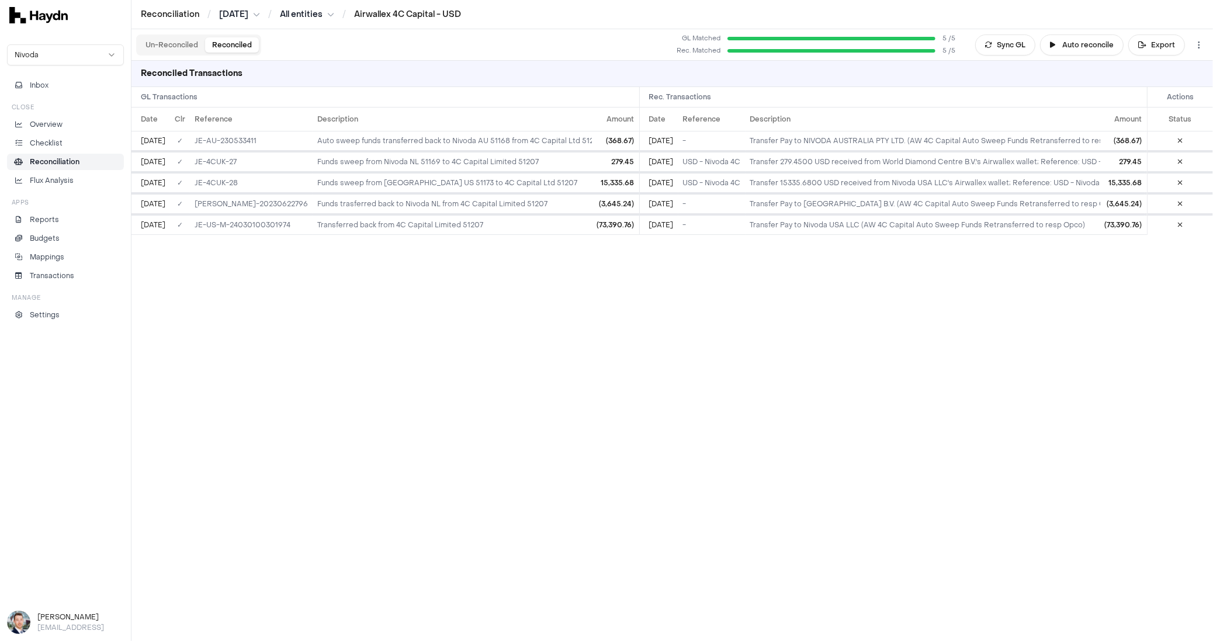
drag, startPoint x: 568, startPoint y: 288, endPoint x: 230, endPoint y: 72, distance: 400.5
click at [567, 288] on div "Date Clr Reference Description Amount [DATE] ✓ JE-AU-230533411 Auto sweep funds…" at bounding box center [673, 375] width 1082 height 534
click at [162, 40] on button "Un-Reconciled" at bounding box center [172, 44] width 67 height 15
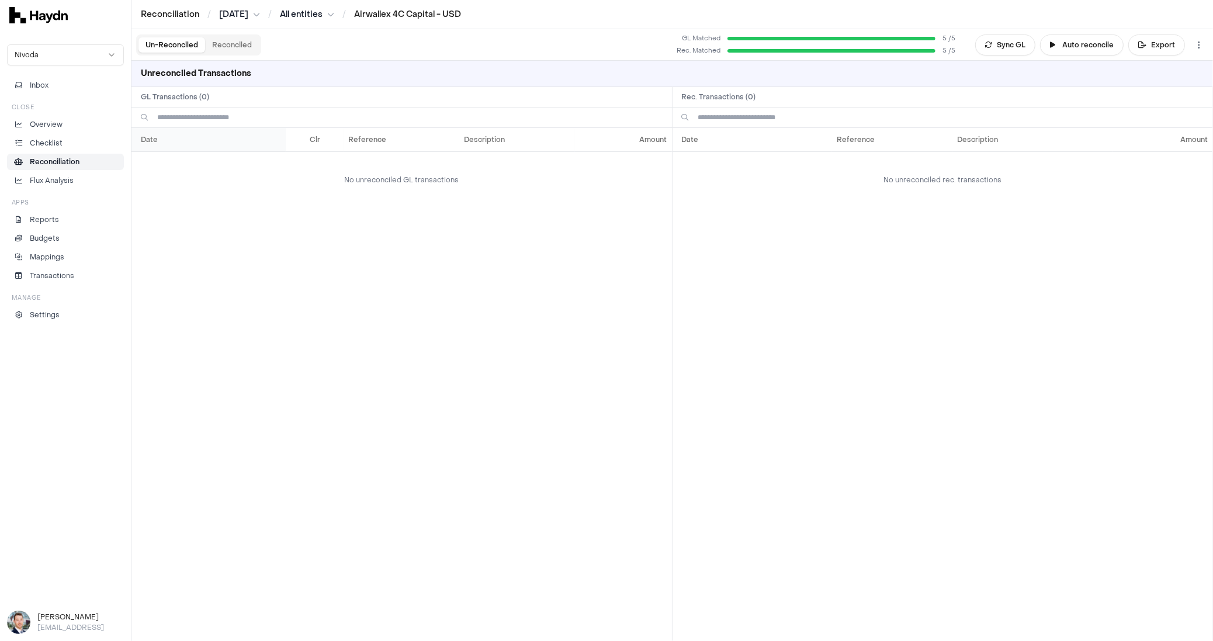
click at [283, 134] on th "Date" at bounding box center [209, 139] width 154 height 23
click at [305, 241] on div "Date Clr Reference Description Amount No unreconciled GL transactions" at bounding box center [402, 384] width 541 height 513
click at [1196, 43] on html "Reconciliation / [DATE] / All entities / Airwallex 4C Capital - USD Nivoda Inbo…" at bounding box center [606, 320] width 1213 height 641
click at [86, 157] on li "Reconciliation" at bounding box center [65, 162] width 106 height 11
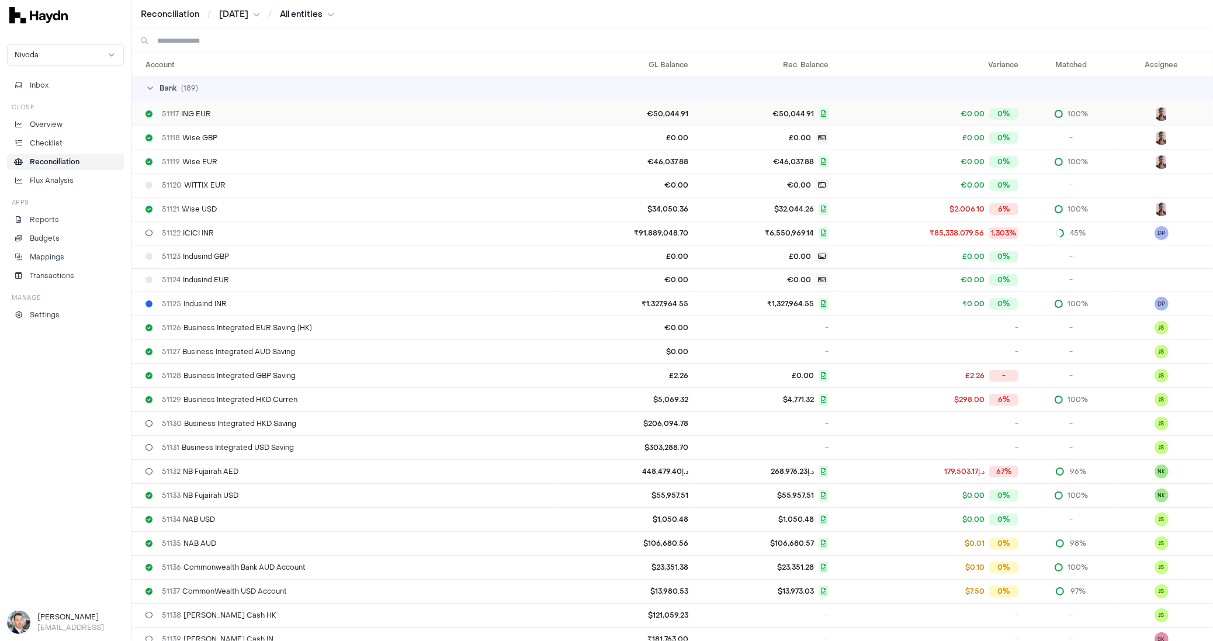
scroll to position [383, 0]
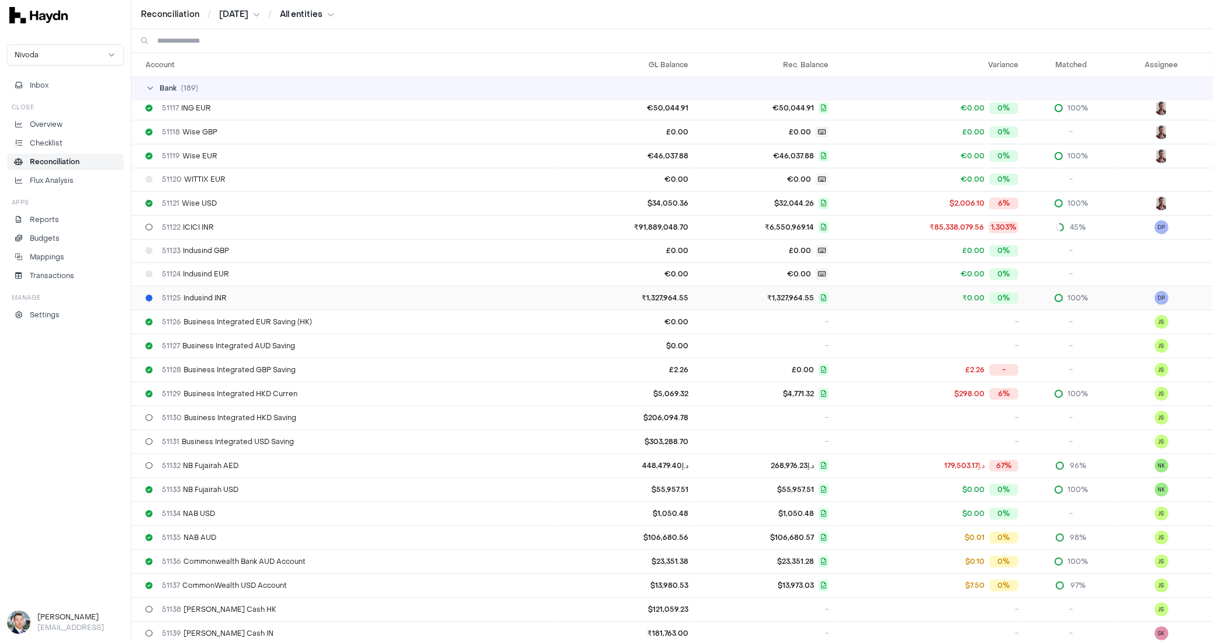
click at [260, 302] on td "51125 Indusind INR" at bounding box center [342, 298] width 421 height 24
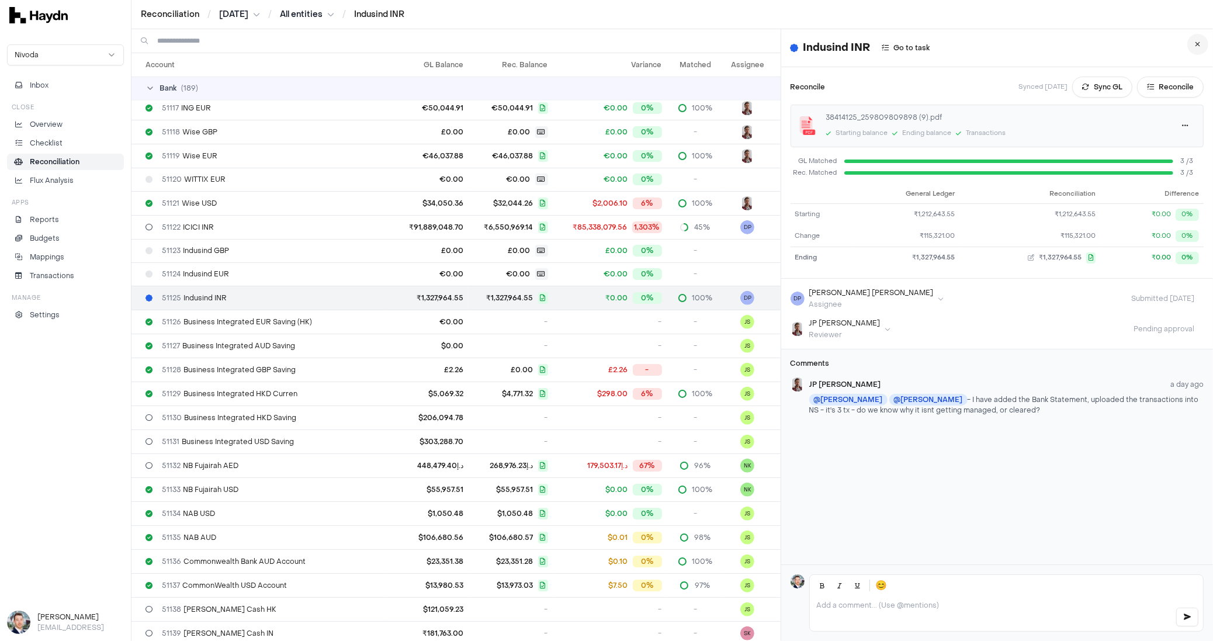
click at [1196, 45] on icon at bounding box center [1198, 44] width 5 height 7
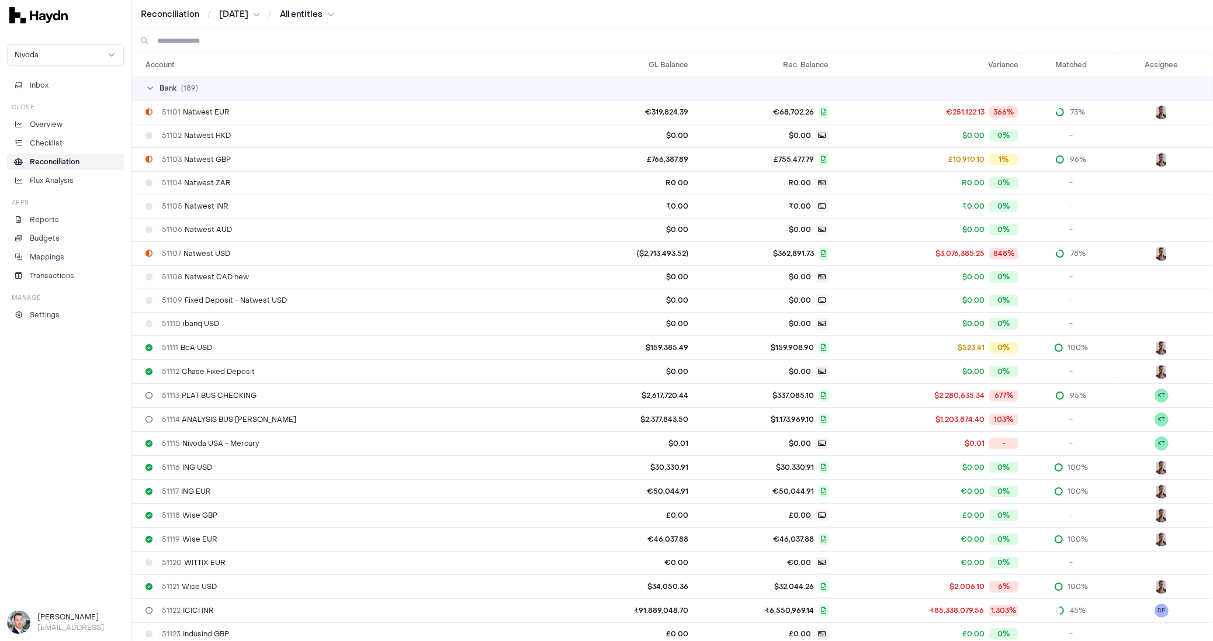
click at [70, 160] on p "Reconciliation" at bounding box center [55, 162] width 50 height 11
click at [54, 121] on p "Overview" at bounding box center [46, 124] width 33 height 11
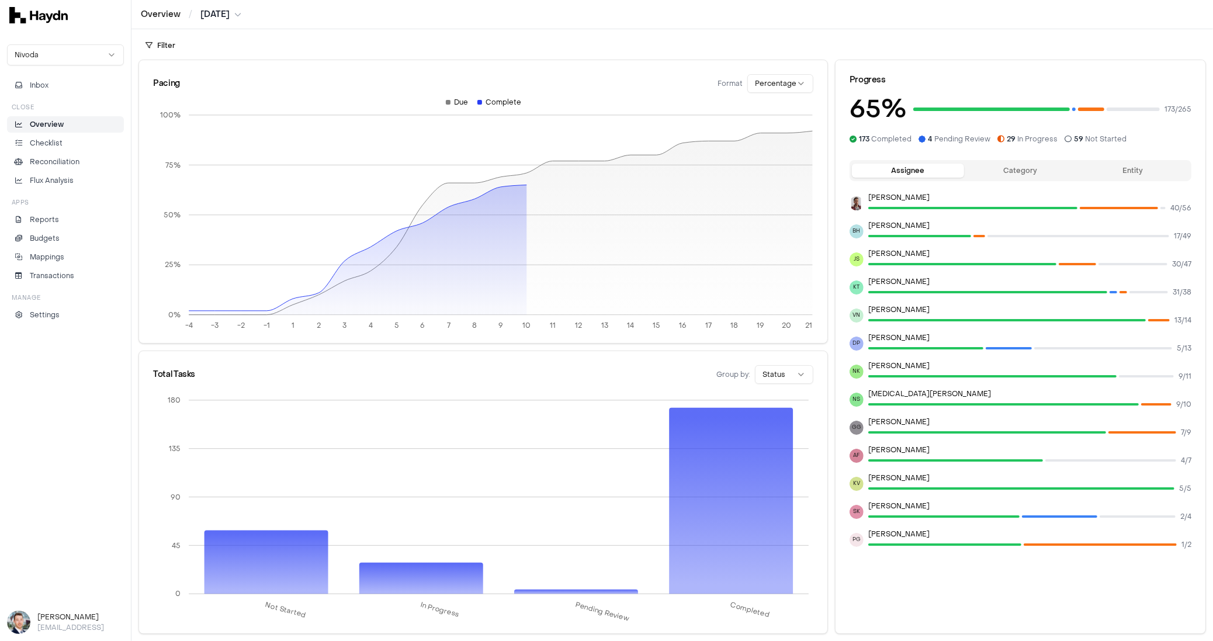
click at [734, 46] on div "Filter" at bounding box center [673, 42] width 1082 height 26
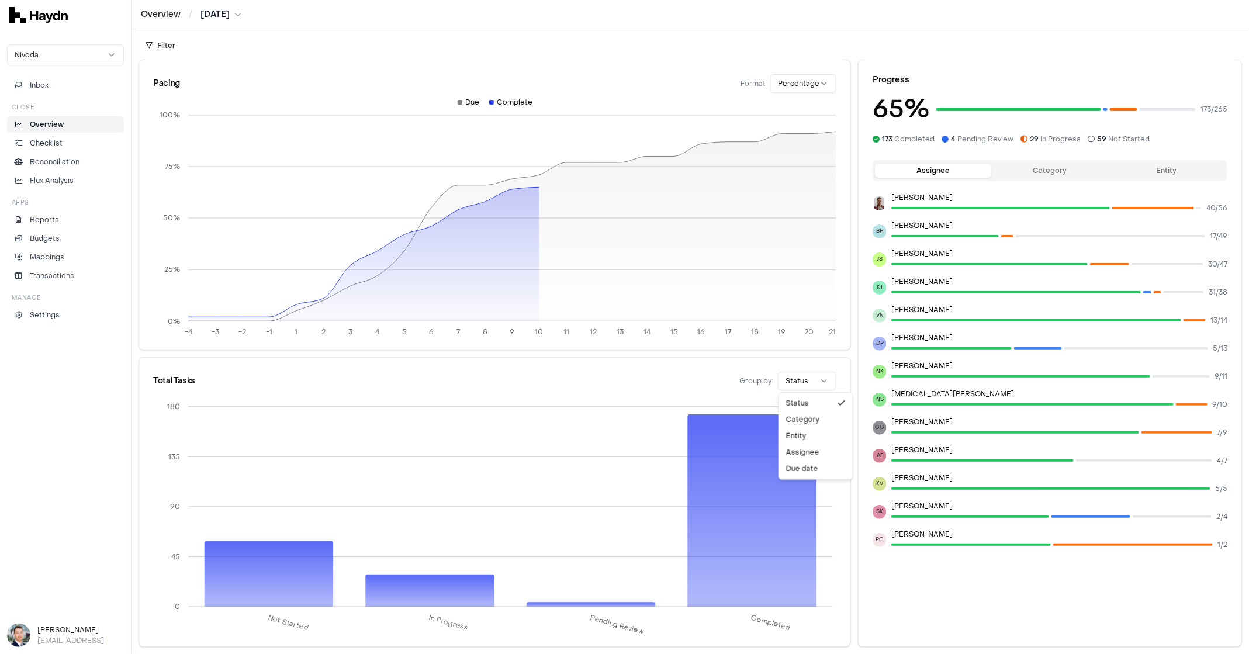
click at [794, 383] on html "Overview / [DATE] Nivoda Inbox Close Overview Checklist Reconciliation Flux Ana…" at bounding box center [624, 327] width 1249 height 654
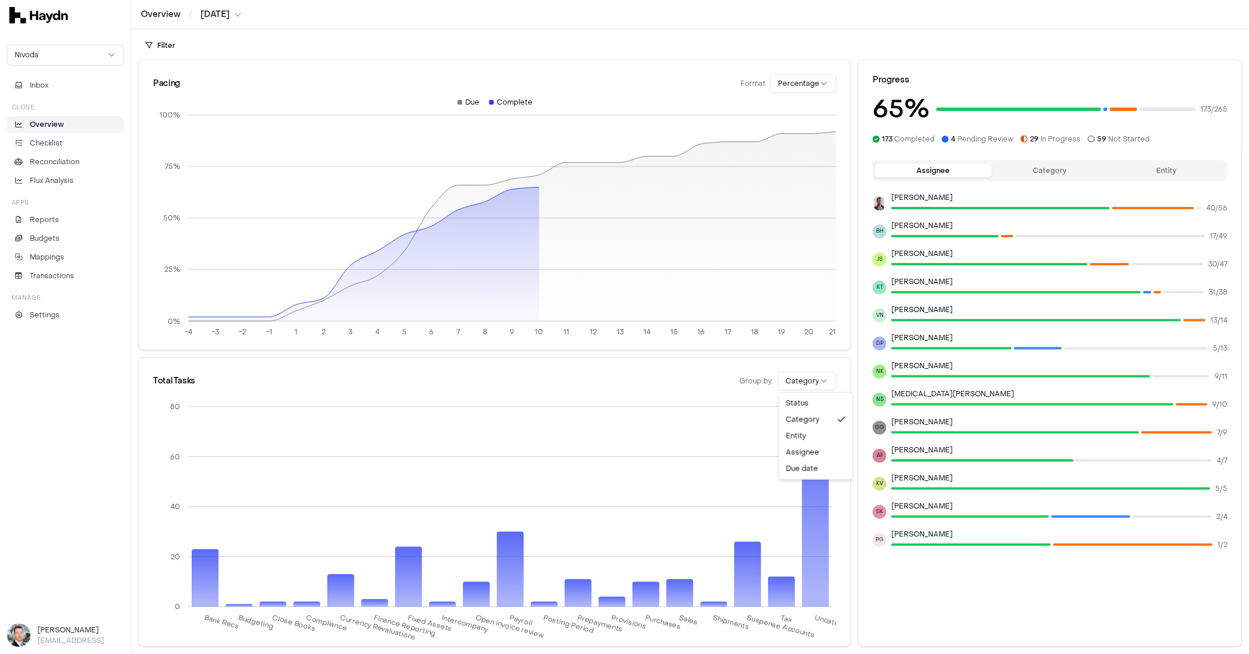
click at [805, 376] on html "Overview / [DATE] Nivoda Inbox Close Overview Checklist Reconciliation Flux Ana…" at bounding box center [624, 327] width 1249 height 654
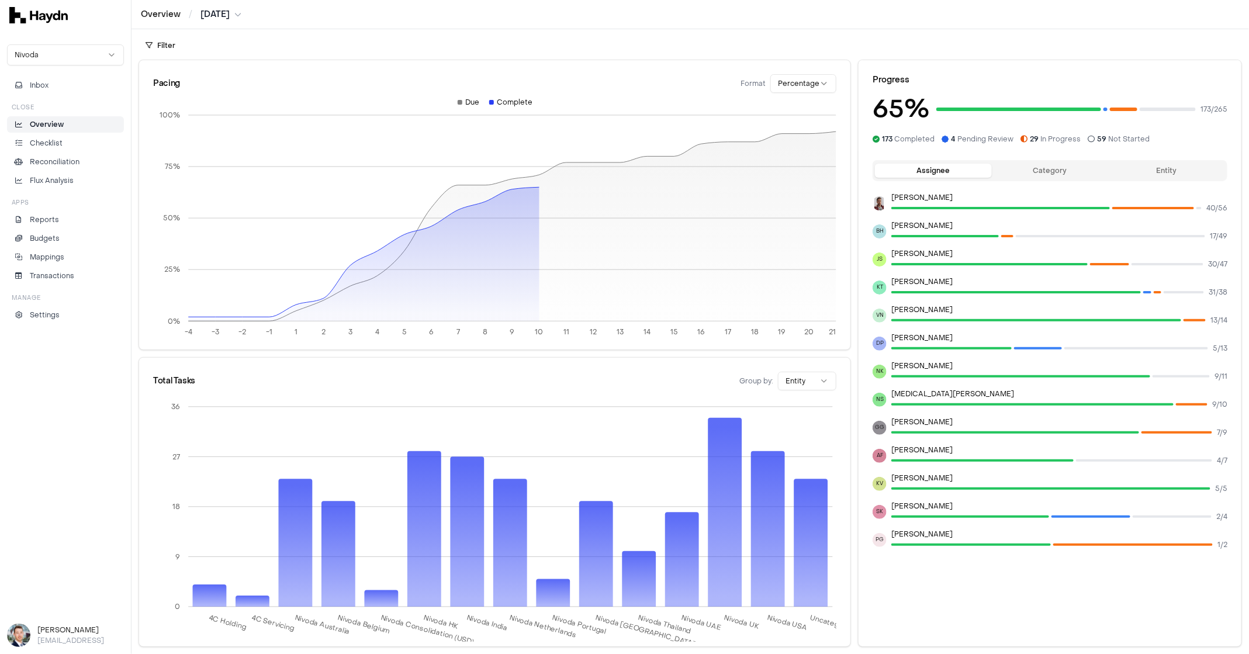
click at [807, 381] on html "Overview / [DATE] Nivoda Inbox Close Overview Checklist Reconciliation Flux Ana…" at bounding box center [624, 327] width 1249 height 654
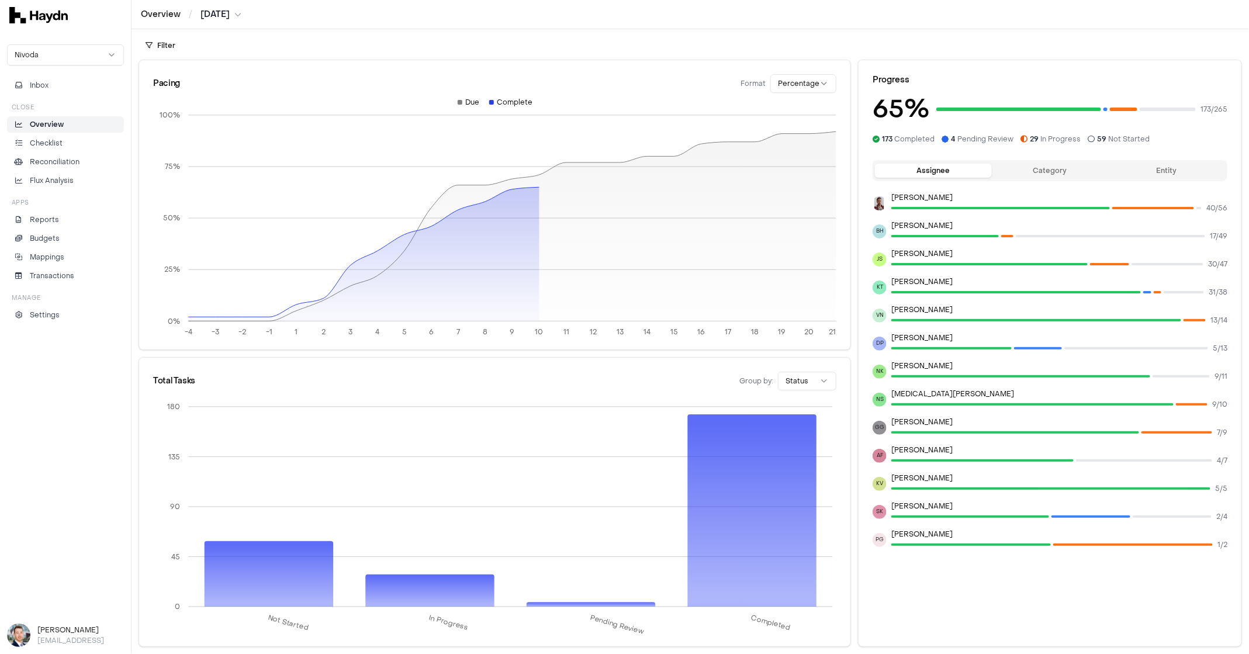
click at [1049, 172] on button "Category" at bounding box center [1050, 171] width 117 height 14
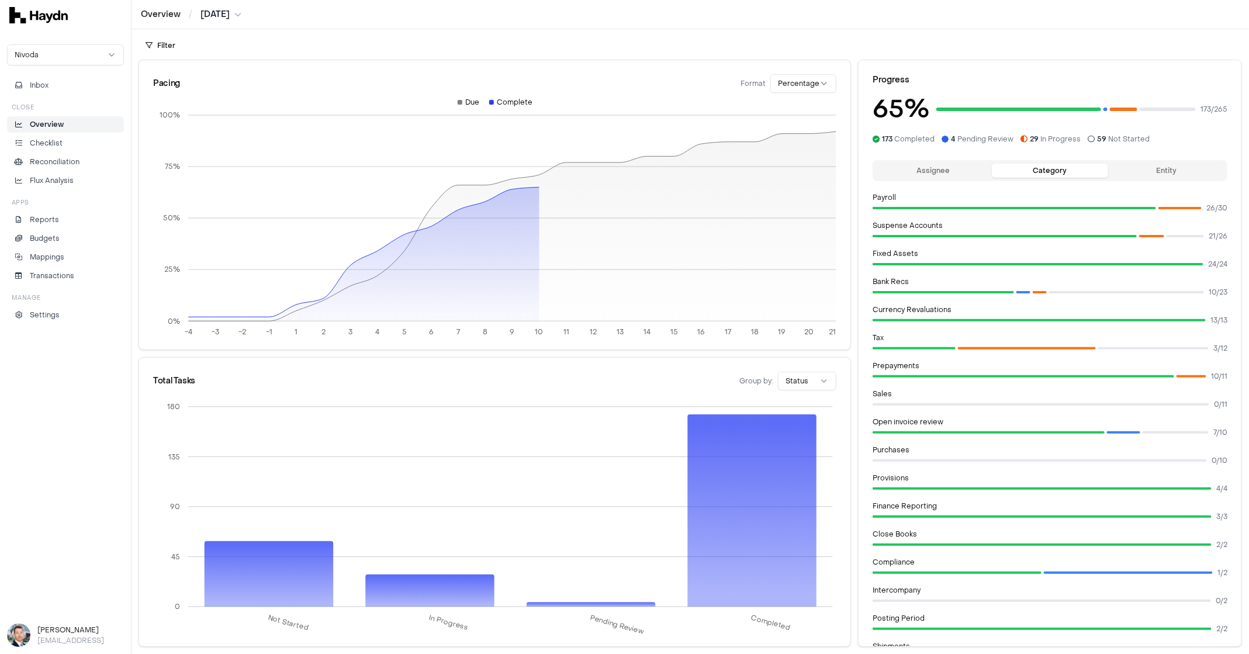
click at [1170, 173] on button "Entity" at bounding box center [1166, 171] width 117 height 14
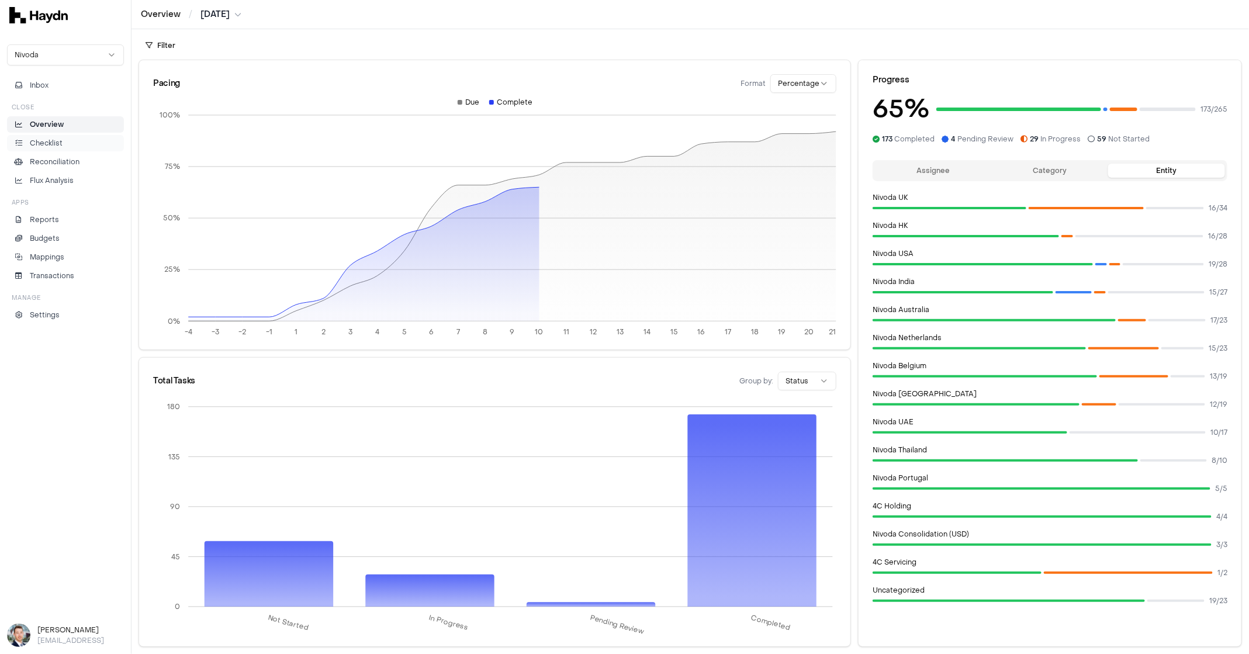
click at [55, 144] on p "Checklist" at bounding box center [46, 143] width 33 height 11
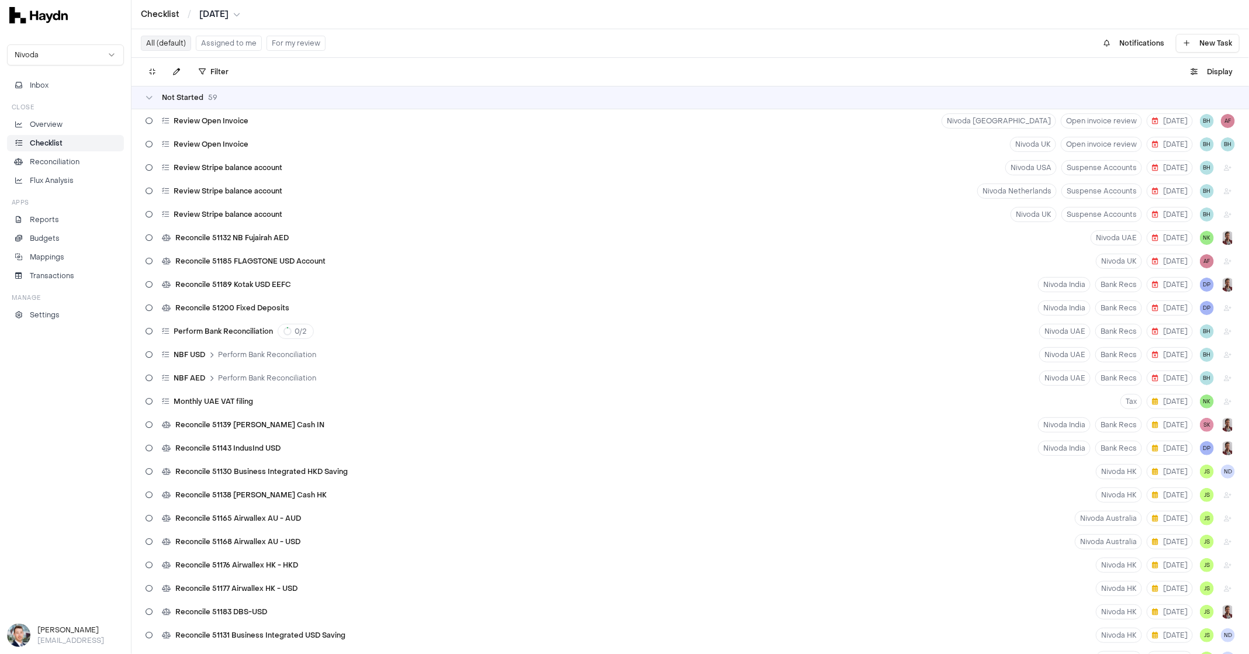
click at [140, 99] on div "Not Started 59" at bounding box center [691, 97] width 1118 height 23
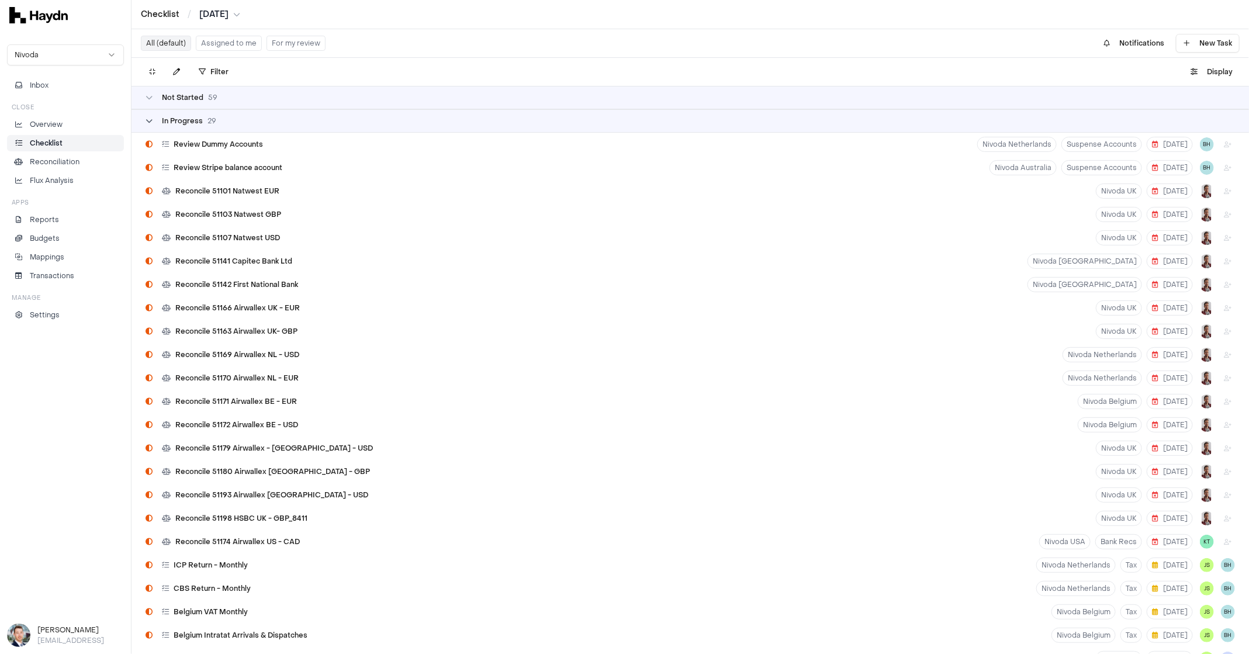
click at [164, 120] on span "In Progress" at bounding box center [182, 120] width 41 height 9
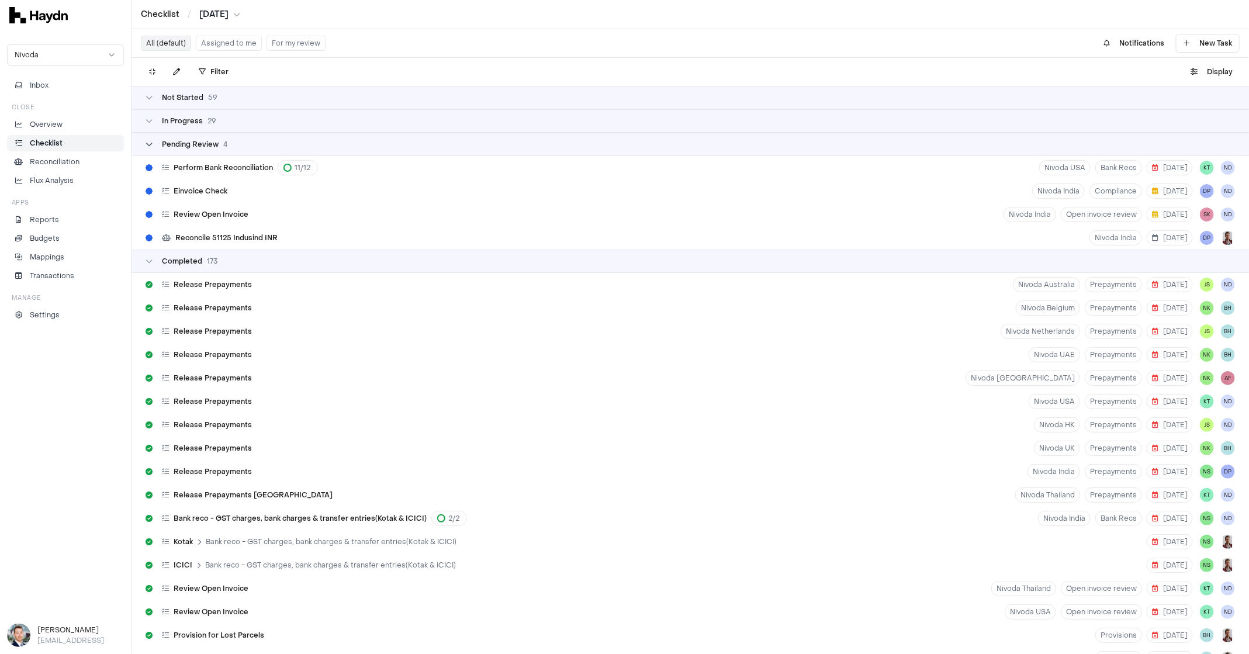
click at [157, 148] on div "Pending Review 4" at bounding box center [187, 144] width 82 height 9
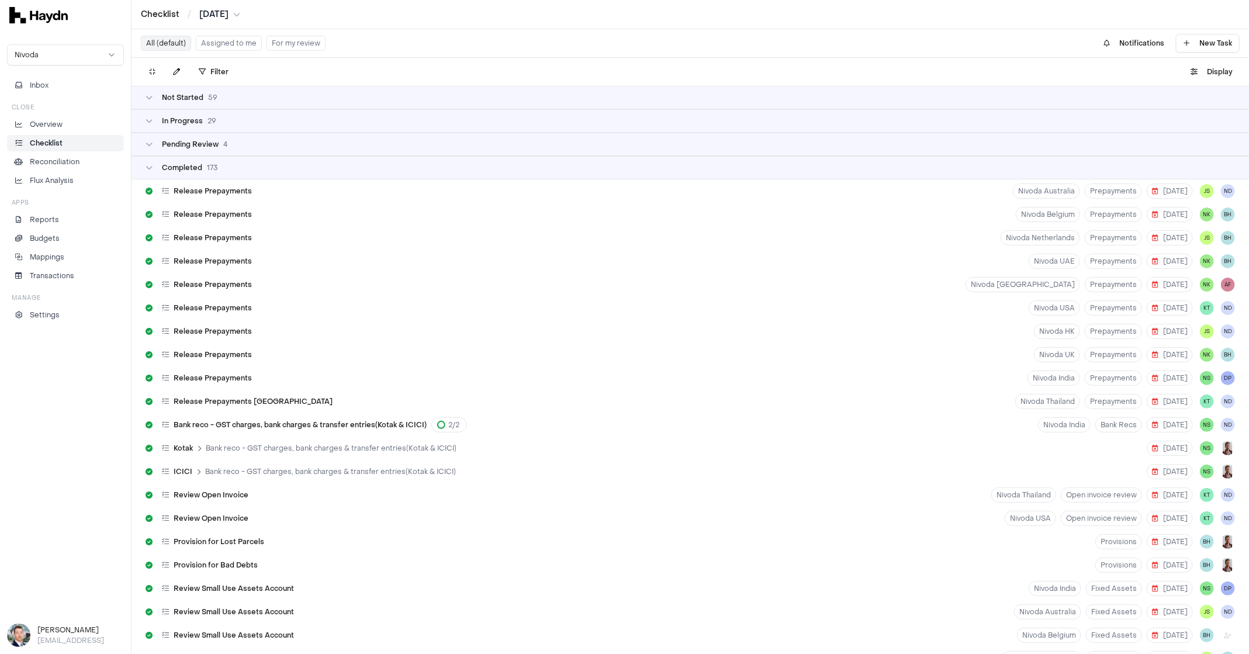
click at [162, 174] on div "Completed 173" at bounding box center [691, 167] width 1118 height 23
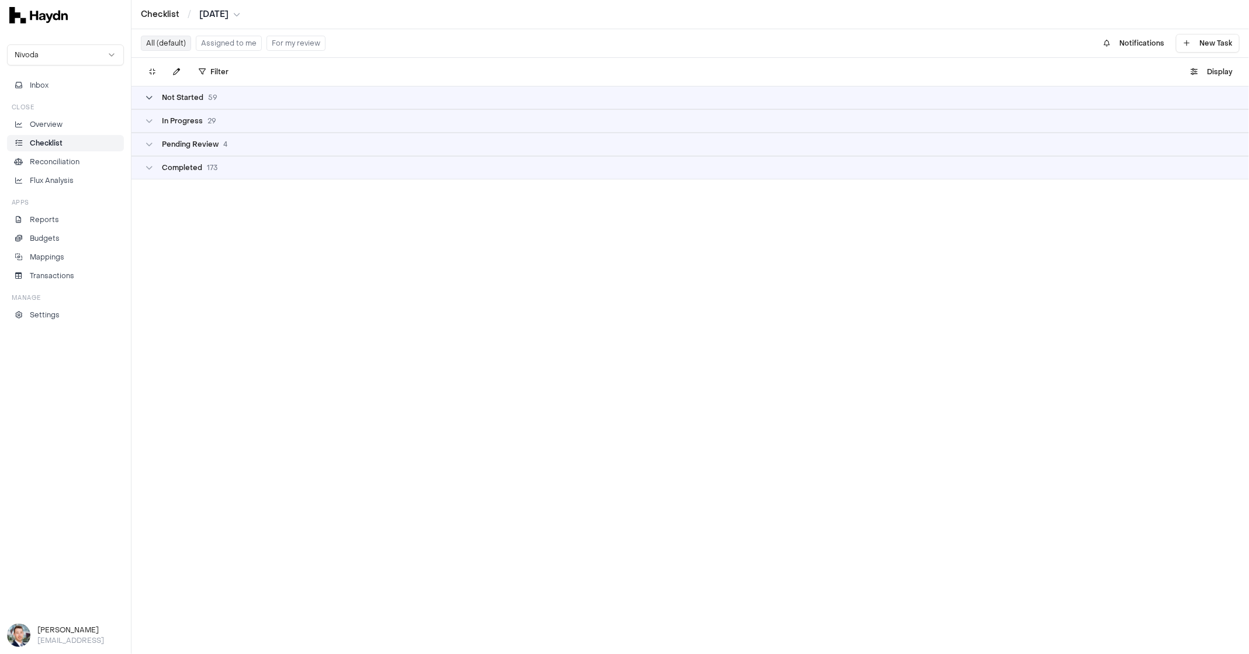
click at [185, 99] on span "Not Started" at bounding box center [182, 97] width 41 height 9
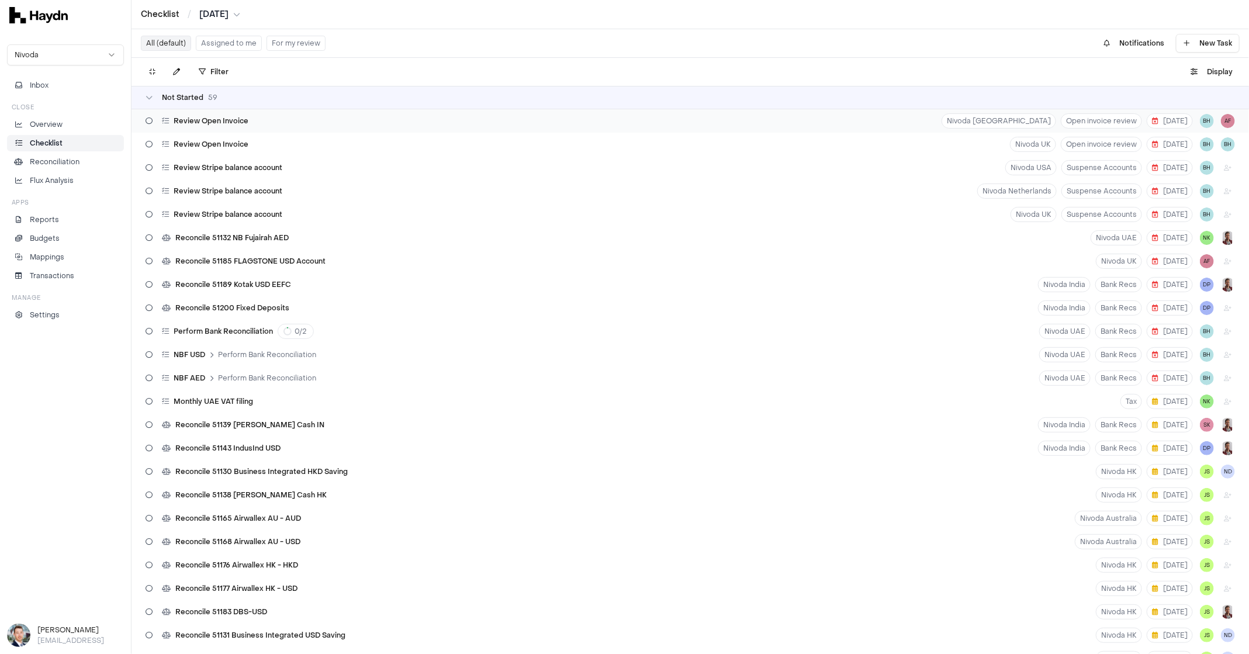
click at [238, 124] on span "Review Open Invoice" at bounding box center [211, 120] width 75 height 9
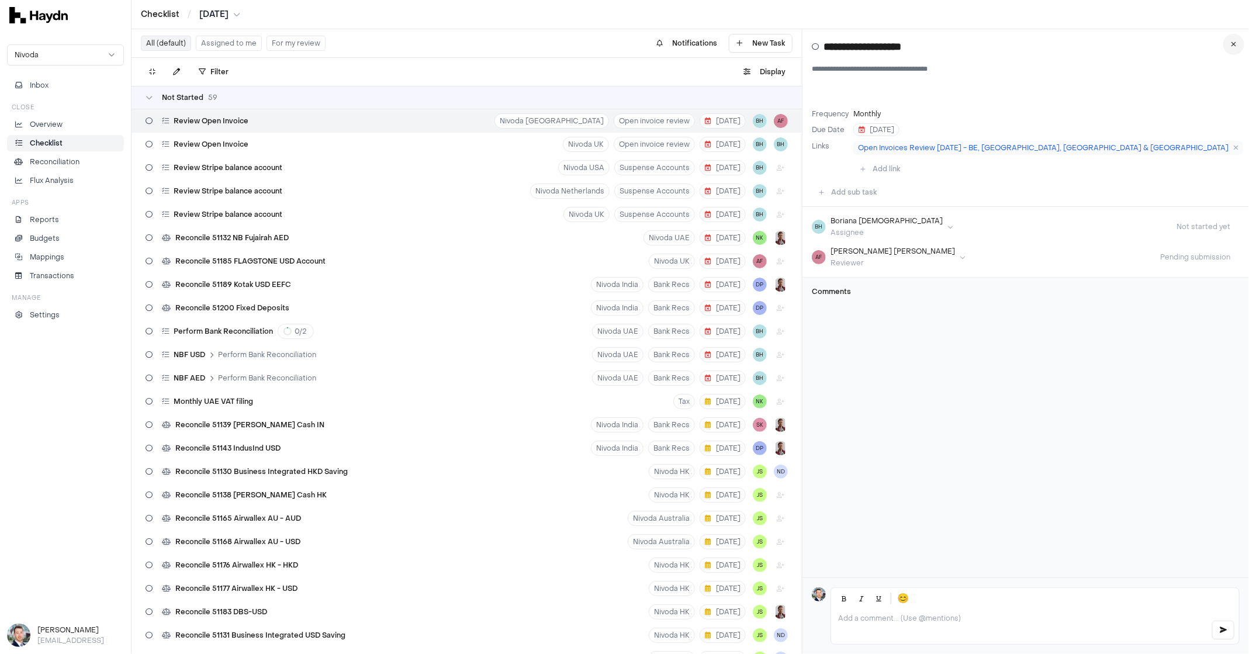
click at [1213, 48] on button at bounding box center [1233, 44] width 21 height 21
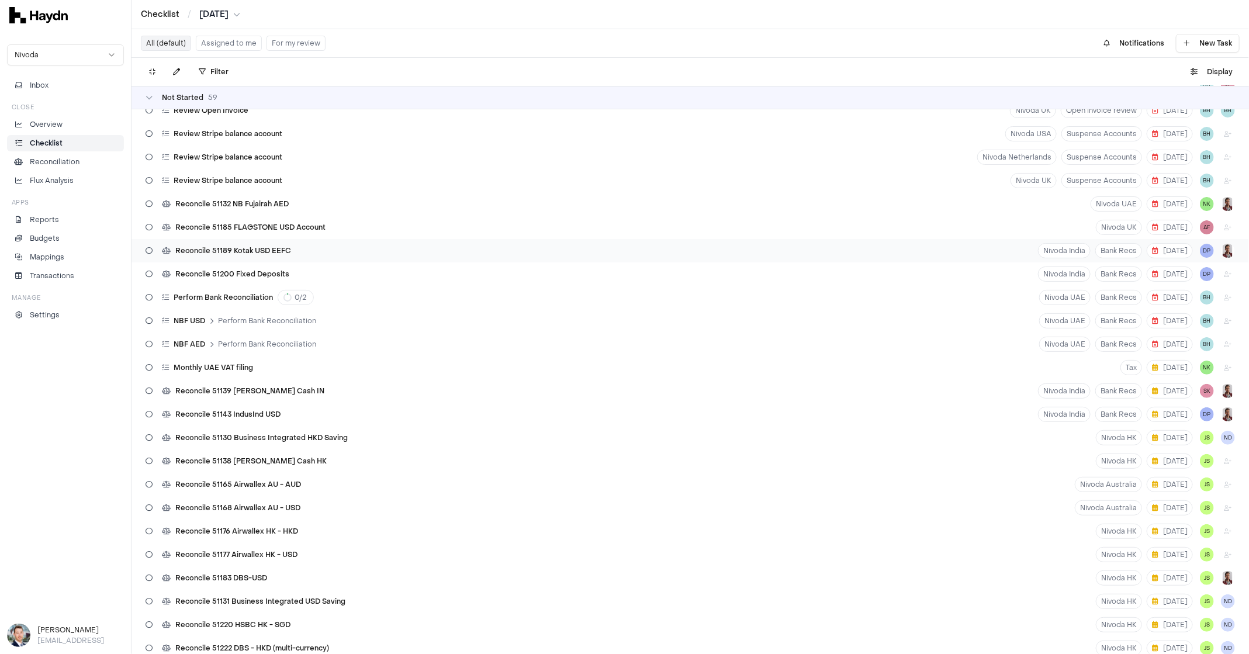
scroll to position [35, 0]
click at [303, 224] on span "Reconcile 51185 FLAGSTONE USD Account" at bounding box center [250, 226] width 150 height 9
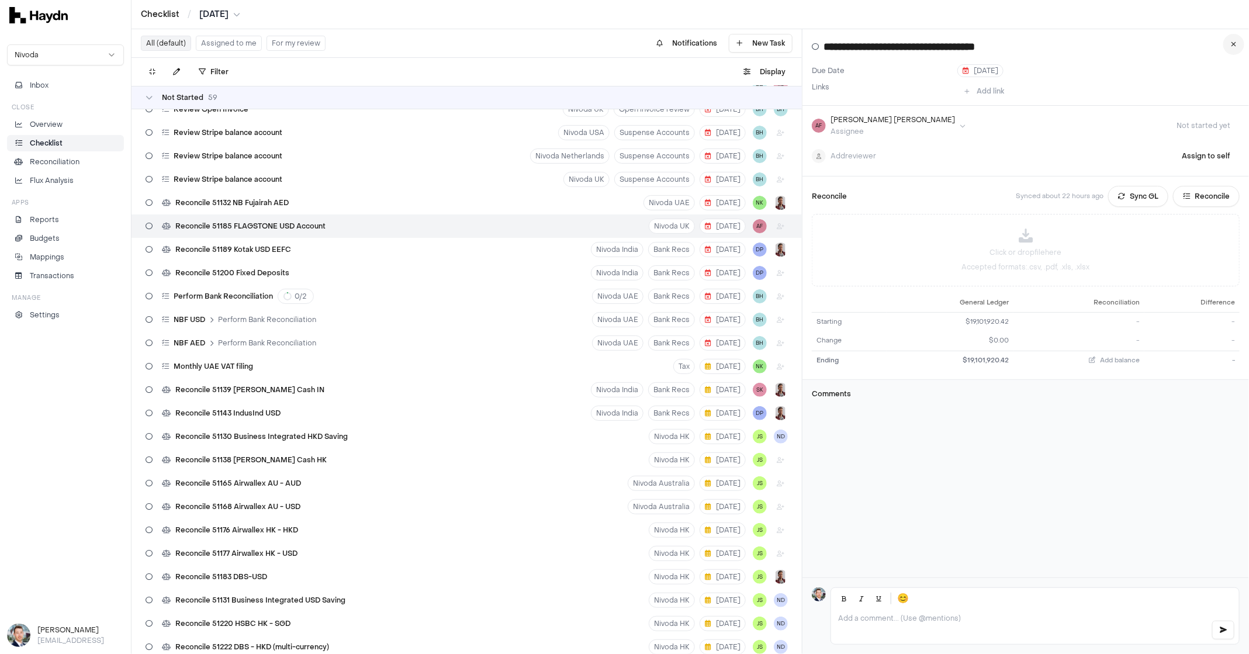
click at [1213, 50] on button at bounding box center [1233, 44] width 21 height 21
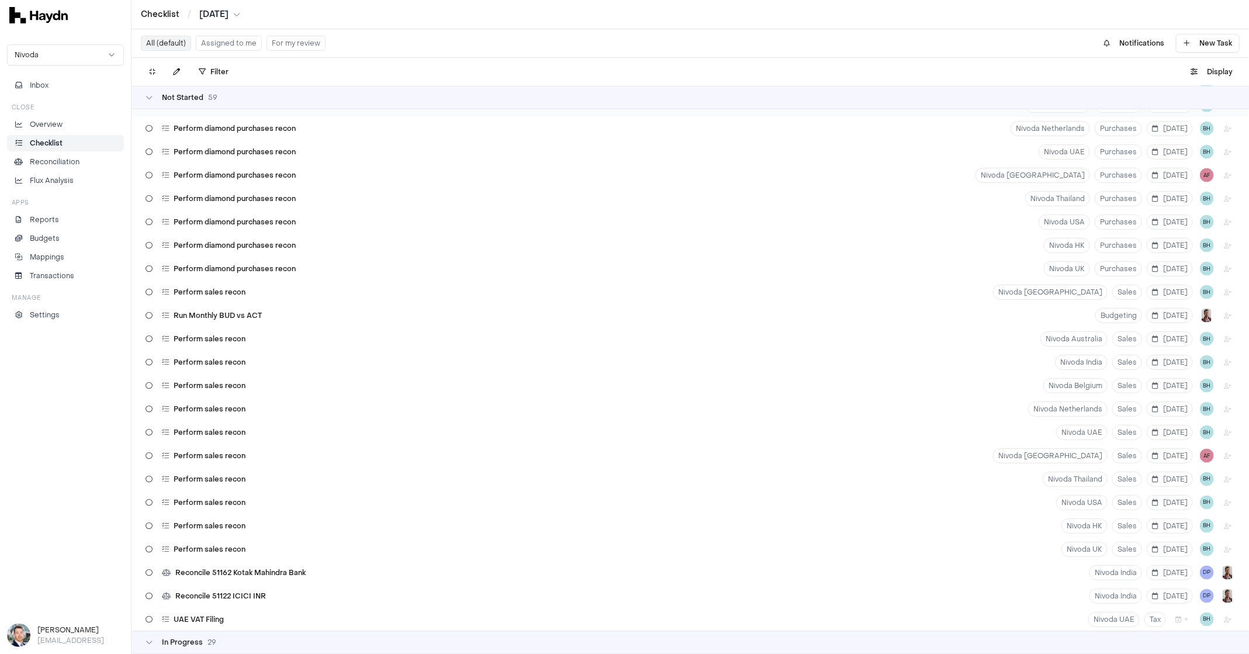
scroll to position [858, 0]
click at [334, 320] on div "Run Monthly BUD vs ACT Budgeting [DATE]" at bounding box center [691, 314] width 1118 height 23
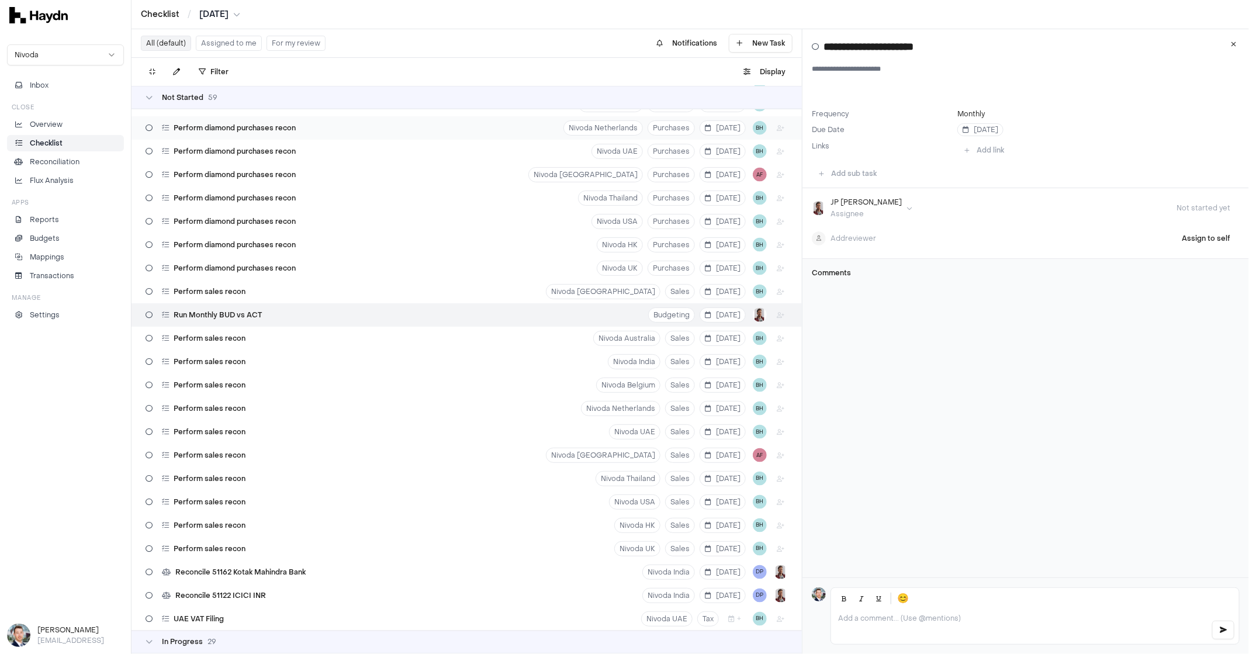
click at [1213, 51] on button at bounding box center [1233, 44] width 21 height 21
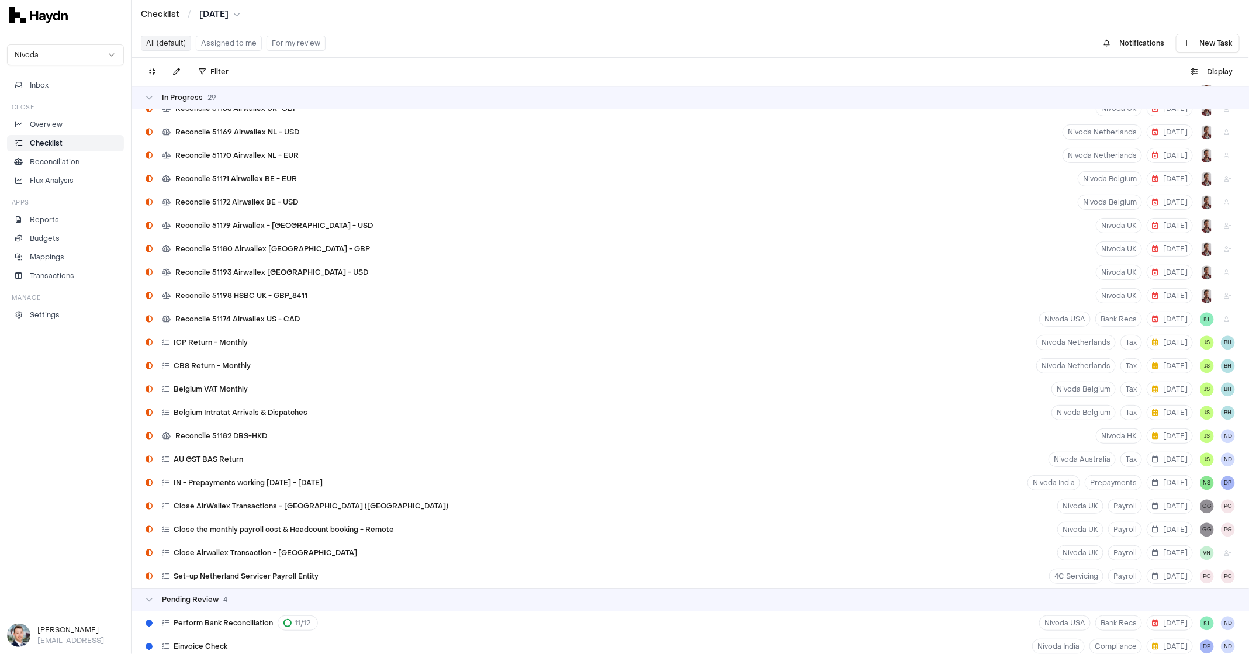
scroll to position [2087, 0]
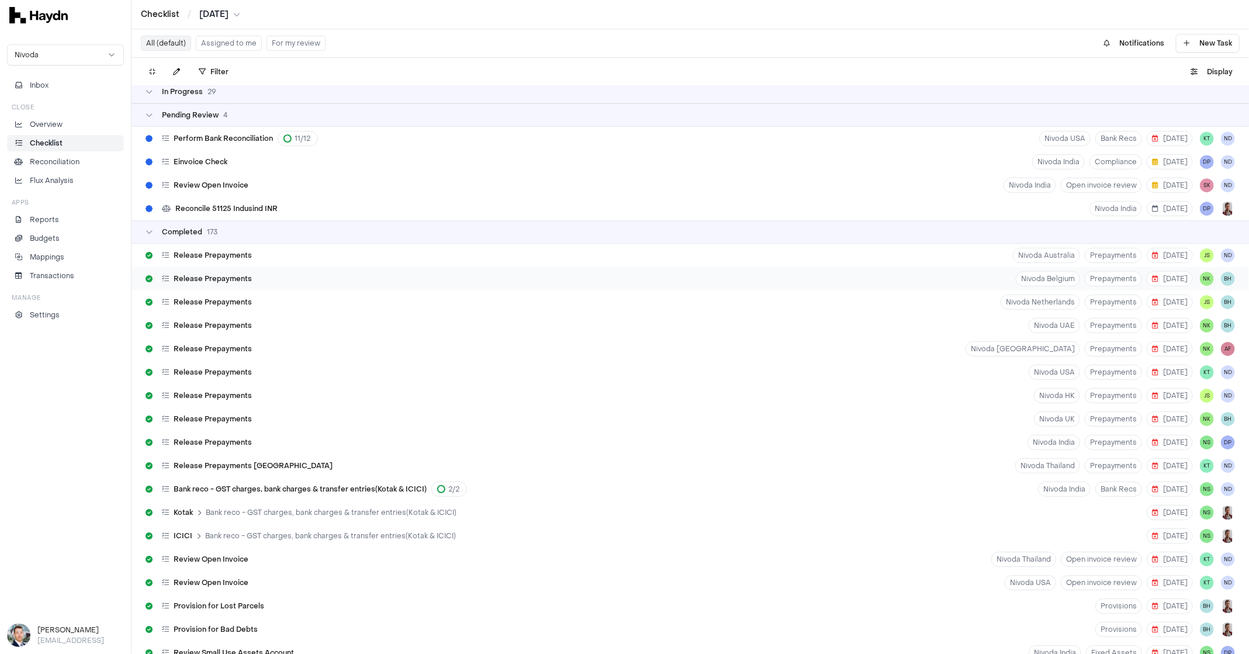
click at [335, 288] on div "Release Prepayments Nivoda Belgium Prepayments [DATE] NK BH" at bounding box center [691, 278] width 1118 height 23
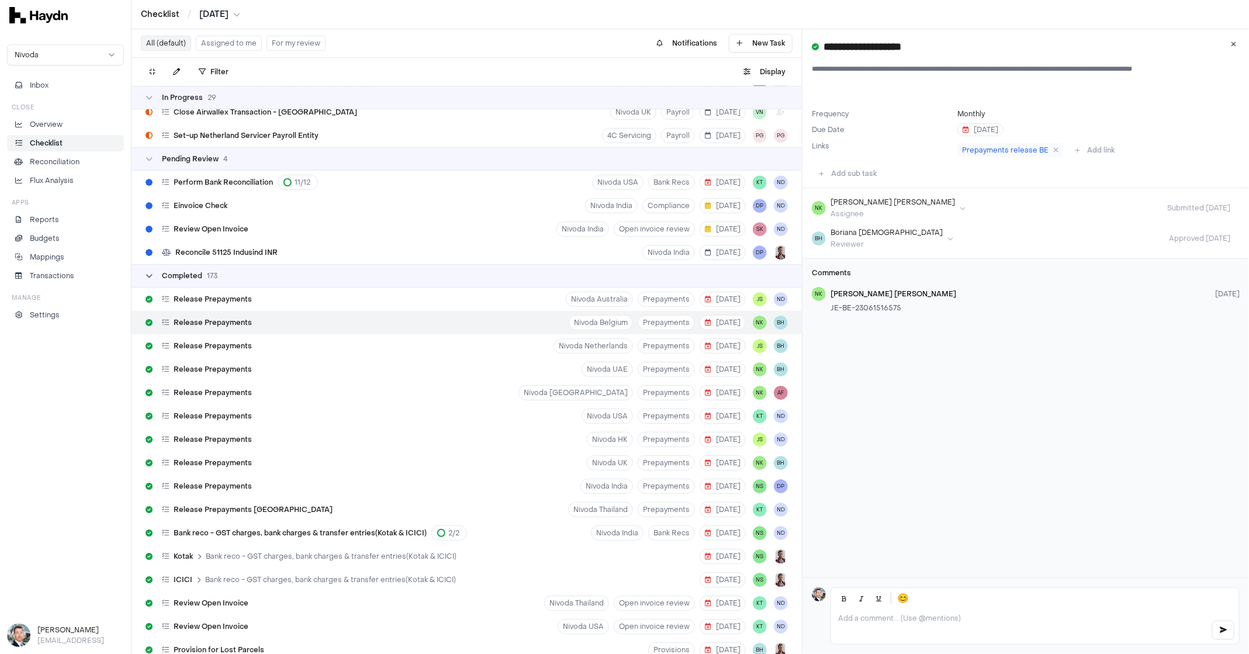
click at [209, 276] on span "173" at bounding box center [212, 275] width 11 height 9
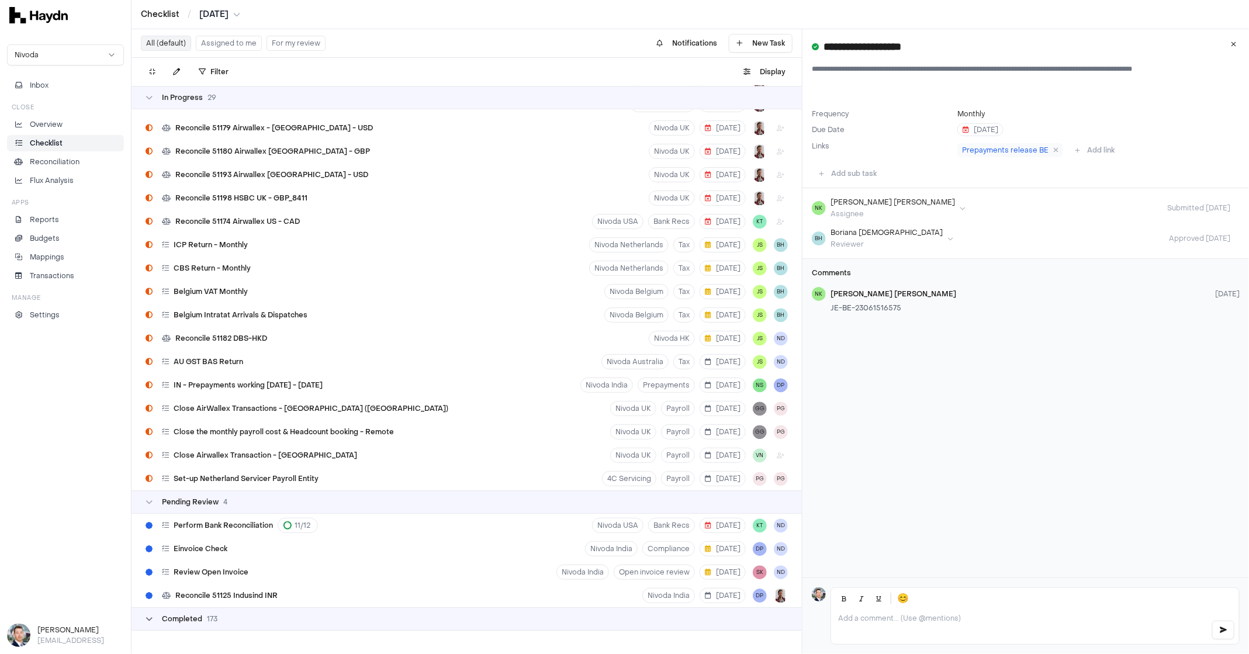
scroll to position [1700, 0]
click at [260, 131] on span "Reconcile 51179 Airwallex - [GEOGRAPHIC_DATA] - USD" at bounding box center [274, 127] width 198 height 9
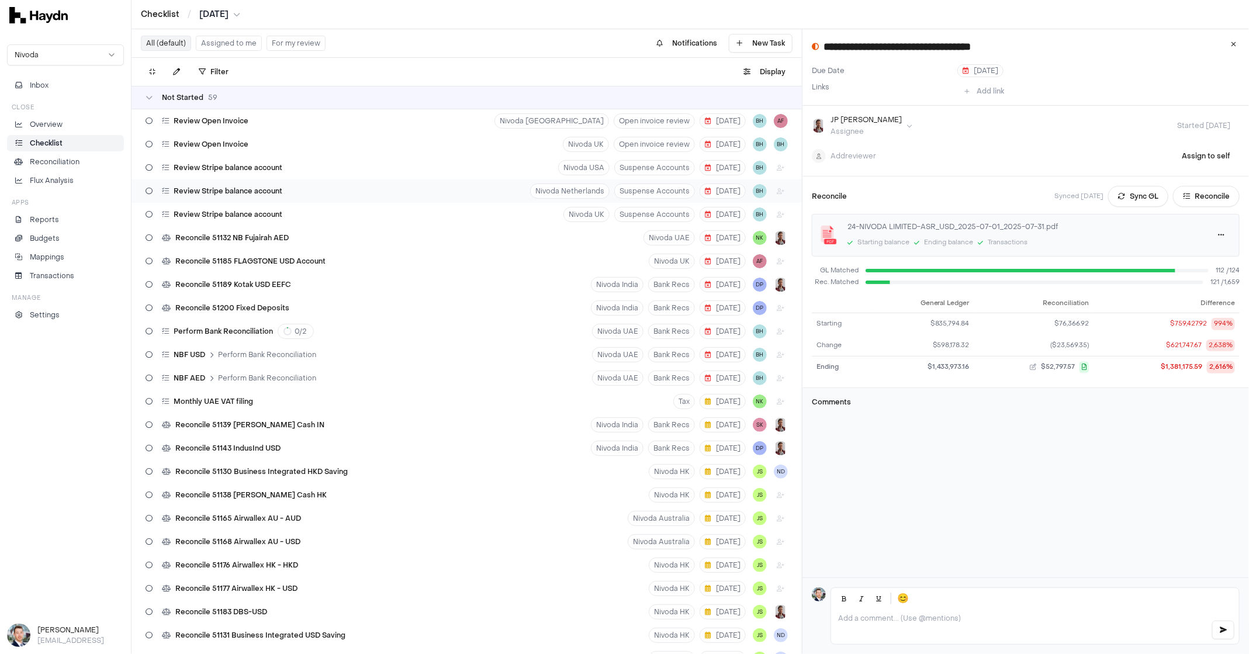
click at [275, 198] on div "Review Stripe balance account" at bounding box center [214, 191] width 146 height 22
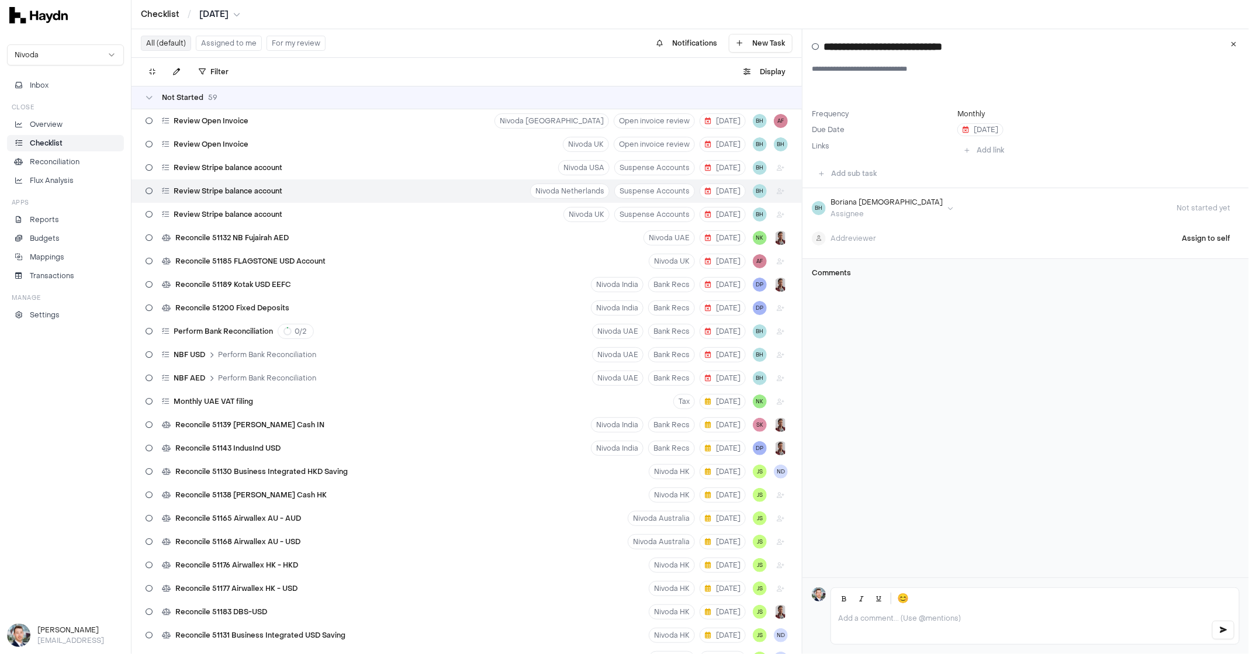
click at [184, 91] on div "Not Started 59" at bounding box center [467, 97] width 670 height 23
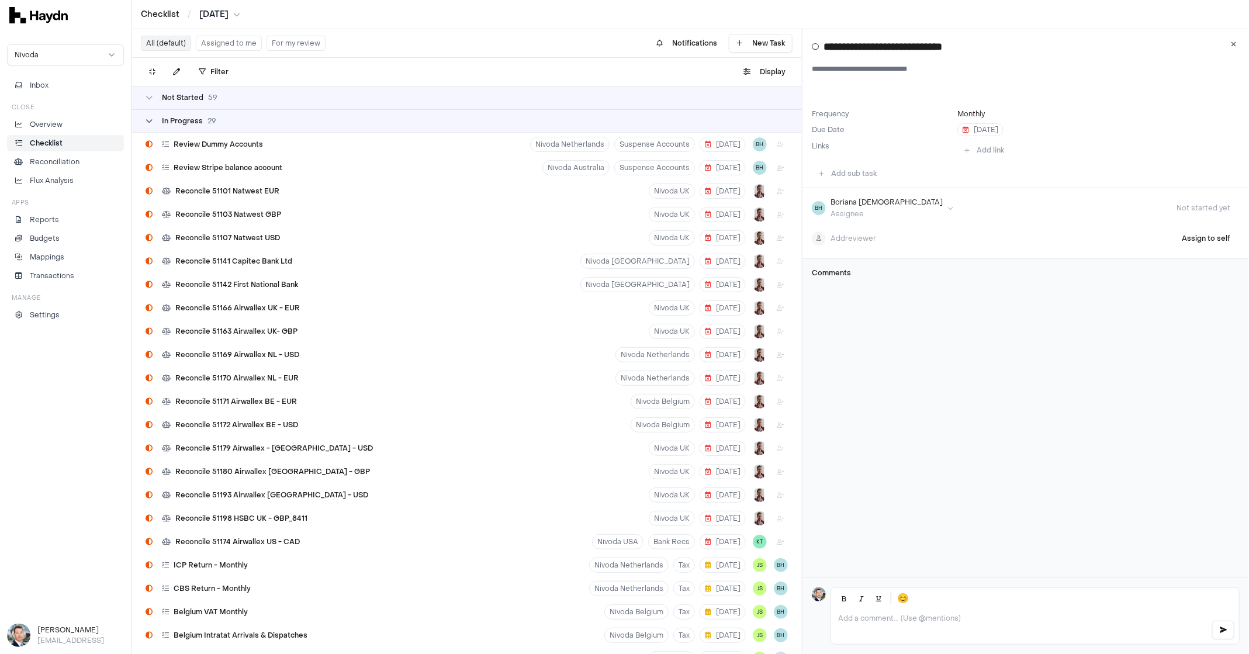
click at [197, 116] on span "In Progress" at bounding box center [182, 120] width 41 height 9
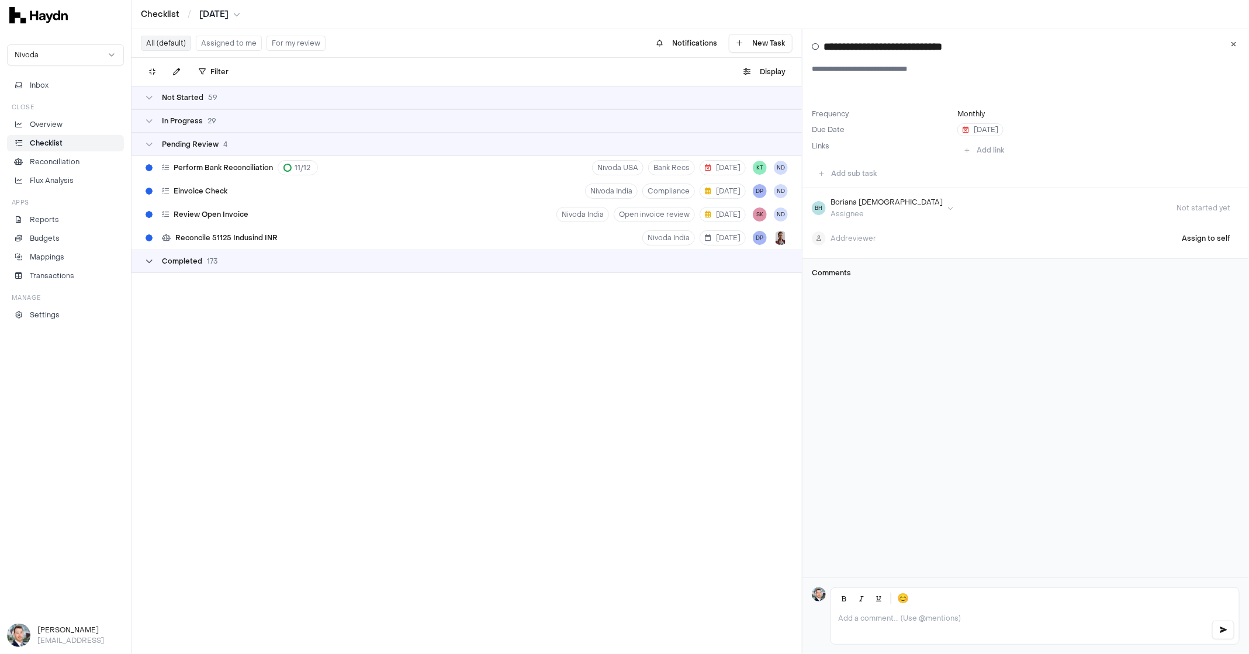
click at [207, 262] on span "173" at bounding box center [212, 261] width 11 height 9
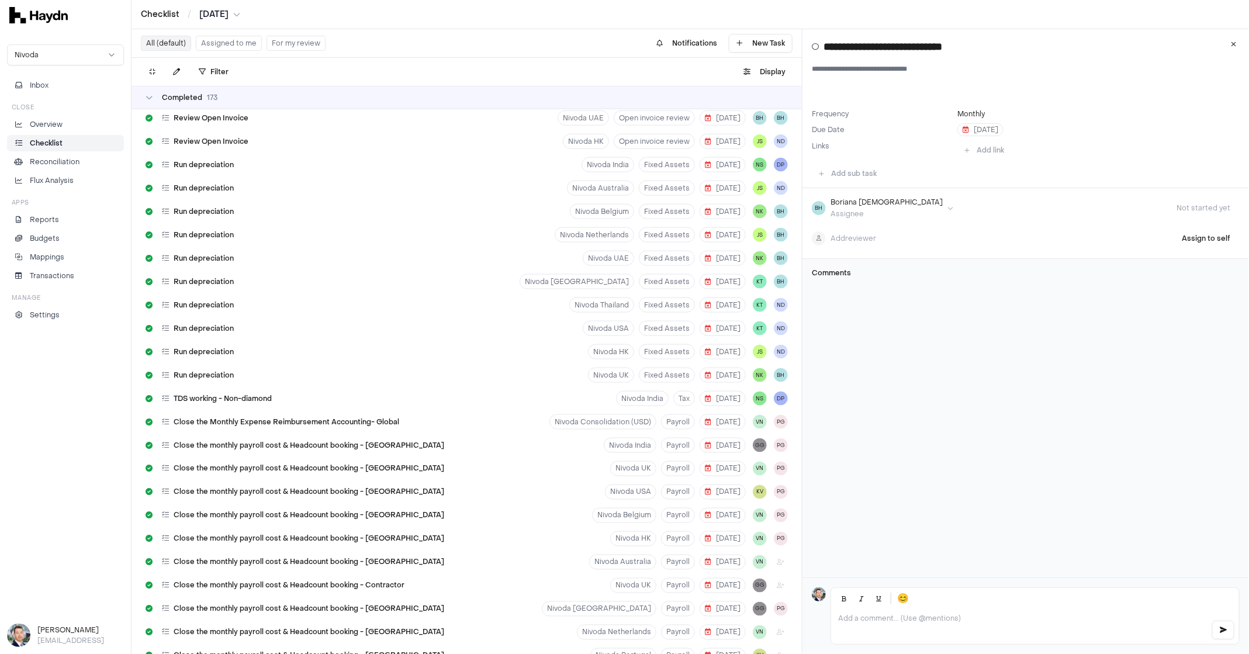
scroll to position [1226, 0]
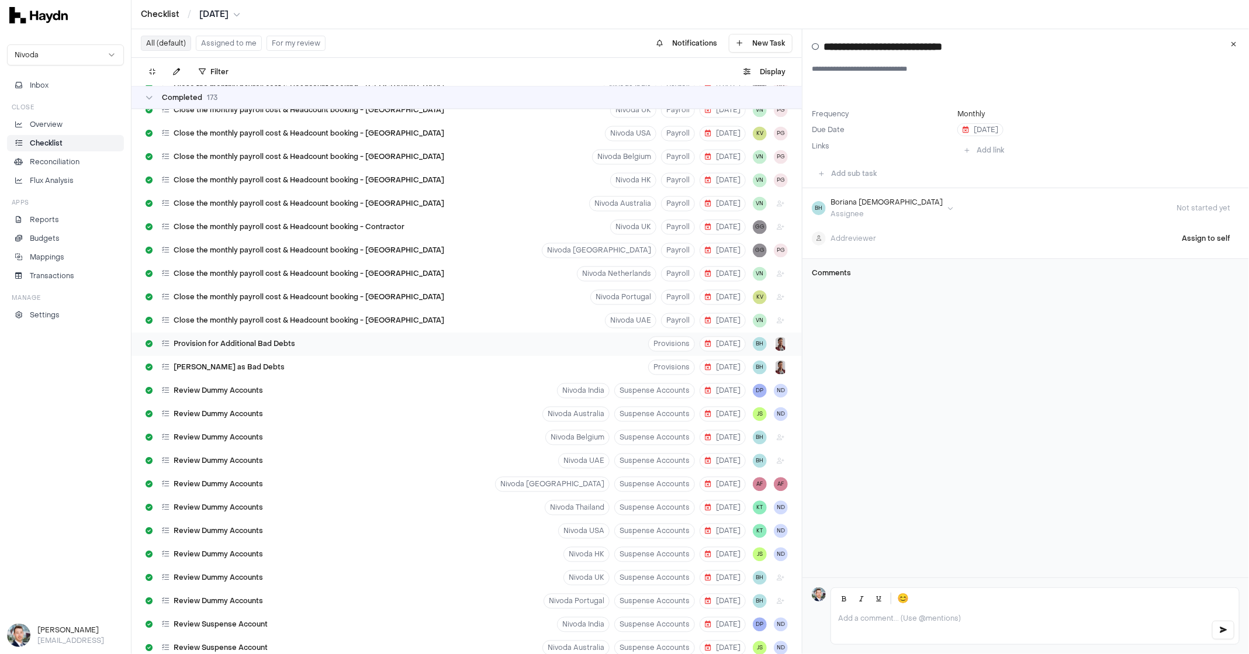
click at [281, 350] on div "Provision for Additional Bad Debts" at bounding box center [220, 344] width 159 height 22
click at [262, 395] on div "Review Dummy Accounts" at bounding box center [204, 391] width 127 height 22
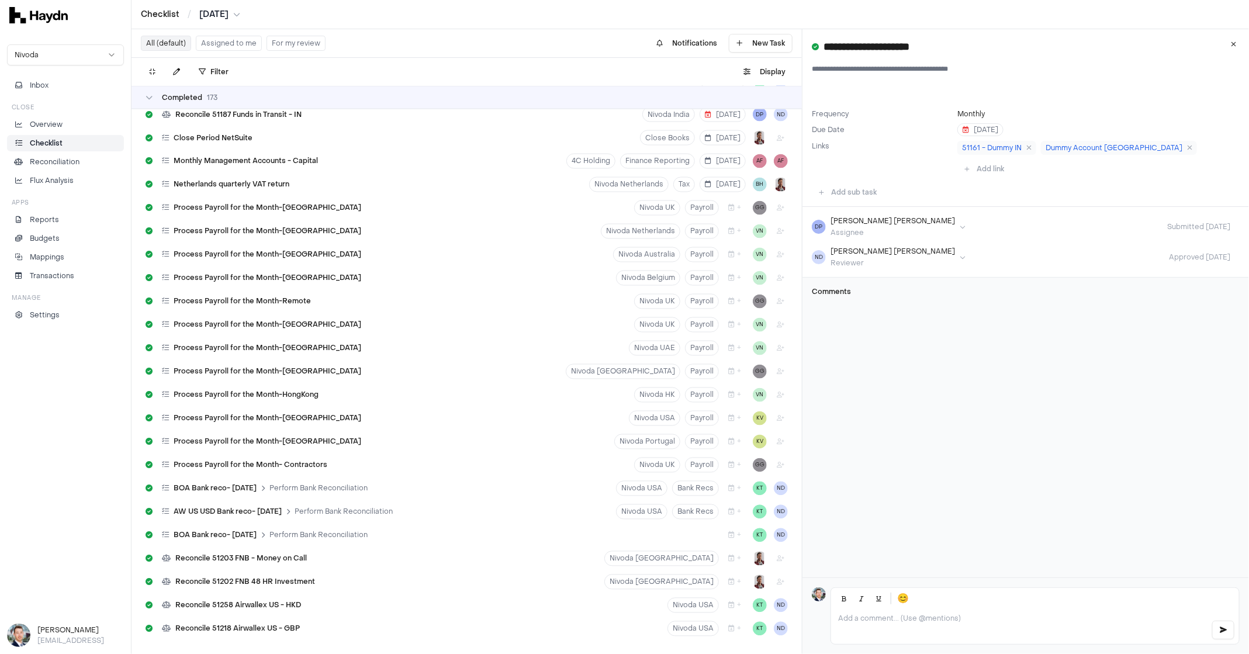
scroll to position [3682, 0]
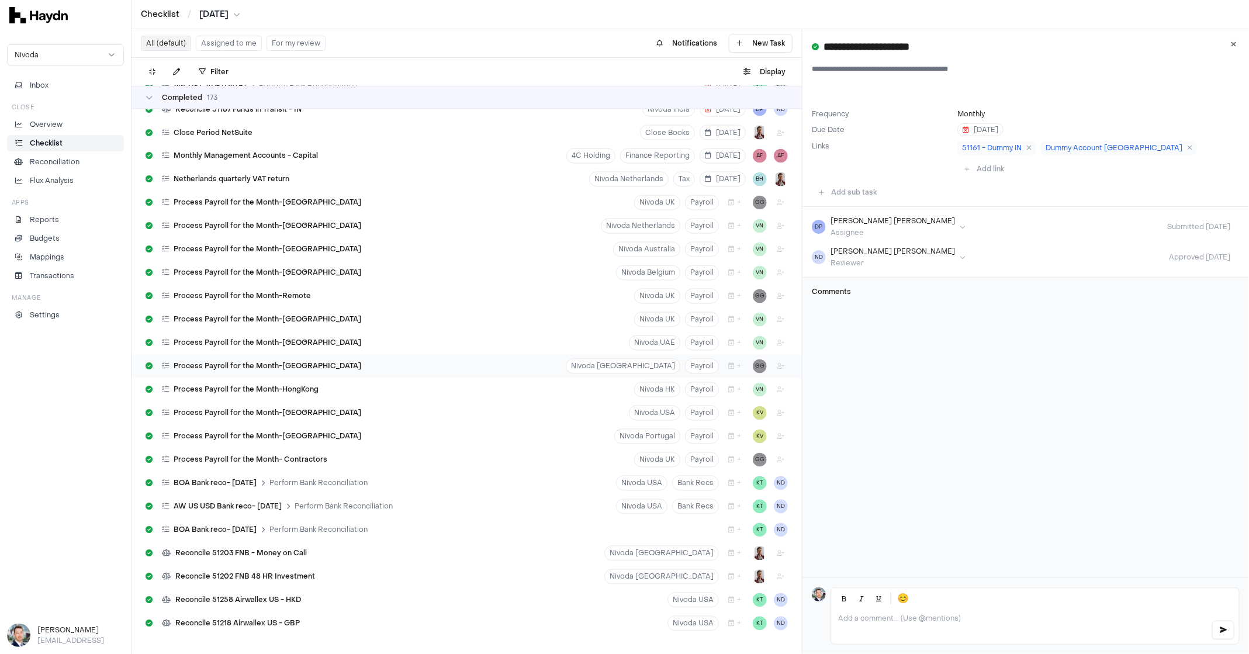
click at [265, 359] on div "Process Payroll for the Month-[GEOGRAPHIC_DATA]" at bounding box center [253, 366] width 225 height 22
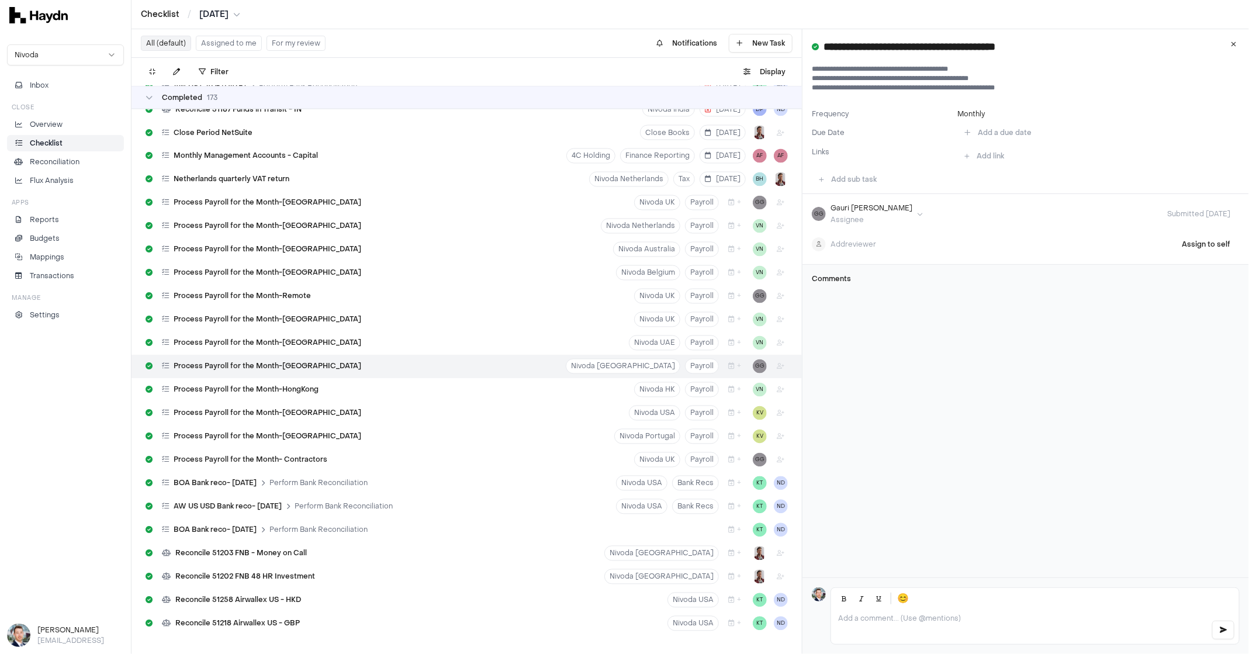
drag, startPoint x: 873, startPoint y: 77, endPoint x: 937, endPoint y: 85, distance: 64.9
click at [937, 85] on textarea "**********" at bounding box center [1026, 82] width 428 height 37
click at [1004, 83] on textarea "**********" at bounding box center [1026, 82] width 428 height 37
click at [690, 46] on button "Notifications" at bounding box center [686, 43] width 75 height 19
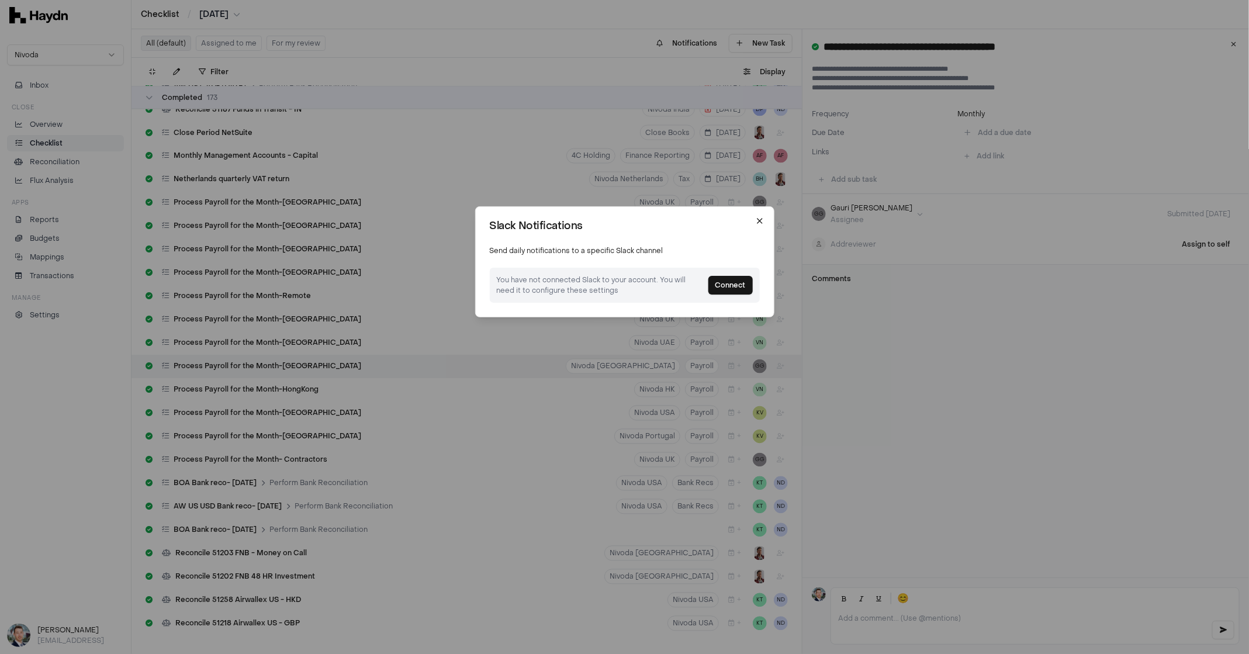
click at [762, 221] on icon "button" at bounding box center [759, 220] width 9 height 9
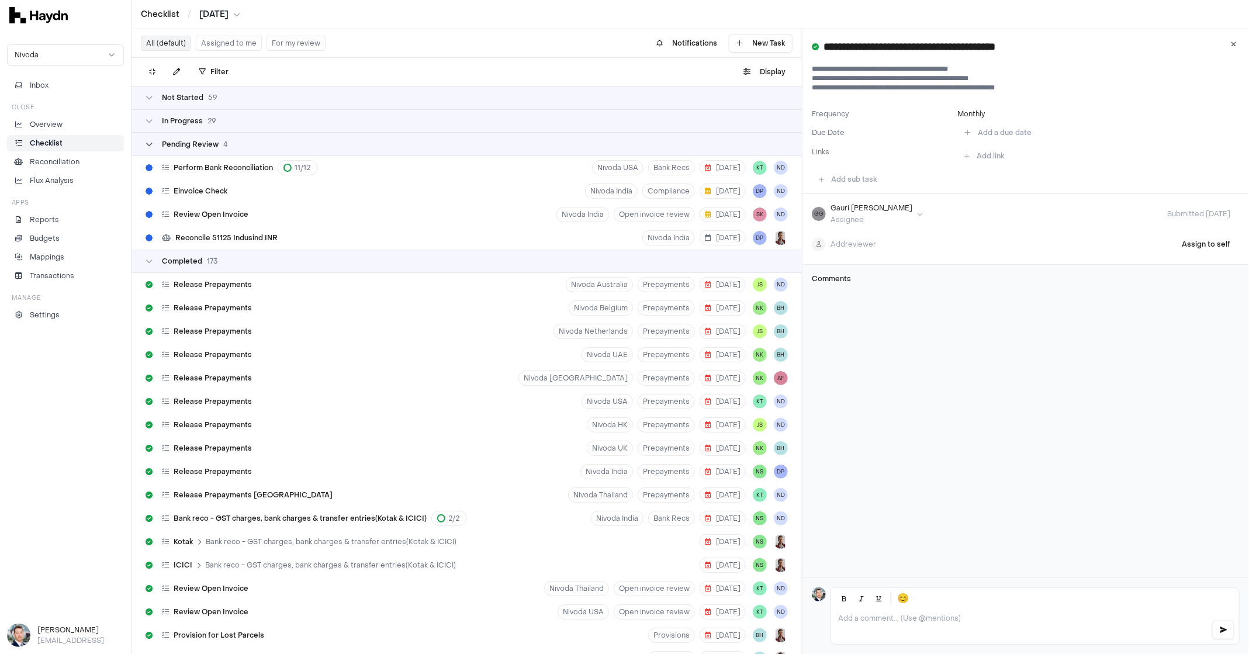
click at [187, 144] on span "Pending Review" at bounding box center [190, 144] width 57 height 9
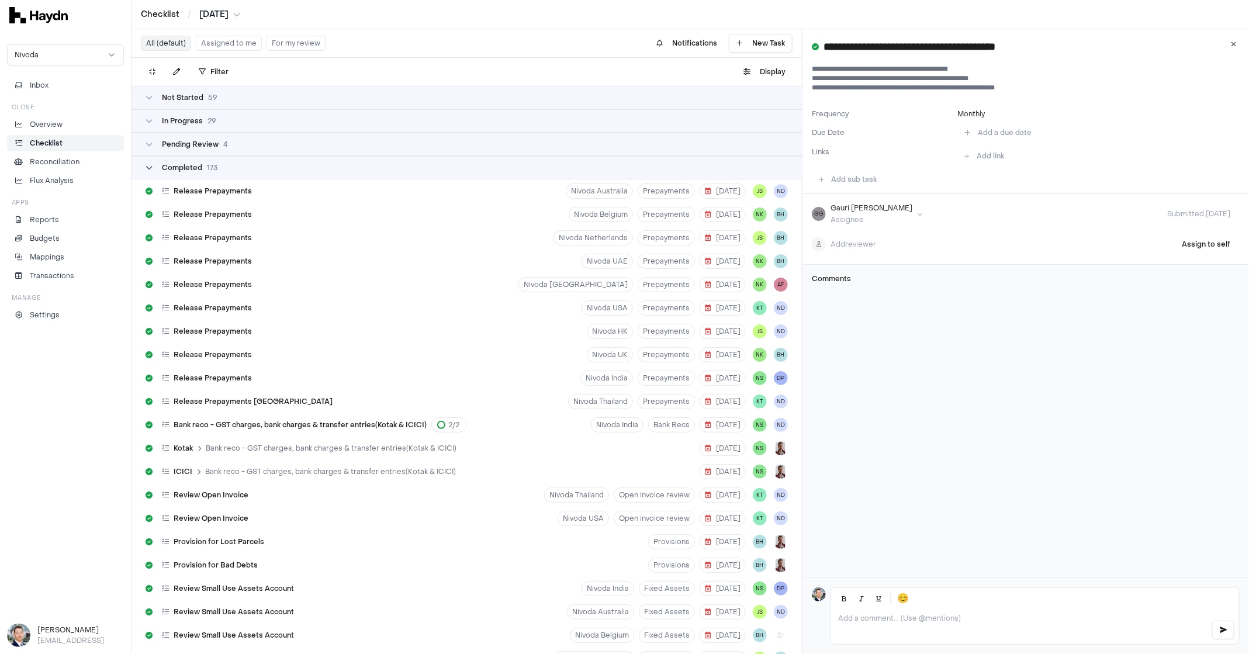
click at [179, 171] on span "Completed" at bounding box center [182, 167] width 40 height 9
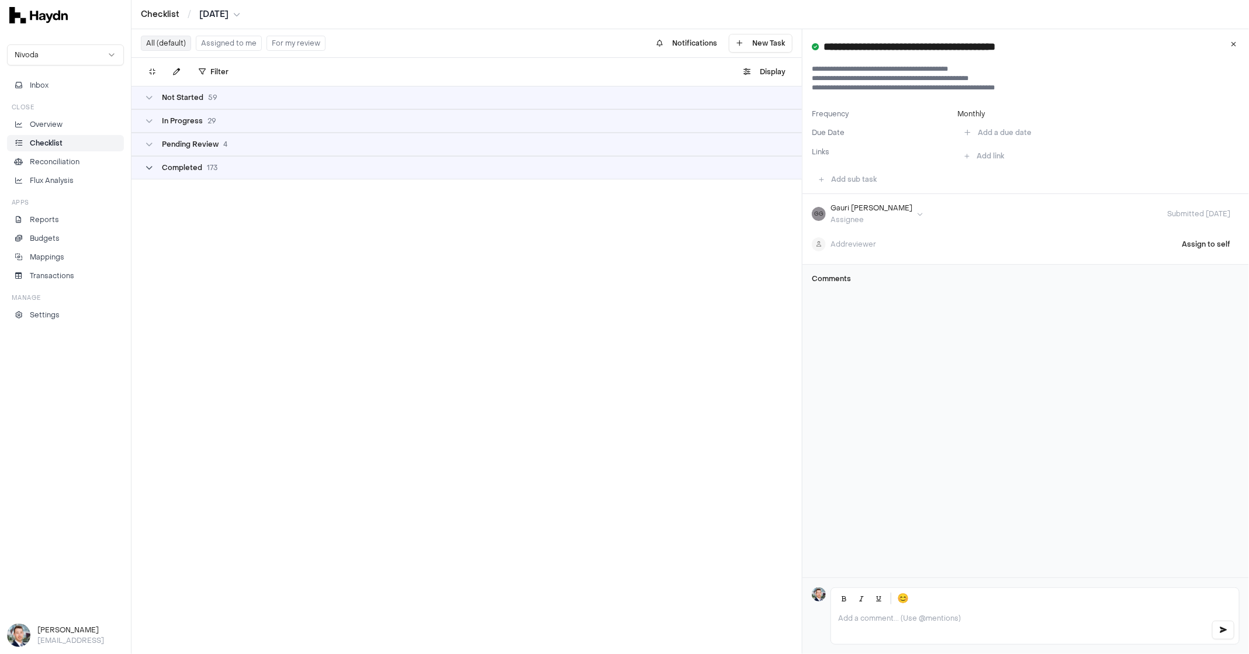
click at [179, 171] on span "Completed" at bounding box center [182, 167] width 40 height 9
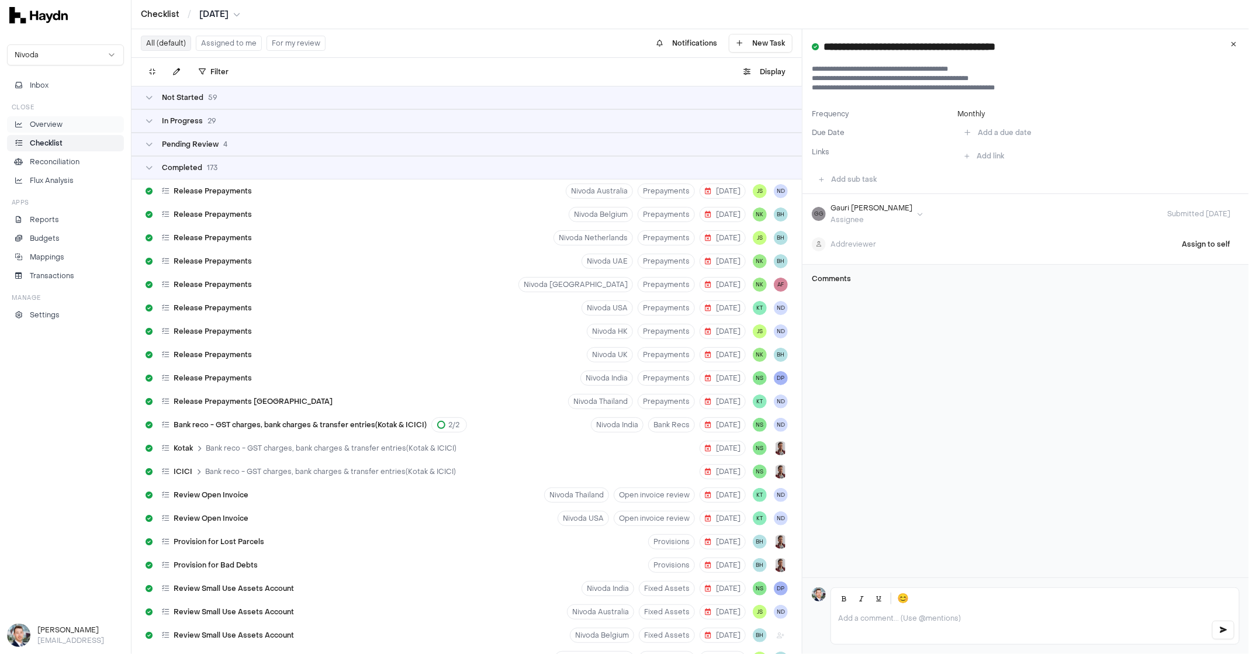
click at [98, 124] on li "Overview" at bounding box center [65, 124] width 106 height 11
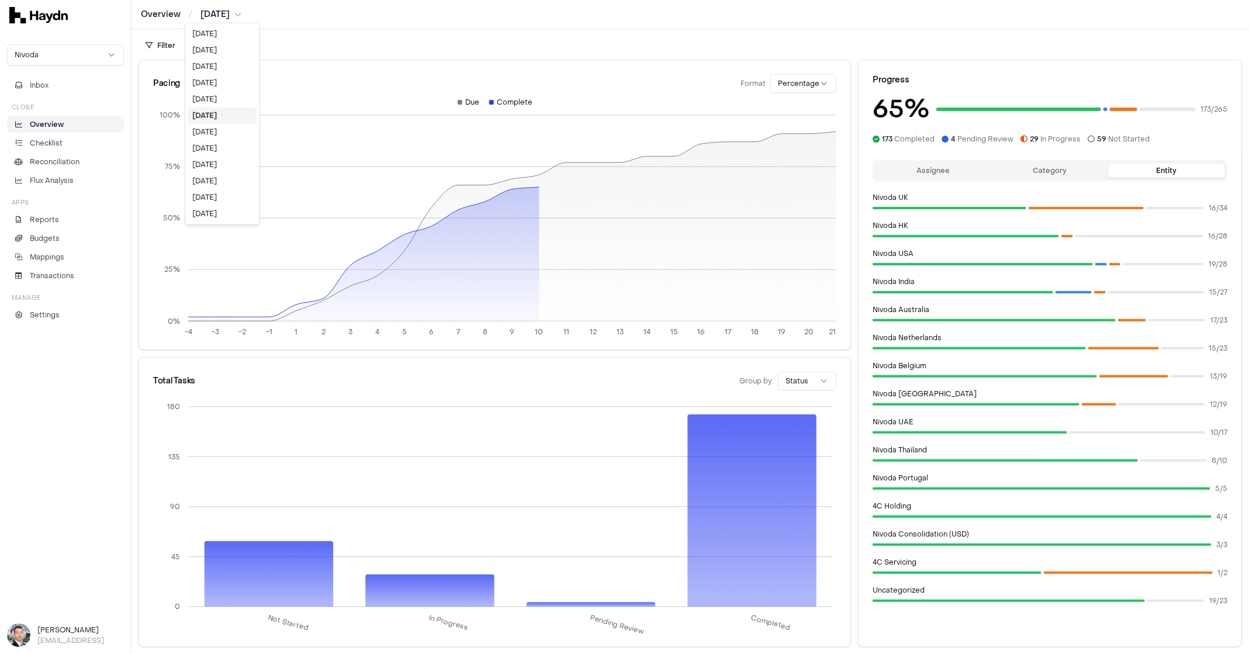
click at [229, 15] on html "Overview / [DATE] Nivoda Inbox Close Overview Checklist Reconciliation Flux Ana…" at bounding box center [624, 327] width 1249 height 654
click at [347, 48] on html "Overview / [DATE] Nivoda Inbox Close Overview Checklist Reconciliation Flux Ana…" at bounding box center [624, 327] width 1249 height 654
click at [61, 136] on link "Checklist" at bounding box center [65, 143] width 117 height 16
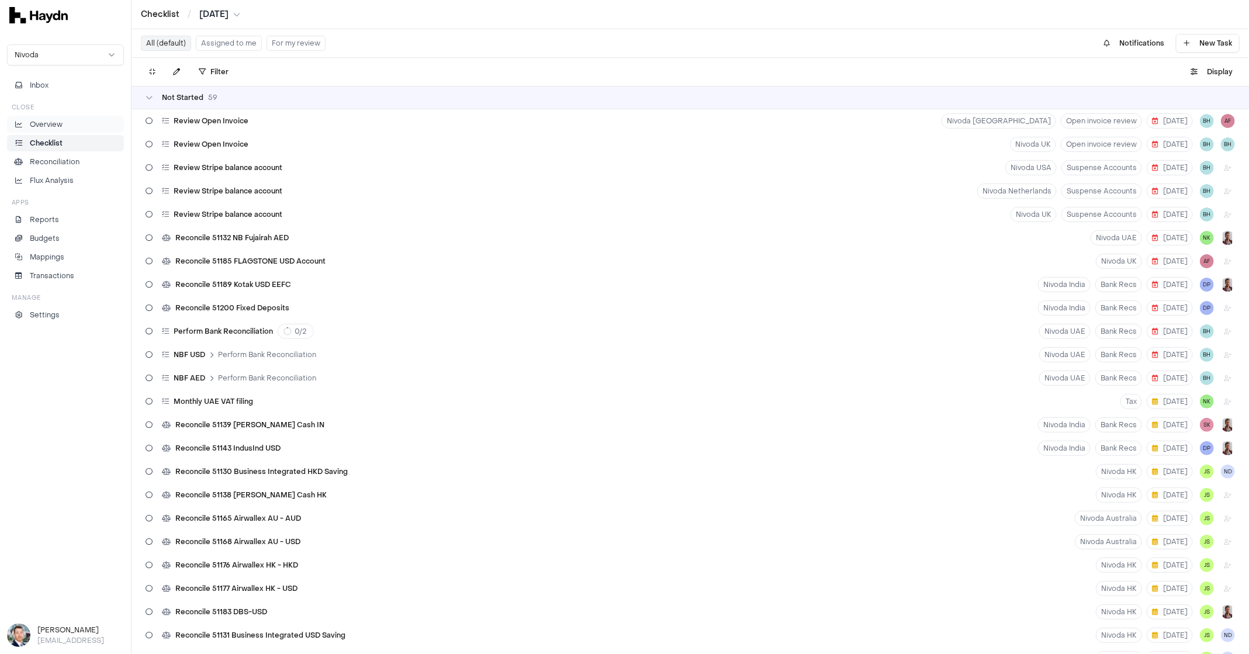
click at [81, 120] on li "Overview" at bounding box center [65, 124] width 106 height 11
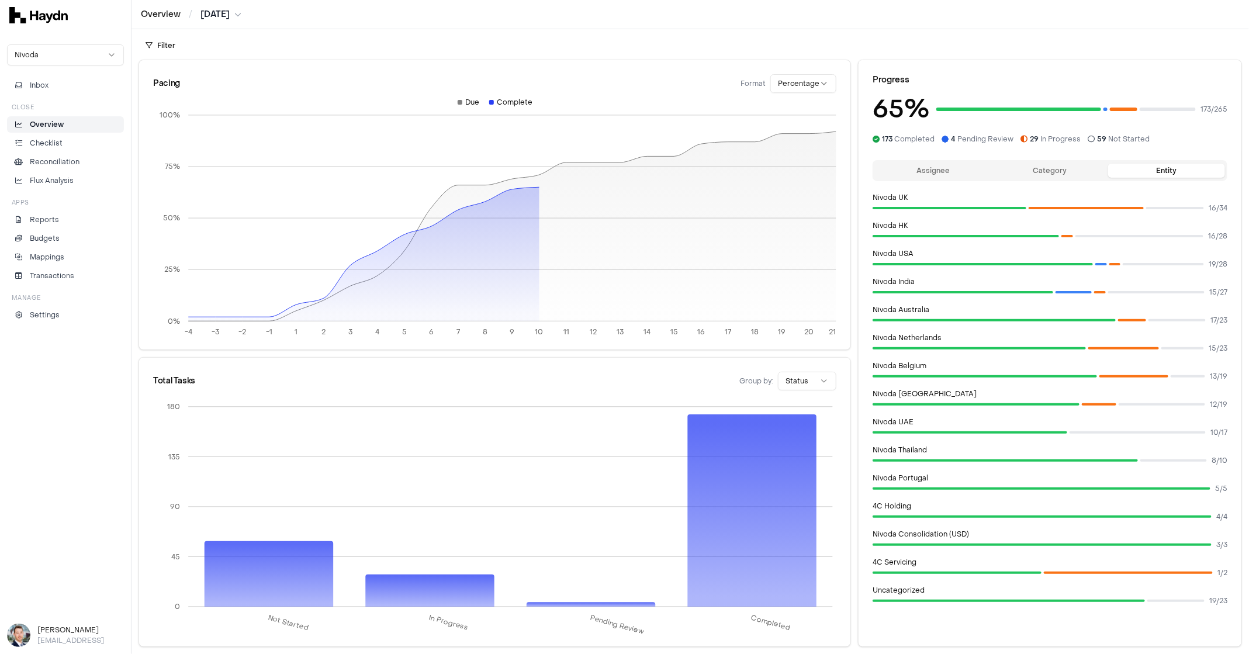
click at [227, 12] on html "Overview / [DATE] Nivoda Inbox Close Overview Checklist Reconciliation Flux Ana…" at bounding box center [624, 327] width 1249 height 654
click at [212, 94] on div "[DATE]" at bounding box center [222, 99] width 69 height 16
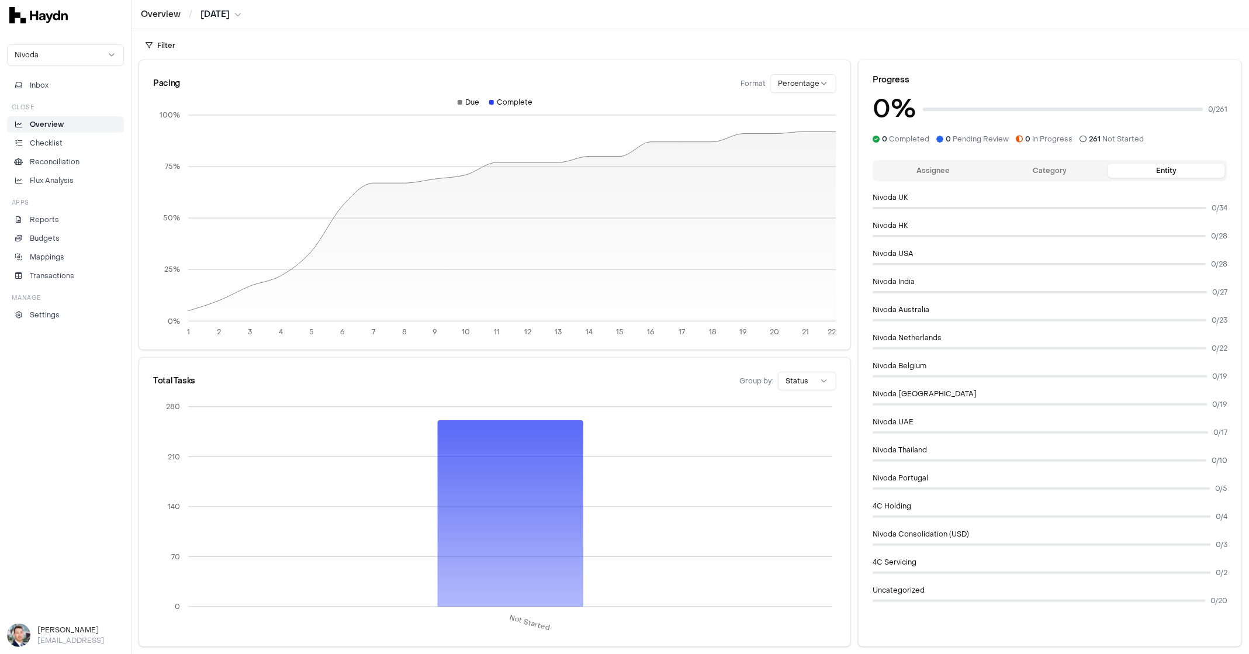
click at [227, 21] on div "Overview / [DATE]" at bounding box center [691, 14] width 1118 height 29
click at [229, 9] on html "Overview / [DATE] Nivoda Inbox Close Overview Checklist Reconciliation Flux Ana…" at bounding box center [624, 327] width 1249 height 654
click at [213, 149] on div "[DATE]" at bounding box center [225, 148] width 69 height 16
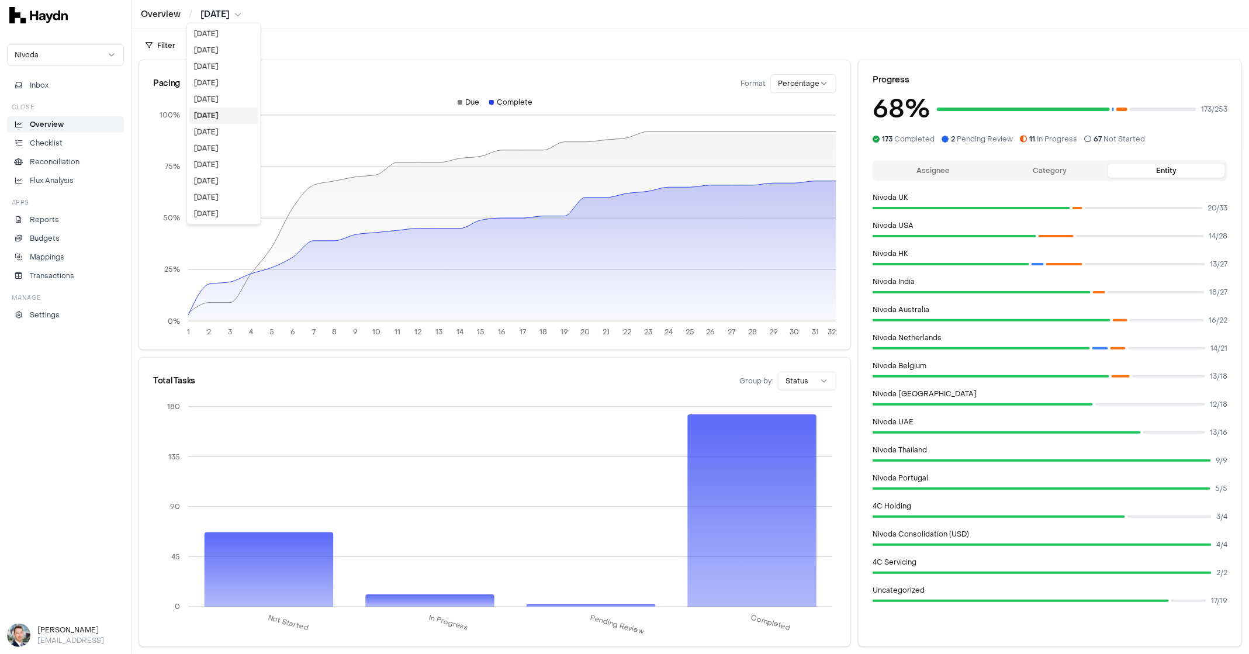
click at [238, 16] on html "Overview / [DATE] Nivoda Inbox Close Overview Checklist Reconciliation Flux Ana…" at bounding box center [624, 327] width 1249 height 654
click at [220, 98] on div "[DATE]" at bounding box center [223, 99] width 69 height 16
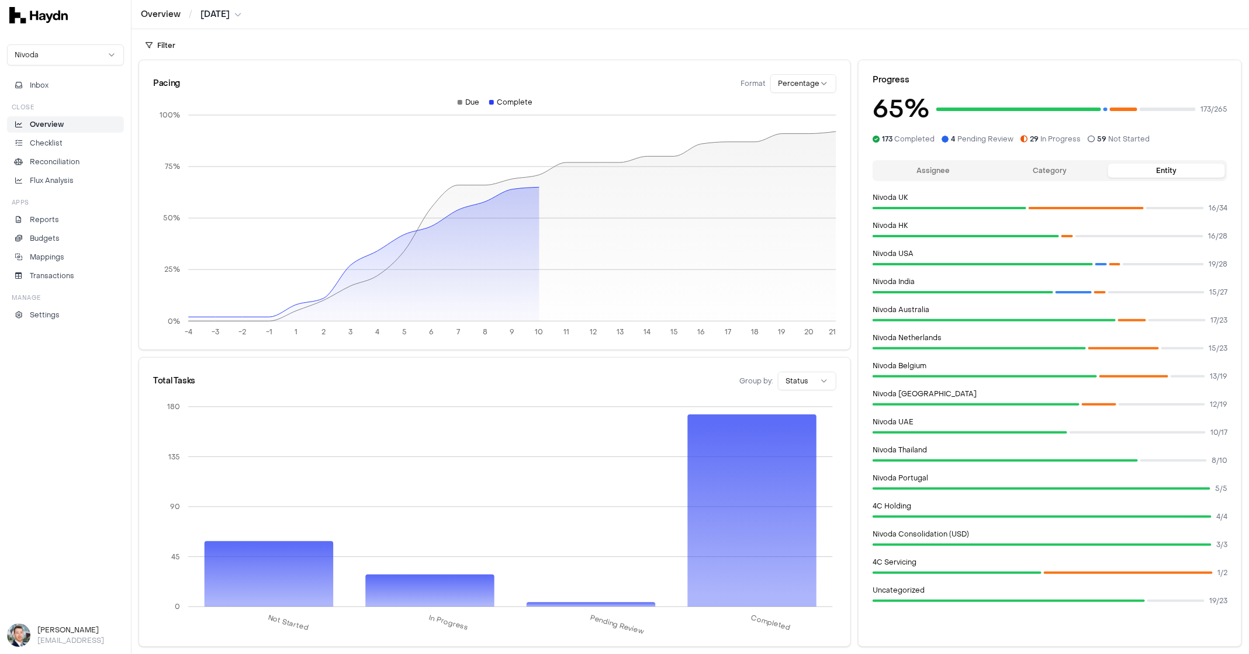
click at [954, 167] on button "Assignee" at bounding box center [933, 171] width 117 height 14
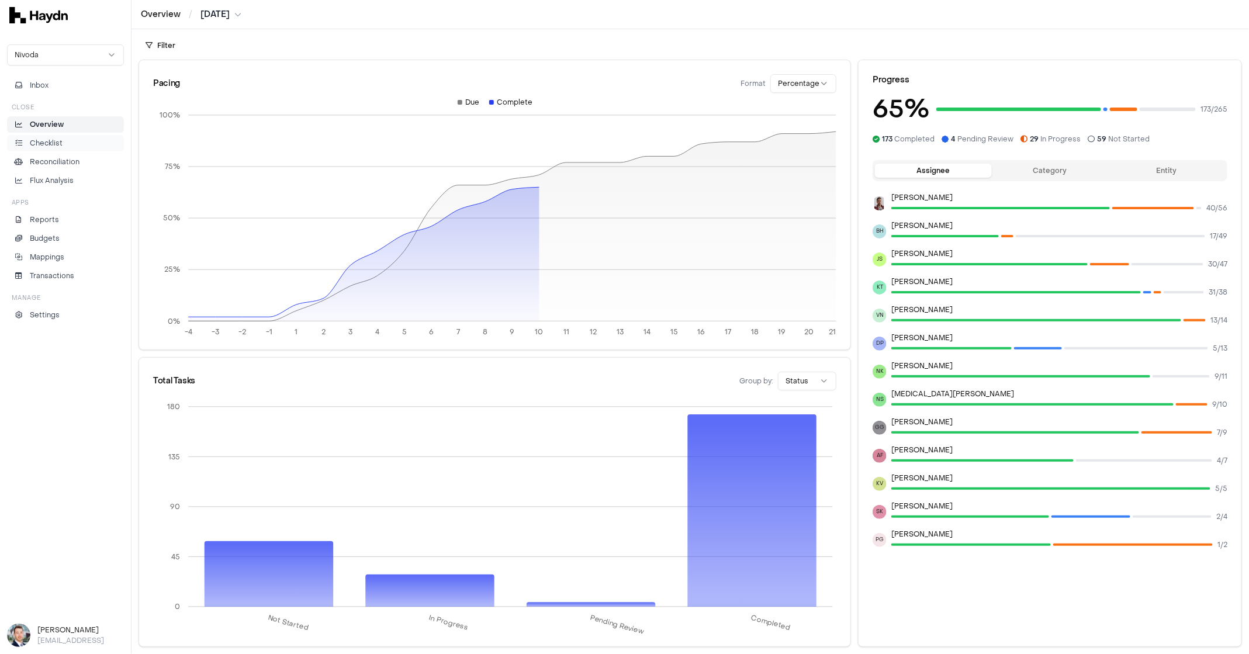
click at [47, 147] on p "Checklist" at bounding box center [46, 143] width 33 height 11
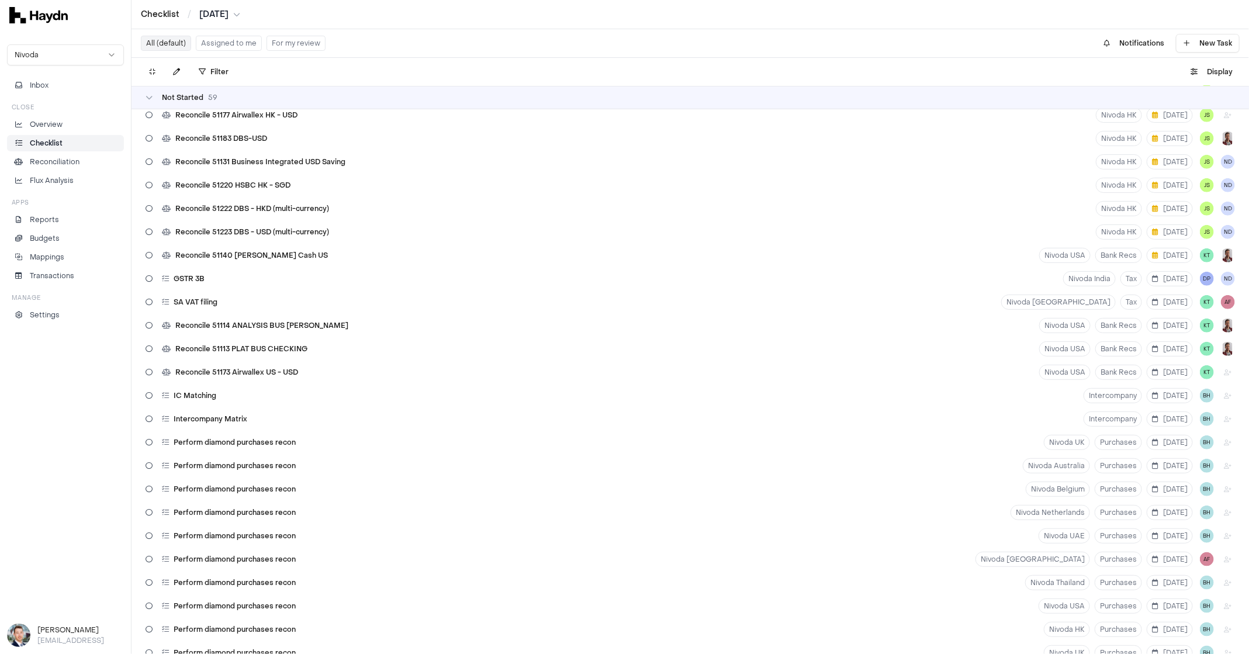
scroll to position [483, 0]
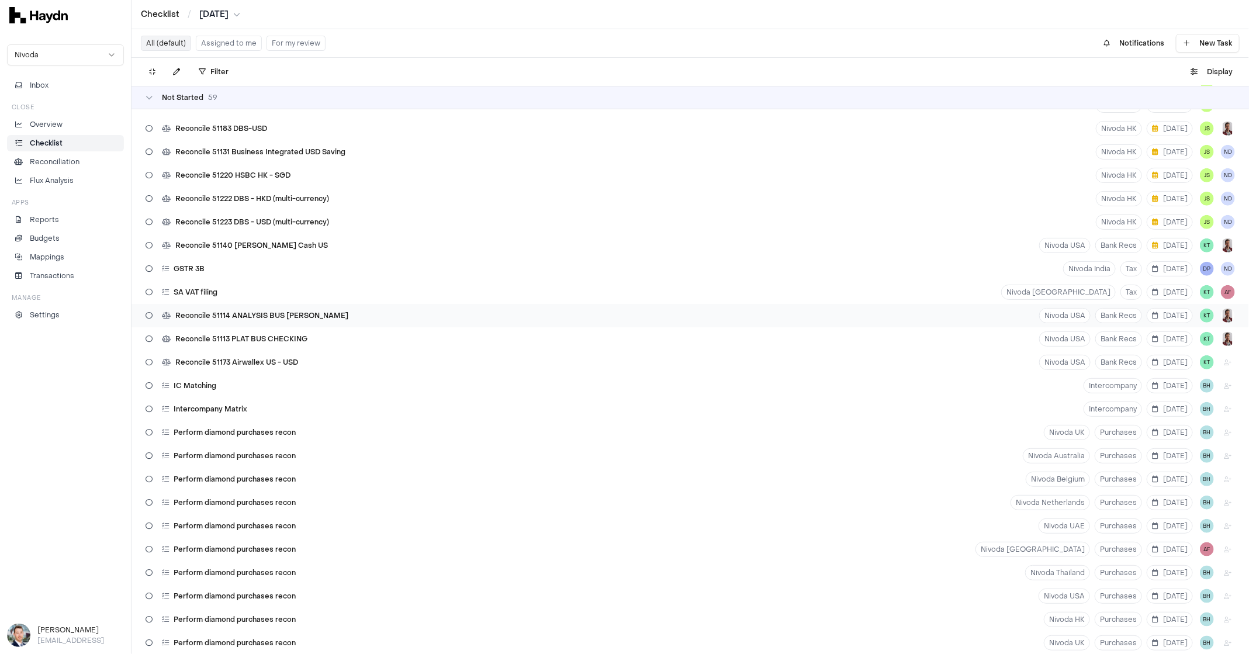
click at [247, 307] on div "Reconcile 51114 ANALYSIS BUS [PERSON_NAME]" at bounding box center [247, 316] width 212 height 22
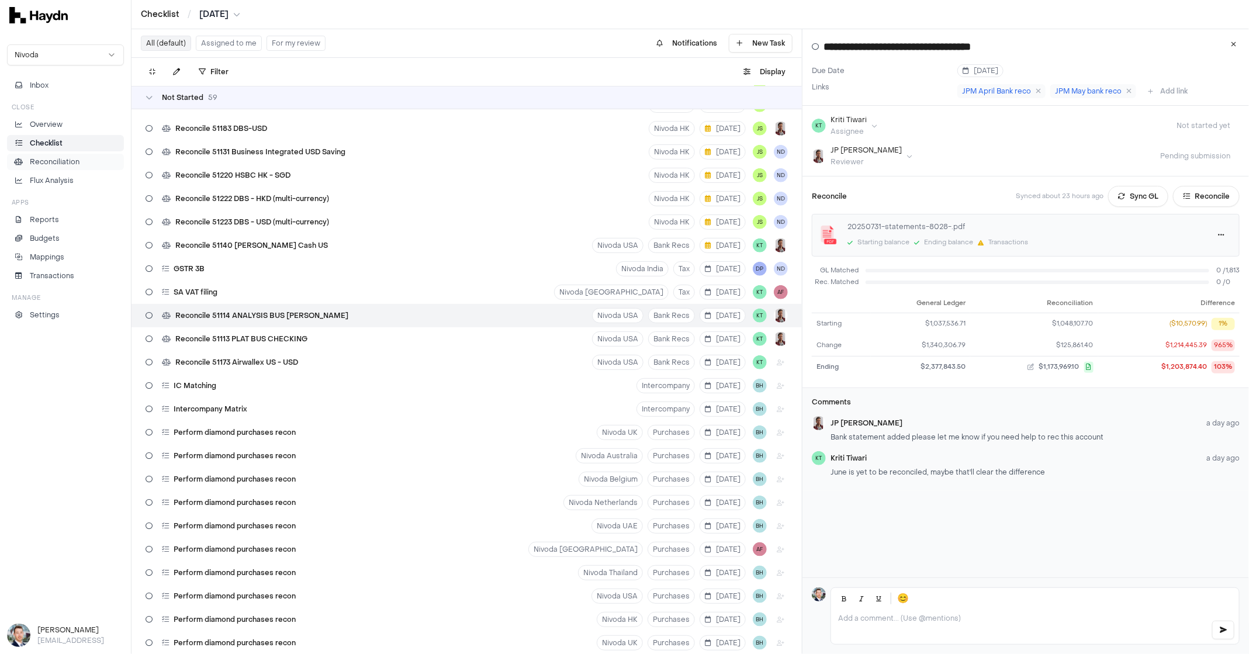
click at [61, 154] on link "Reconciliation" at bounding box center [65, 162] width 117 height 16
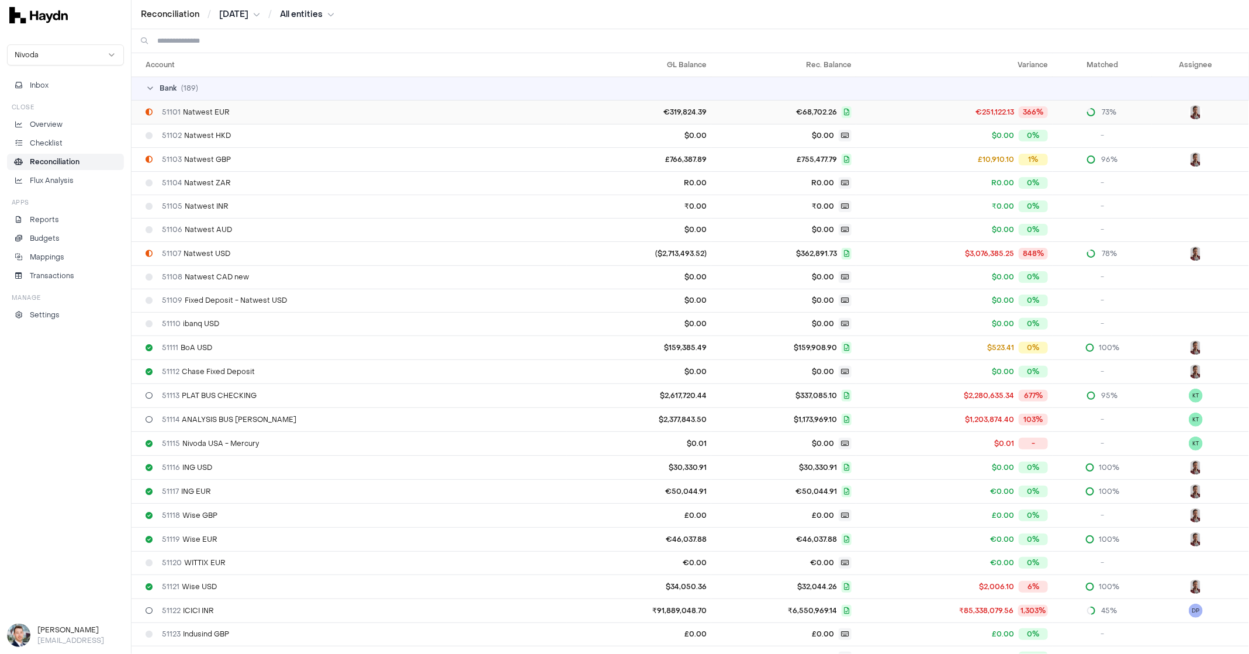
click at [404, 110] on div "51101 Natwest EUR" at bounding box center [354, 112] width 416 height 9
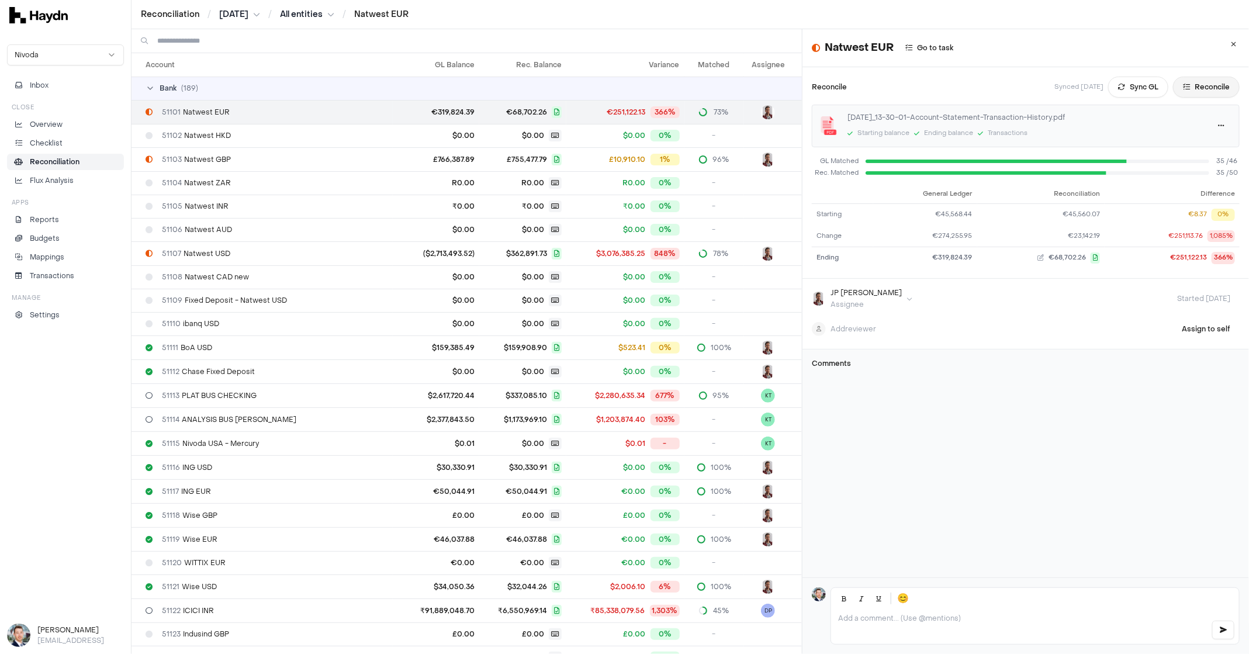
click at [1206, 86] on button "Reconcile" at bounding box center [1206, 87] width 67 height 21
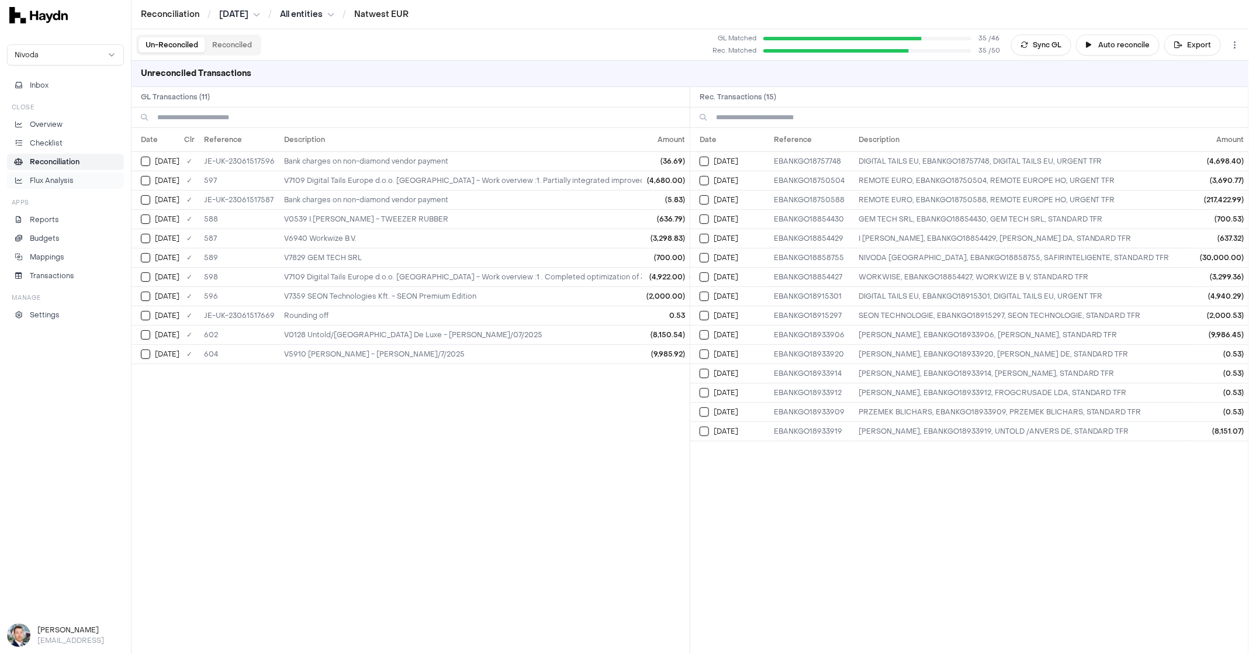
click at [68, 179] on p "Flux Analysis" at bounding box center [52, 180] width 44 height 11
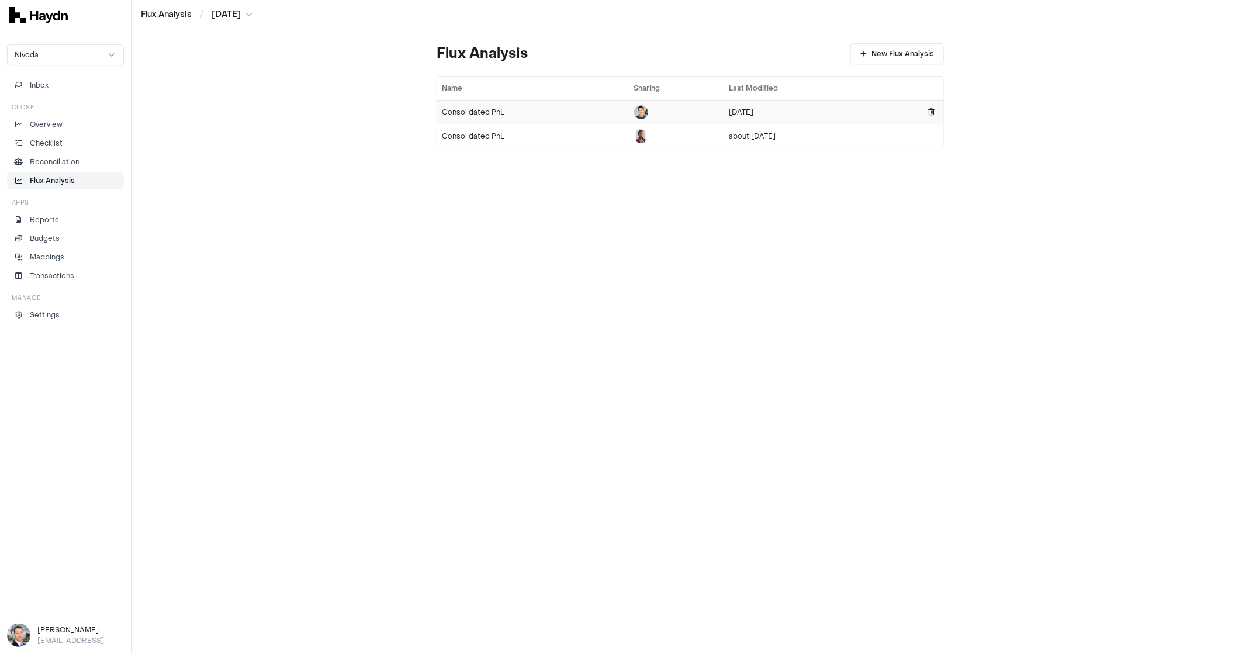
click at [482, 112] on div "Consolidated PnL" at bounding box center [533, 112] width 183 height 9
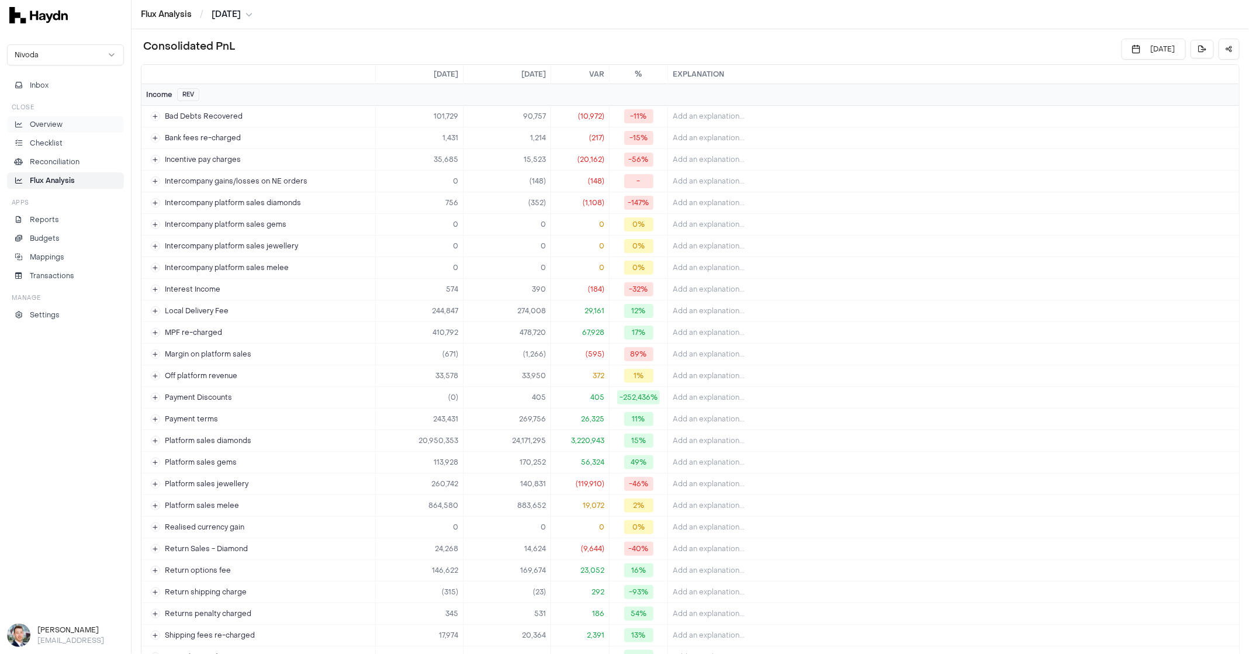
click at [51, 129] on link "Overview" at bounding box center [65, 124] width 117 height 16
